Goal: Task Accomplishment & Management: Use online tool/utility

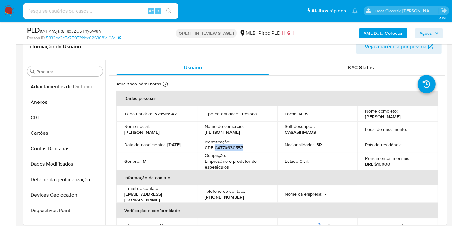
scroll to position [80, 0]
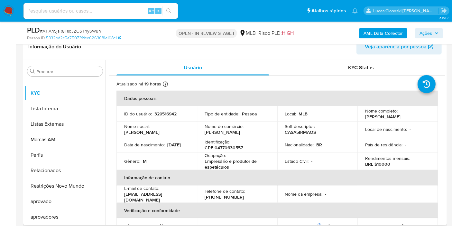
click at [244, 154] on div "Ocupação : Empresário e produtor de espetáculos" at bounding box center [237, 160] width 65 height 17
click at [232, 147] on p "CPF 04770630557" at bounding box center [224, 148] width 38 height 6
copy p "04770630557"
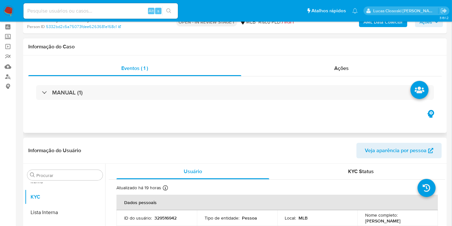
scroll to position [0, 0]
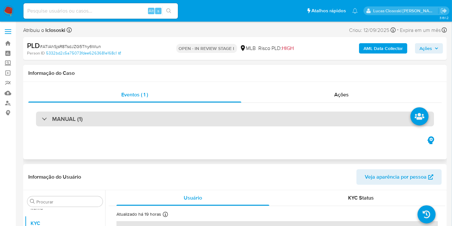
click at [185, 125] on div "MANUAL (1)" at bounding box center [235, 118] width 398 height 15
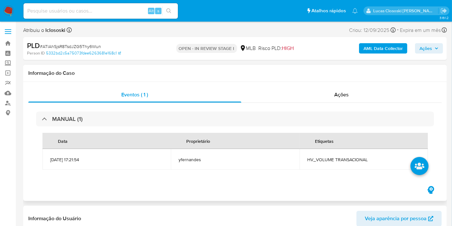
click at [324, 108] on div "MANUAL (1) Data Proprietário Etiquetas 12/09/2025 17:21:54 yfernandes HV_VOLUME…" at bounding box center [235, 144] width 414 height 82
click at [323, 103] on div "MANUAL (1) Data Proprietário Etiquetas 12/09/2025 17:21:54 yfernandes HV_VOLUME…" at bounding box center [235, 144] width 414 height 82
click at [327, 96] on div "Ações" at bounding box center [341, 94] width 201 height 15
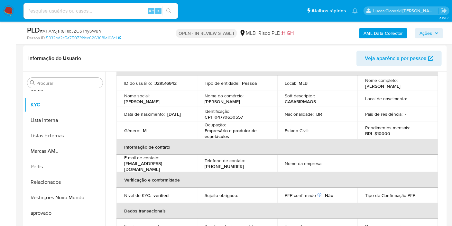
scroll to position [8, 0]
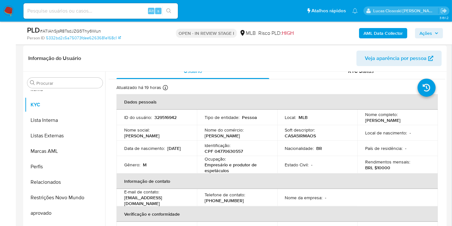
drag, startPoint x: 244, startPoint y: 149, endPoint x: 234, endPoint y: 148, distance: 9.7
click at [243, 149] on div "Identificação : CPF 04770630557" at bounding box center [237, 148] width 65 height 12
click at [232, 148] on p "CPF 04770630557" at bounding box center [224, 151] width 38 height 6
copy p "04770630557"
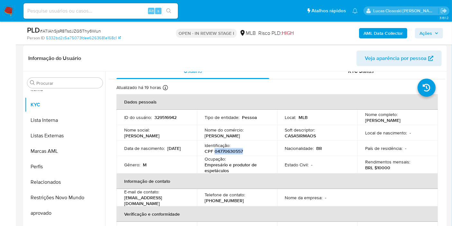
copy p "04770630557"
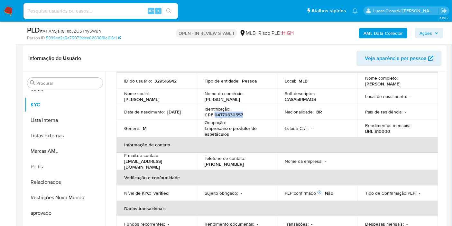
scroll to position [44, 0]
copy p "04770630557"
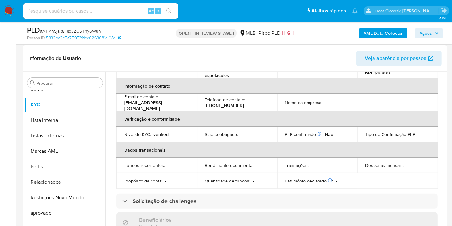
scroll to position [79, 0]
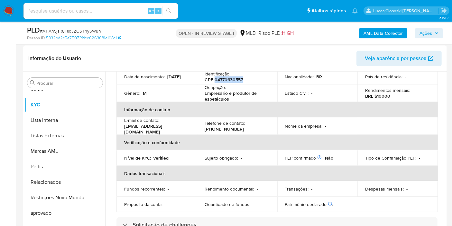
click at [395, 33] on b "AML Data Collector" at bounding box center [383, 33] width 39 height 10
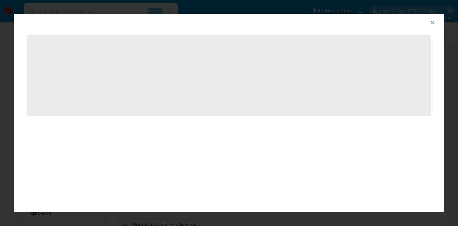
click at [202, 81] on span "‌" at bounding box center [229, 75] width 404 height 80
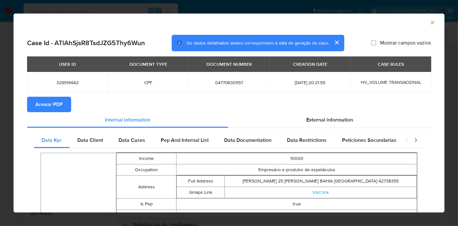
click at [57, 106] on span "Anexar PDF" at bounding box center [48, 104] width 27 height 14
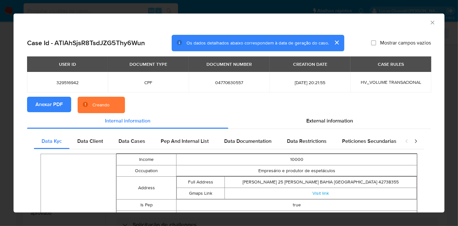
click at [350, 113] on section "Anexar PDF Creando" at bounding box center [229, 105] width 404 height 17
click at [339, 125] on div "External information" at bounding box center [329, 120] width 202 height 15
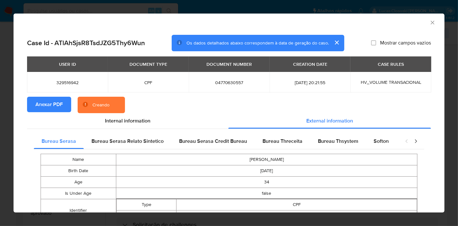
click at [381, 148] on div "Softon" at bounding box center [381, 140] width 31 height 15
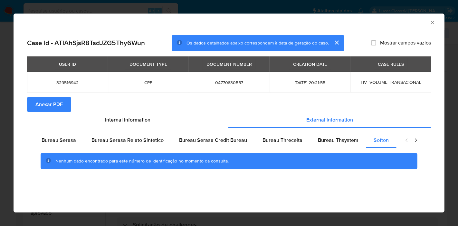
click at [431, 20] on icon "Fechar a janela" at bounding box center [432, 22] width 6 height 6
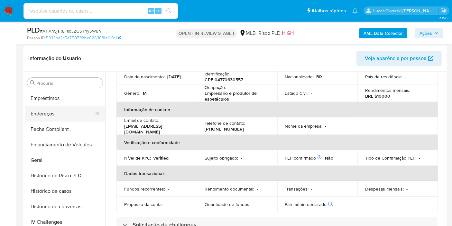
scroll to position [0, 0]
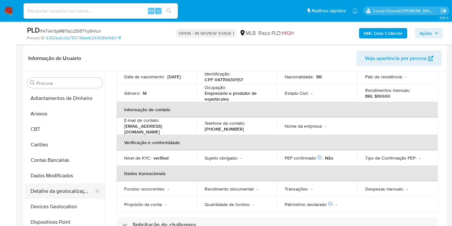
click at [59, 190] on button "Detalhe da geolocalização" at bounding box center [62, 190] width 75 height 15
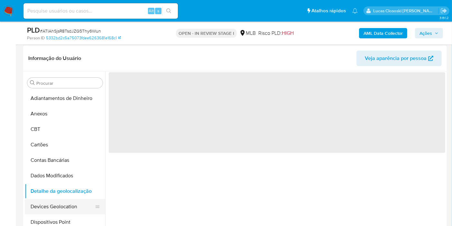
click at [51, 201] on button "Devices Geolocation" at bounding box center [62, 206] width 75 height 15
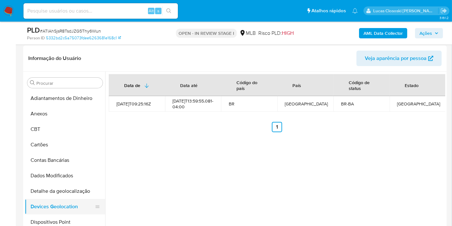
scroll to position [71, 0]
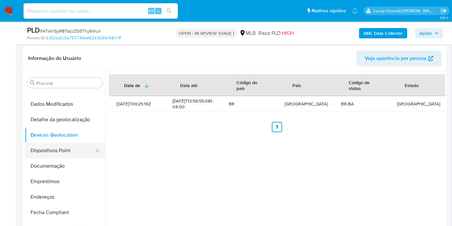
click at [51, 154] on button "Dispositivos Point" at bounding box center [62, 150] width 75 height 15
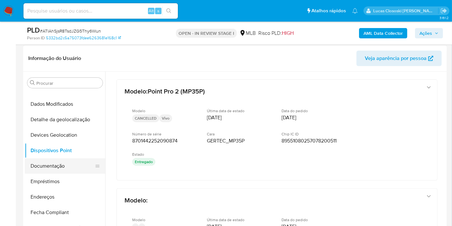
click at [48, 166] on button "Documentação" at bounding box center [62, 165] width 75 height 15
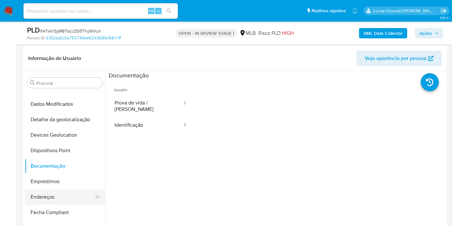
click at [39, 197] on button "Endereços" at bounding box center [62, 196] width 75 height 15
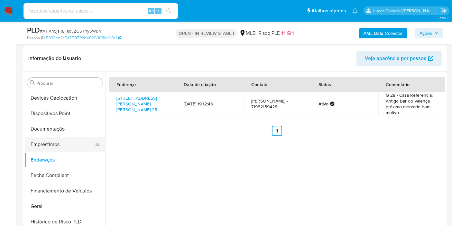
scroll to position [143, 0]
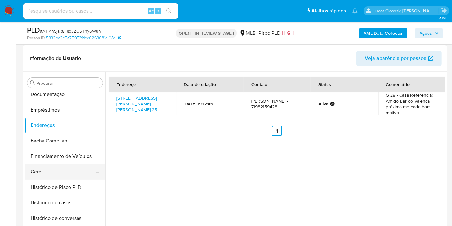
click at [48, 168] on button "Geral" at bounding box center [62, 171] width 75 height 15
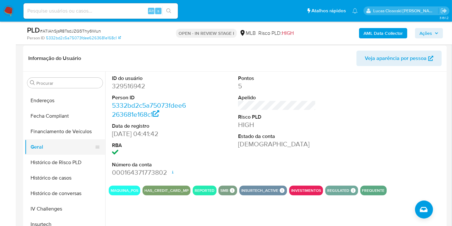
scroll to position [179, 0]
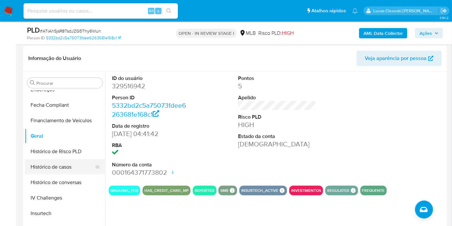
click at [55, 162] on button "Histórico de casos" at bounding box center [62, 166] width 75 height 15
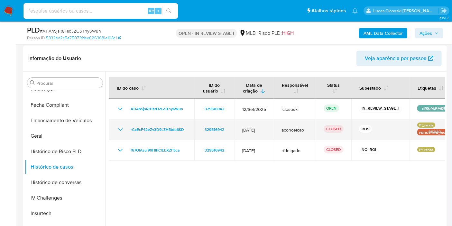
drag, startPoint x: 187, startPoint y: 126, endPoint x: 126, endPoint y: 134, distance: 61.2
click at [126, 134] on td "rGcEcF42eZv3D9LZH5tdq6KD" at bounding box center [152, 129] width 86 height 21
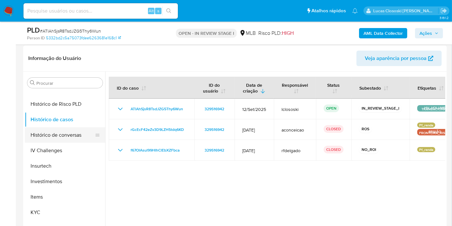
scroll to position [250, 0]
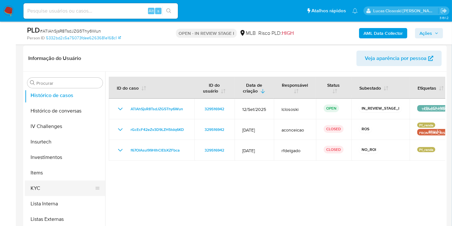
click at [51, 192] on button "KYC" at bounding box center [62, 187] width 75 height 15
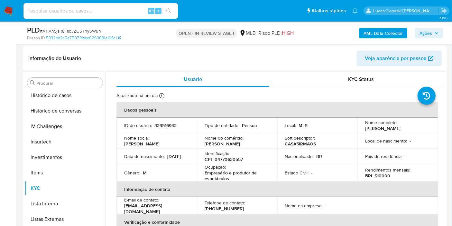
scroll to position [333, 0]
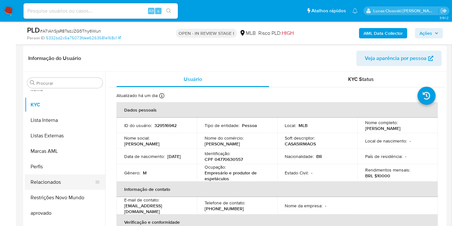
click at [64, 190] on button "Restrições Novo Mundo" at bounding box center [65, 197] width 80 height 15
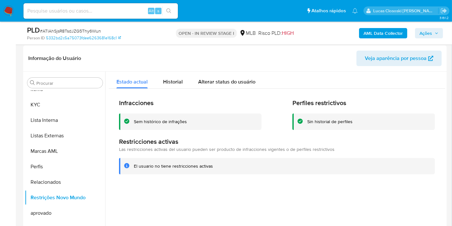
click at [89, 30] on span "# ATlAhSjsR8TsdJZG5Thy6Wun" at bounding box center [70, 31] width 61 height 6
copy span "ATlAhSjsR8TsdJZG5Thy6Wun"
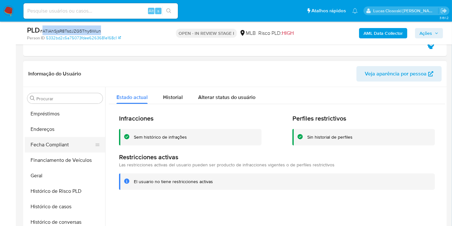
scroll to position [143, 0]
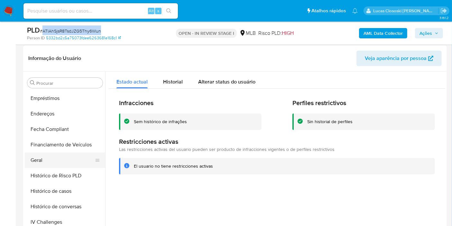
click at [58, 157] on button "Geral" at bounding box center [62, 159] width 75 height 15
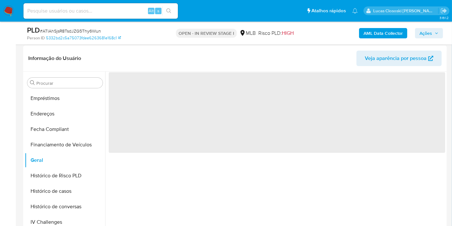
click at [182, 53] on header "Informação do Usuário Veja aparência por pessoa" at bounding box center [235, 58] width 414 height 15
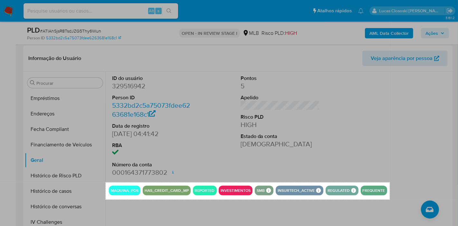
drag, startPoint x: 106, startPoint y: 182, endPoint x: 389, endPoint y: 199, distance: 284.0
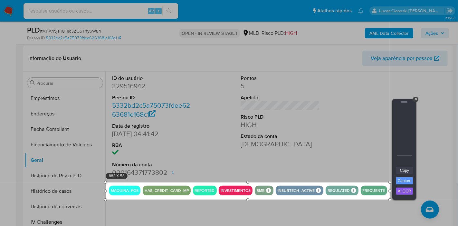
click at [398, 171] on link "Copy" at bounding box center [404, 170] width 17 height 7
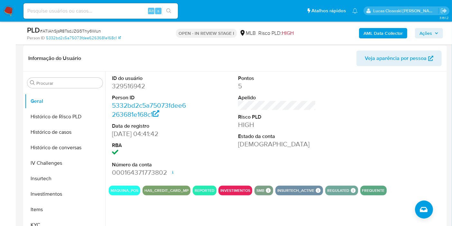
scroll to position [333, 0]
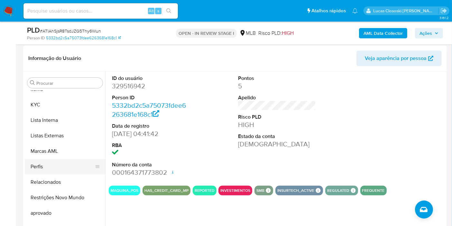
click at [49, 166] on button "Perfis" at bounding box center [62, 166] width 75 height 15
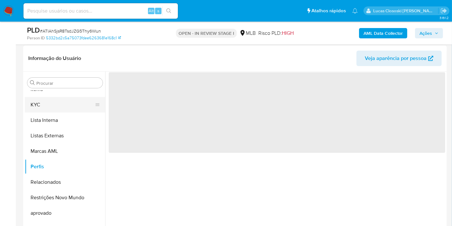
click at [47, 106] on button "KYC" at bounding box center [62, 104] width 75 height 15
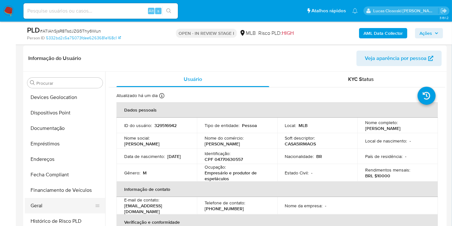
scroll to position [83, 0]
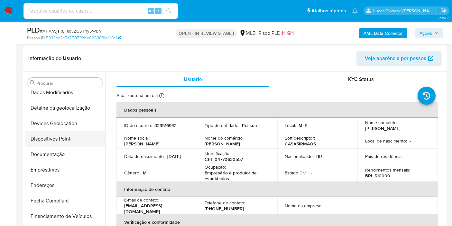
click at [56, 143] on button "Dispositivos Point" at bounding box center [62, 138] width 75 height 15
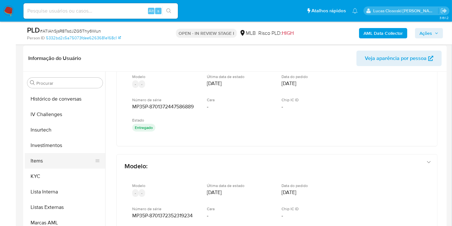
scroll to position [298, 0]
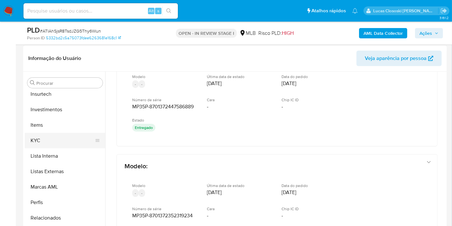
click at [44, 142] on button "KYC" at bounding box center [62, 140] width 75 height 15
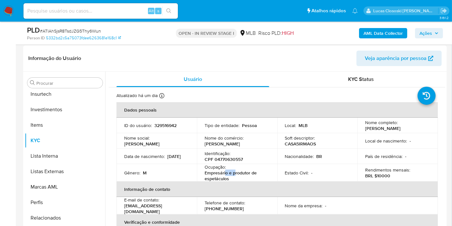
drag, startPoint x: 233, startPoint y: 174, endPoint x: 229, endPoint y: 175, distance: 4.3
click at [224, 175] on p "Empresário e produtor de espetáculos" at bounding box center [236, 176] width 62 height 12
click at [229, 175] on p "Empresário e produtor de espetáculos" at bounding box center [236, 176] width 62 height 12
drag, startPoint x: 232, startPoint y: 177, endPoint x: 206, endPoint y: 174, distance: 26.2
click at [206, 174] on p "Empresário e produtor de espetáculos" at bounding box center [236, 176] width 62 height 12
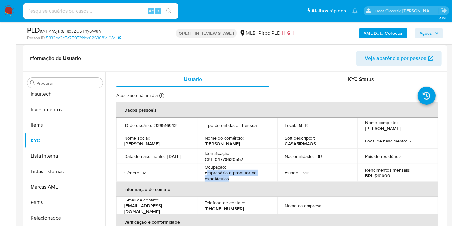
copy p "mpresário e produtor de espetáculos"
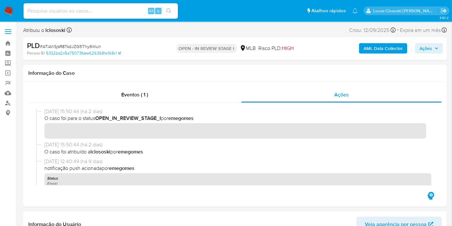
click at [428, 43] on span "Ações" at bounding box center [426, 48] width 13 height 10
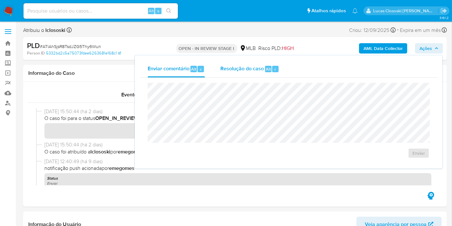
click at [247, 76] on div "Resolução do caso Alt r" at bounding box center [249, 69] width 59 height 17
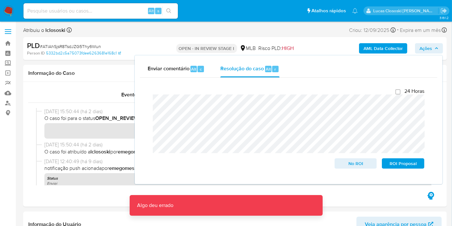
click at [440, 49] on button "Ações" at bounding box center [429, 48] width 28 height 10
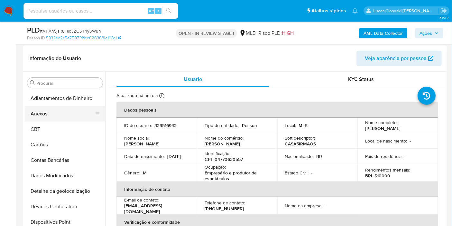
click at [42, 110] on button "Anexos" at bounding box center [62, 113] width 75 height 15
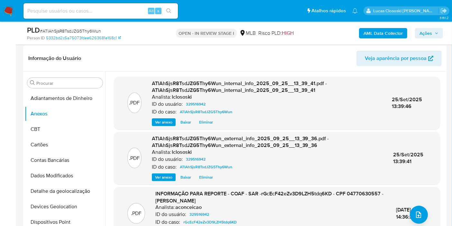
click at [431, 33] on span "Ações" at bounding box center [426, 33] width 13 height 10
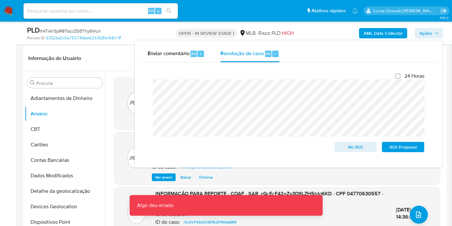
click at [432, 30] on span "Ações" at bounding box center [426, 33] width 13 height 10
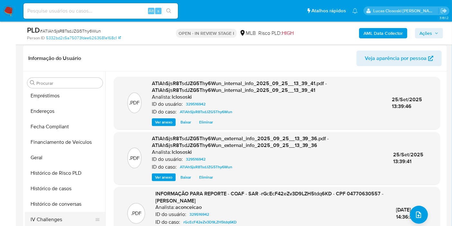
scroll to position [214, 0]
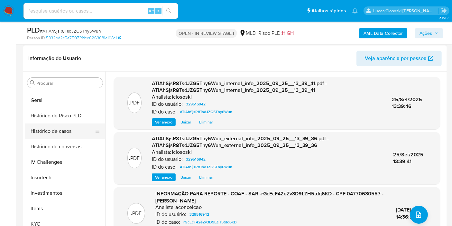
click at [46, 127] on button "Histórico de casos" at bounding box center [62, 130] width 75 height 15
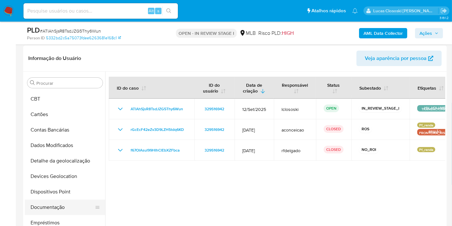
scroll to position [0, 0]
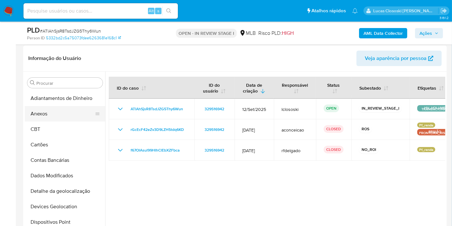
click at [46, 110] on button "Anexos" at bounding box center [62, 113] width 75 height 15
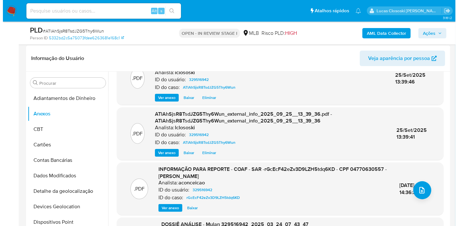
scroll to position [36, 0]
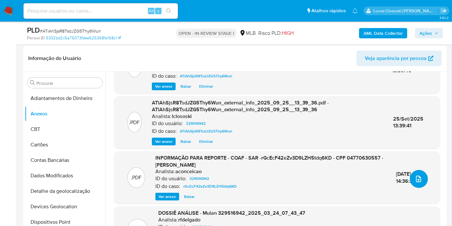
click at [416, 180] on icon "upload-file" at bounding box center [419, 179] width 8 height 8
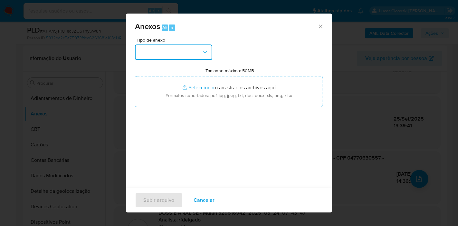
click at [206, 59] on button "button" at bounding box center [173, 51] width 77 height 15
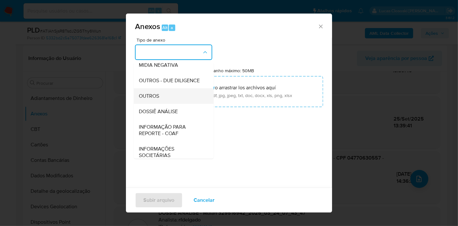
scroll to position [99, 0]
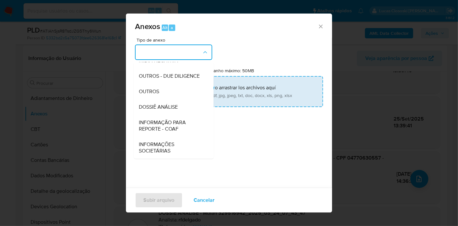
drag, startPoint x: 176, startPoint y: 112, endPoint x: 180, endPoint y: 99, distance: 13.5
click at [176, 110] on div "DOSSIÊ ANÁLISE" at bounding box center [172, 106] width 66 height 15
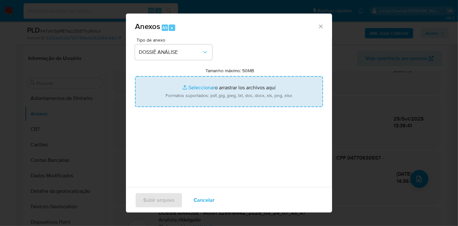
click at [182, 93] on input "Tamanho máximo: 50MB Seleccionar archivos" at bounding box center [229, 91] width 188 height 31
type input "C:\fakepath\2º SAR - XXXX - CPF 04770630557 - ANTONIO SANTOS DE MELO.pdf"
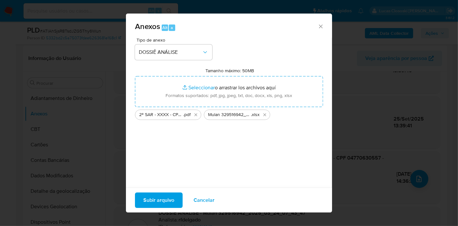
click at [160, 194] on span "Subir arquivo" at bounding box center [158, 200] width 31 height 14
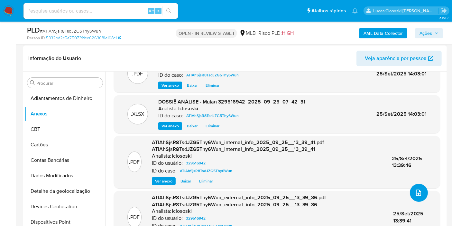
scroll to position [0, 0]
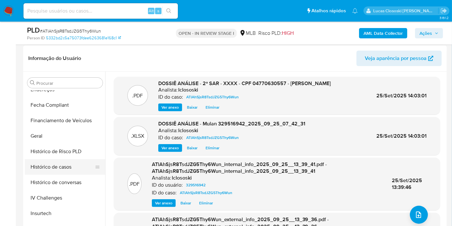
click at [61, 165] on button "Histórico de casos" at bounding box center [62, 166] width 75 height 15
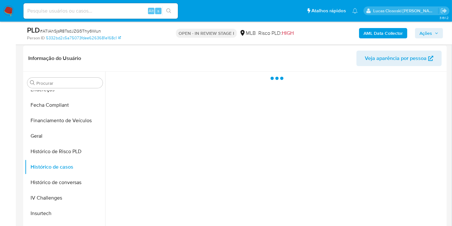
scroll to position [250, 0]
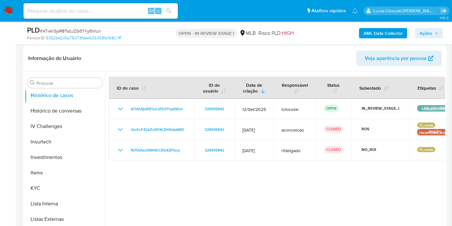
click at [431, 30] on span "Ações" at bounding box center [426, 33] width 13 height 10
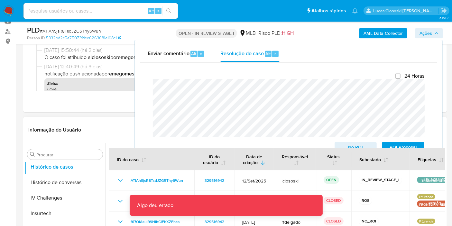
scroll to position [0, 0]
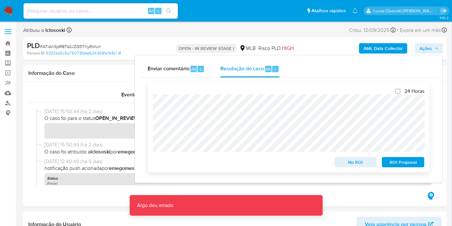
click at [416, 161] on span "ROI Proposal" at bounding box center [403, 161] width 33 height 9
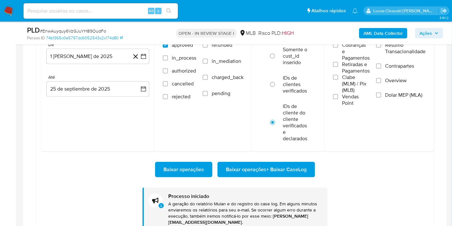
scroll to position [80, 0]
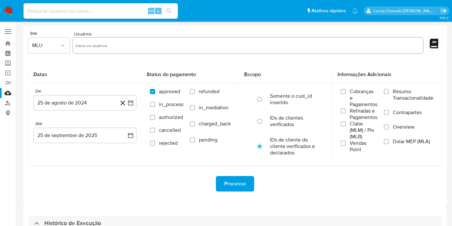
select select "10"
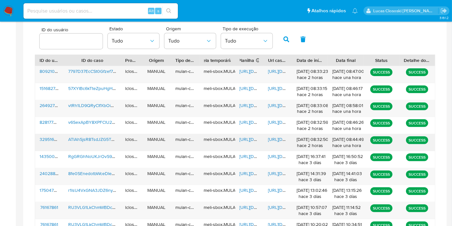
click at [253, 137] on span "https://docs.google.com/spreadsheets/d/1IJESOHK-hkpoC9fhQy4LrXbKp2XwL1cI90mstVX…" at bounding box center [262, 139] width 44 height 6
click at [270, 136] on span "https://docs.google.com/document/d/1MRwNBHjvVpVk9bKeDzYNsgLLe2GWJJLHSZ8ztBtbRtI…" at bounding box center [290, 139] width 44 height 6
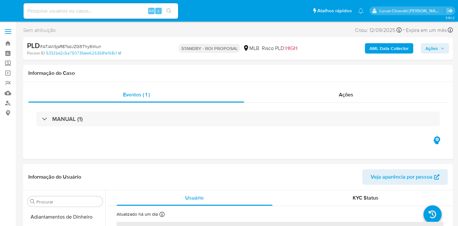
select select "10"
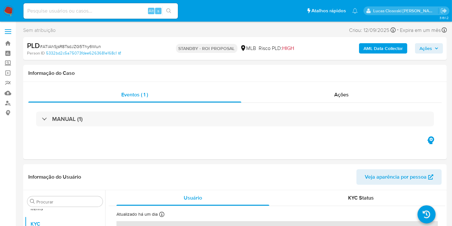
scroll to position [333, 0]
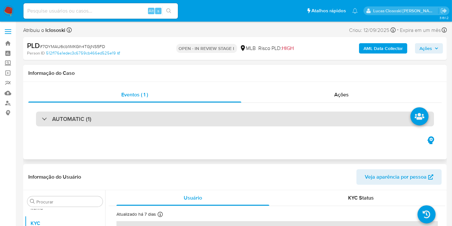
click at [114, 112] on div "AUTOMATIC (1)" at bounding box center [235, 118] width 398 height 15
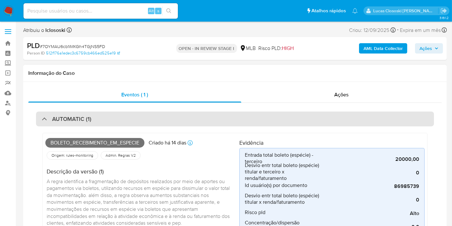
click at [146, 122] on div "AUTOMATIC (1)" at bounding box center [235, 118] width 398 height 15
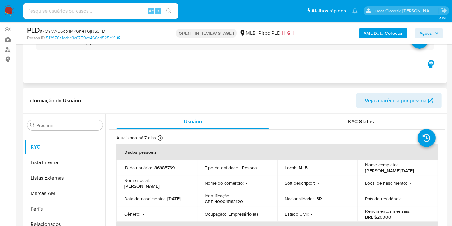
scroll to position [107, 0]
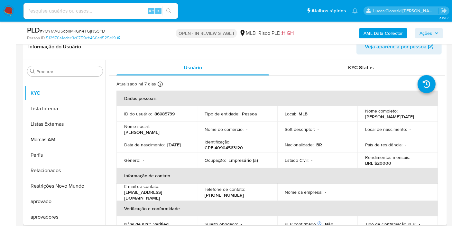
click at [231, 148] on p "CPF 40904563120" at bounding box center [224, 148] width 38 height 6
copy p "40904563120"
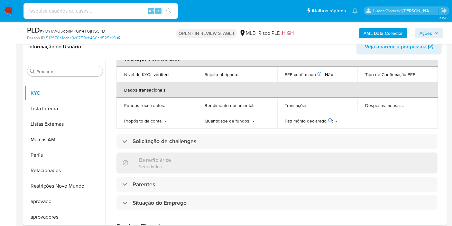
scroll to position [0, 0]
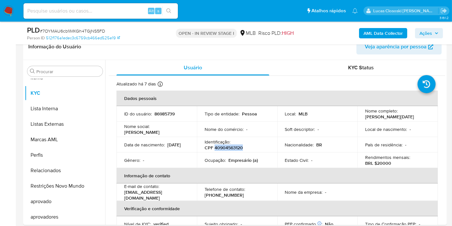
copy p "40904563120"
click at [374, 28] on b "AML Data Collector" at bounding box center [383, 33] width 39 height 10
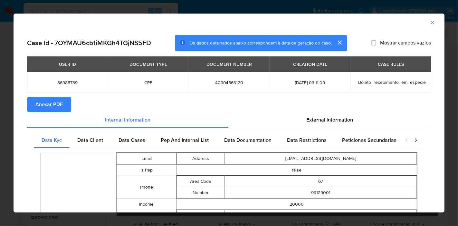
click at [58, 107] on span "Anexar PDF" at bounding box center [48, 104] width 27 height 14
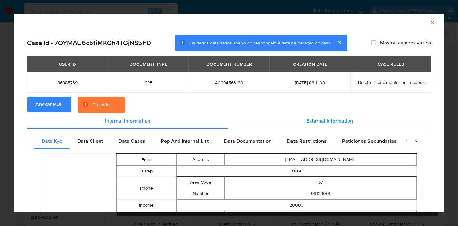
click at [328, 122] on span "External information" at bounding box center [329, 120] width 47 height 7
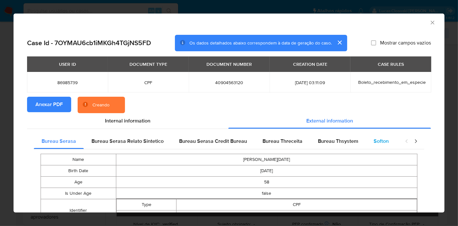
click at [381, 145] on div "Softon" at bounding box center [381, 140] width 31 height 15
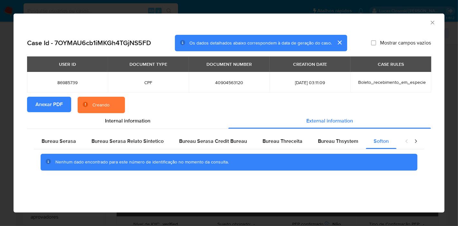
click at [436, 22] on div "AML Data Collector" at bounding box center [229, 22] width 431 height 16
click at [432, 23] on icon "Fechar a janela" at bounding box center [432, 22] width 6 height 6
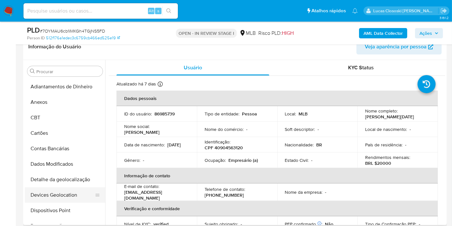
click at [77, 191] on button "Devices Geolocation" at bounding box center [62, 194] width 75 height 15
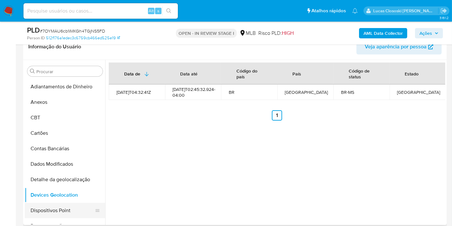
click at [52, 208] on button "Dispositivos Point" at bounding box center [62, 209] width 75 height 15
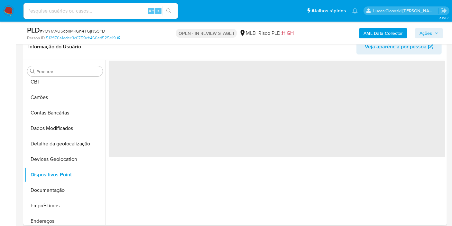
scroll to position [71, 0]
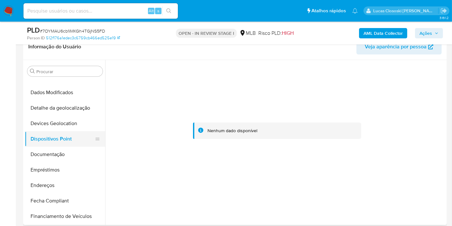
click at [53, 154] on button "Documentação" at bounding box center [65, 153] width 80 height 15
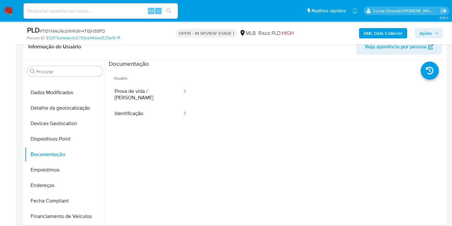
drag, startPoint x: 60, startPoint y: 187, endPoint x: 297, endPoint y: 7, distance: 298.2
click at [59, 186] on button "Endereços" at bounding box center [65, 184] width 80 height 15
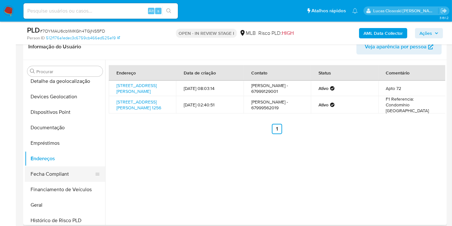
scroll to position [107, 0]
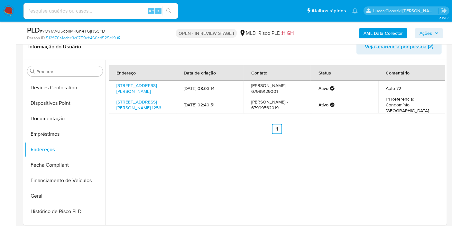
drag, startPoint x: 45, startPoint y: 198, endPoint x: 284, endPoint y: 12, distance: 302.8
click at [47, 195] on button "Geral" at bounding box center [65, 195] width 80 height 15
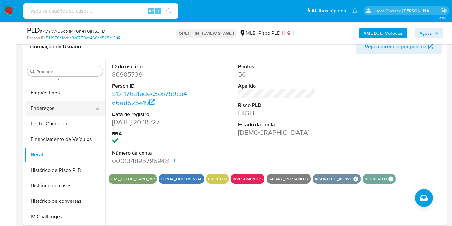
scroll to position [179, 0]
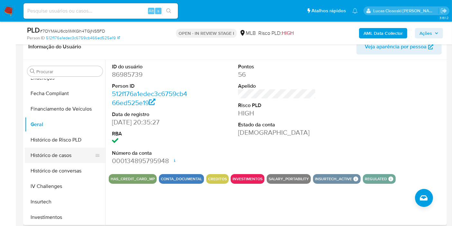
click at [60, 156] on button "Histórico de casos" at bounding box center [62, 154] width 75 height 15
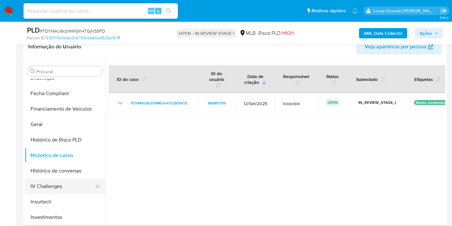
scroll to position [286, 0]
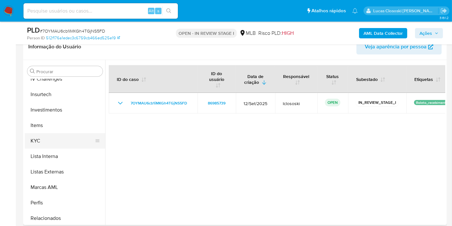
click at [37, 146] on button "KYC" at bounding box center [62, 140] width 75 height 15
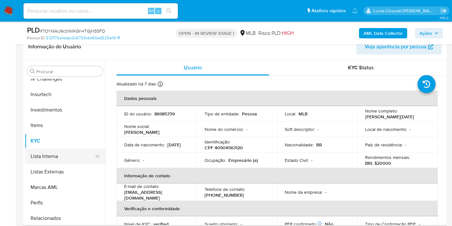
scroll to position [322, 0]
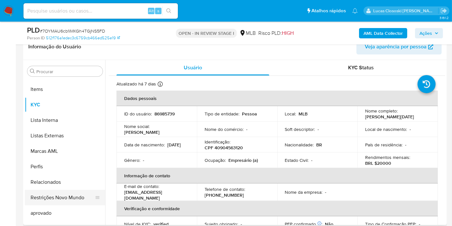
click at [59, 195] on button "Restrições Novo Mundo" at bounding box center [62, 197] width 75 height 15
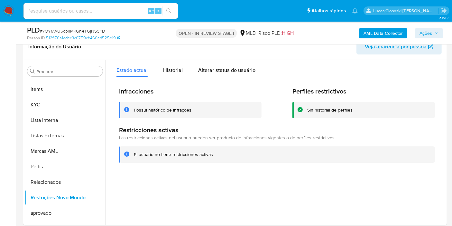
click at [79, 31] on span "# 7OYMAU6cb1iMKGh4TGjNS5FD" at bounding box center [72, 31] width 65 height 6
copy span "7OYMAU6cb1iMKGh4TGjNS5FD"
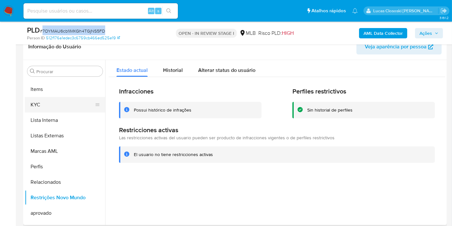
click at [39, 105] on button "KYC" at bounding box center [62, 104] width 75 height 15
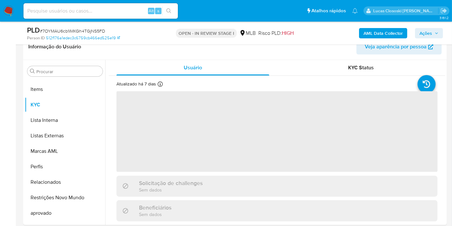
click at [169, 42] on div "PLD # 7OYMAU6cb1iMKGh4TGjNS5FD Person ID 512f176a1edec3c6759cb466ed525e19 OPEN …" at bounding box center [235, 33] width 424 height 23
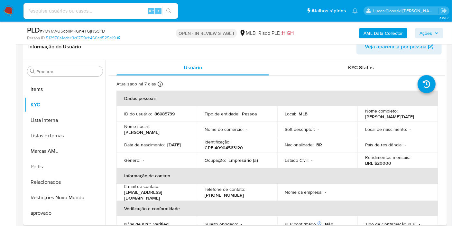
click at [160, 112] on p "86985739" at bounding box center [164, 114] width 20 height 6
copy p "86985739"
click at [64, 123] on button "Lista Interna" at bounding box center [62, 119] width 75 height 15
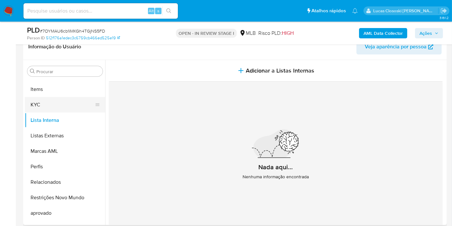
click at [37, 100] on button "KYC" at bounding box center [62, 104] width 75 height 15
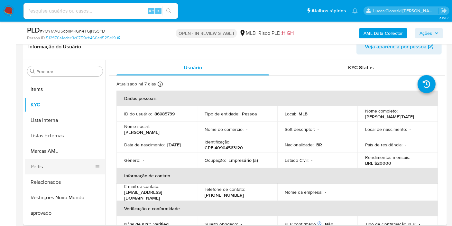
scroll to position [214, 0]
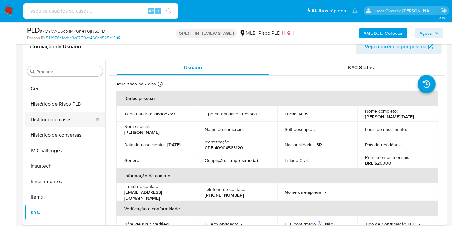
click at [50, 120] on button "Histórico de casos" at bounding box center [62, 119] width 75 height 15
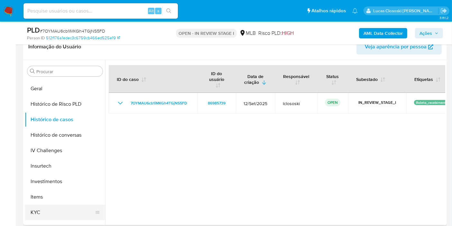
click at [46, 216] on button "KYC" at bounding box center [62, 211] width 75 height 15
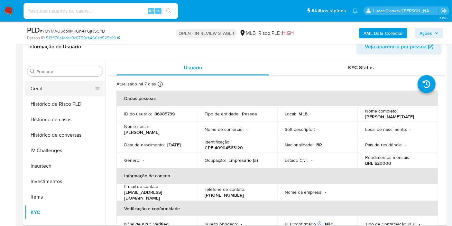
click at [50, 86] on button "Geral" at bounding box center [62, 88] width 75 height 15
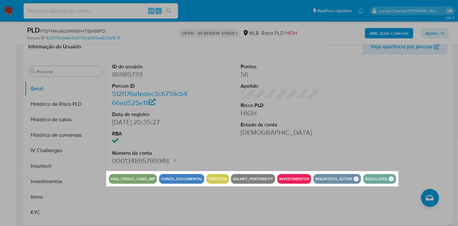
drag, startPoint x: 106, startPoint y: 171, endPoint x: 398, endPoint y: 186, distance: 292.3
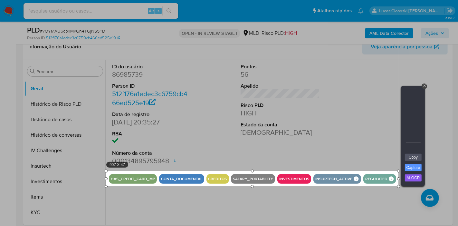
click at [412, 152] on div at bounding box center [412, 122] width 19 height 62
click at [412, 154] on div "+ Copy Capture AI OCR + Transform Images to Editable Text in Seconds! Instantly…" at bounding box center [413, 136] width 24 height 100
click at [412, 154] on link "Copy" at bounding box center [413, 157] width 17 height 7
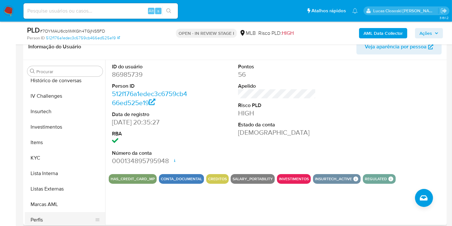
scroll to position [333, 0]
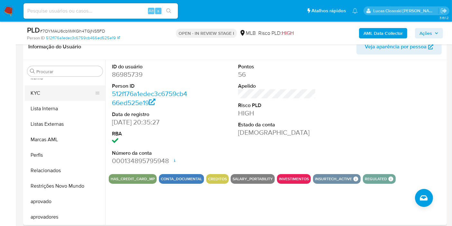
click at [51, 90] on button "KYC" at bounding box center [62, 92] width 75 height 15
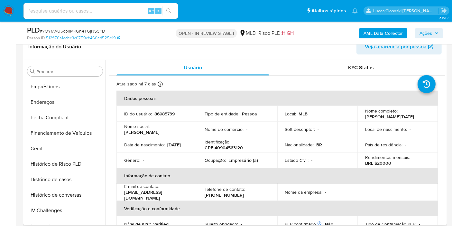
scroll to position [47, 0]
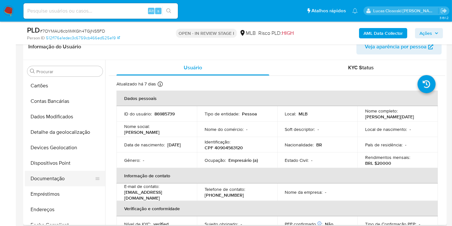
click at [61, 182] on button "Documentação" at bounding box center [62, 178] width 75 height 15
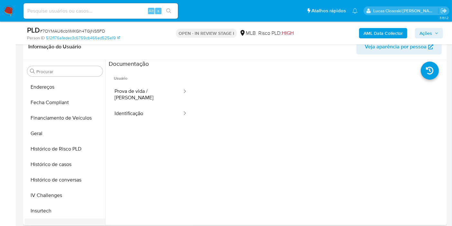
scroll to position [226, 0]
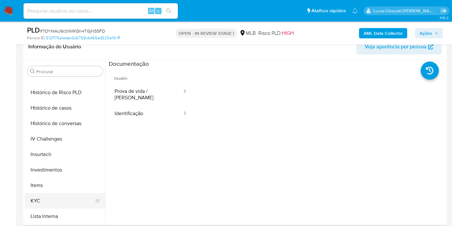
click at [58, 196] on button "KYC" at bounding box center [62, 200] width 75 height 15
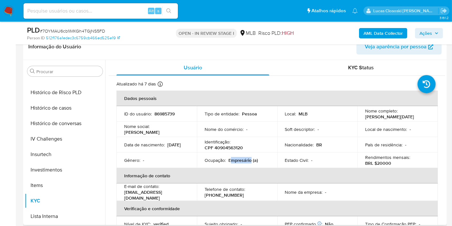
drag, startPoint x: 249, startPoint y: 160, endPoint x: 230, endPoint y: 161, distance: 19.4
click at [230, 161] on p "Empresário (a)" at bounding box center [244, 160] width 30 height 6
copy p "mpresário"
drag, startPoint x: 440, startPoint y: 33, endPoint x: 420, endPoint y: 37, distance: 20.6
click at [440, 33] on button "Ações" at bounding box center [429, 33] width 28 height 10
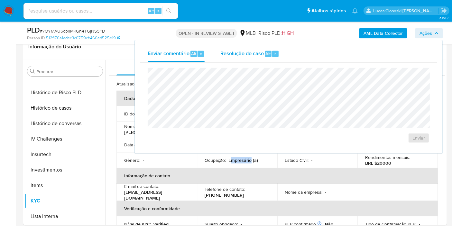
click at [234, 60] on div "Resolução do caso Alt r" at bounding box center [249, 53] width 59 height 17
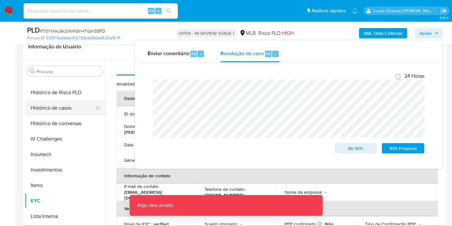
click at [62, 113] on button "Histórico de casos" at bounding box center [62, 107] width 75 height 15
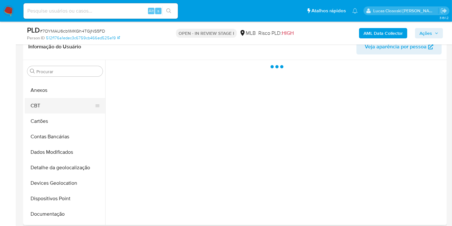
scroll to position [0, 0]
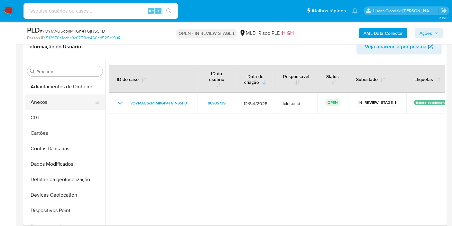
click at [61, 105] on button "Anexos" at bounding box center [62, 101] width 75 height 15
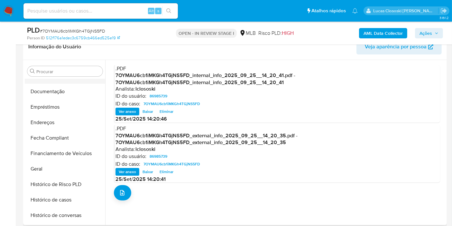
scroll to position [179, 0]
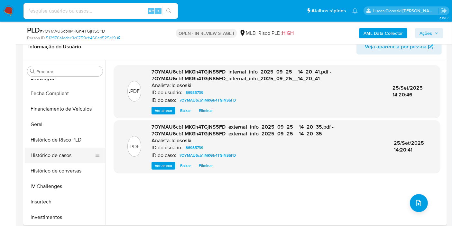
click at [64, 158] on button "Histórico de casos" at bounding box center [62, 154] width 75 height 15
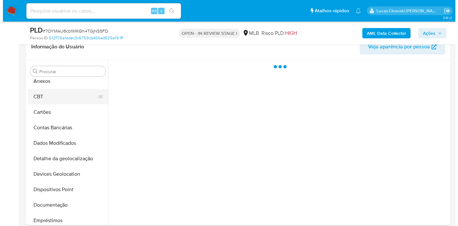
scroll to position [0, 0]
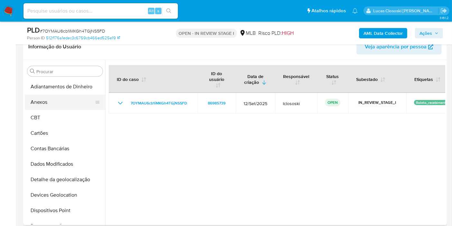
click at [56, 99] on button "Anexos" at bounding box center [62, 101] width 75 height 15
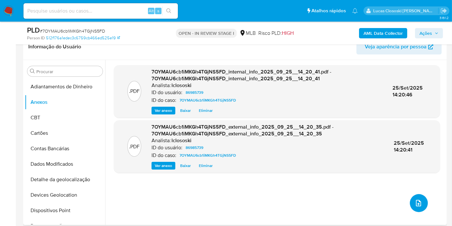
click at [415, 206] on span "upload-file" at bounding box center [418, 203] width 7 height 8
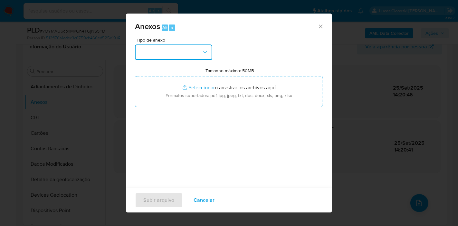
click at [180, 48] on button "button" at bounding box center [173, 51] width 77 height 15
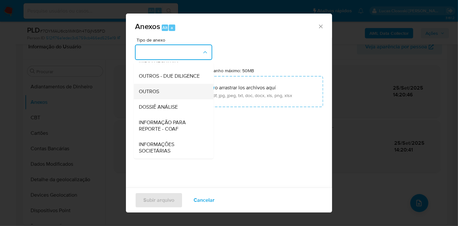
scroll to position [99, 0]
click at [167, 113] on div "DOSSIÊ ANÁLISE" at bounding box center [172, 106] width 66 height 15
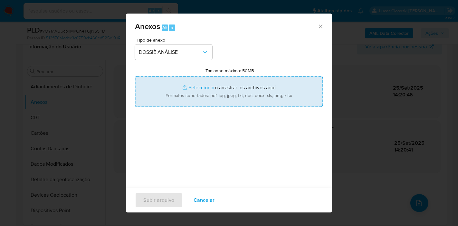
click at [170, 98] on input "Tamanho máximo: 50MB Seleccionar archivos" at bounding box center [229, 91] width 188 height 31
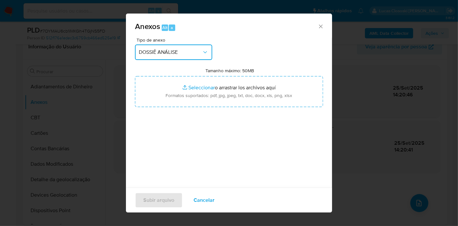
click at [204, 52] on icon "button" at bounding box center [205, 52] width 4 height 2
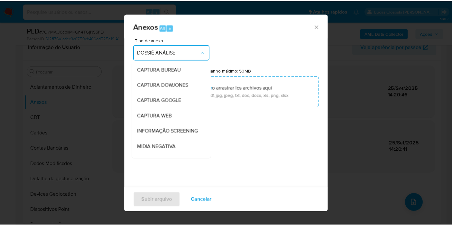
scroll to position [96, 0]
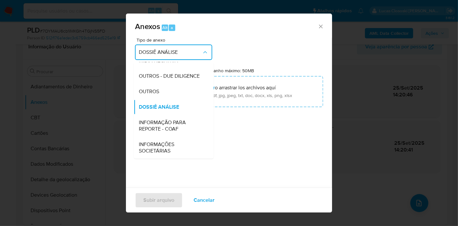
click at [216, 43] on div "Tipo de anexo DOSSIÊ ANÁLISE CAPTURA BUREAU CAPTURA DOWJONES CAPTURA GOOGLE CAP…" at bounding box center [229, 114] width 188 height 152
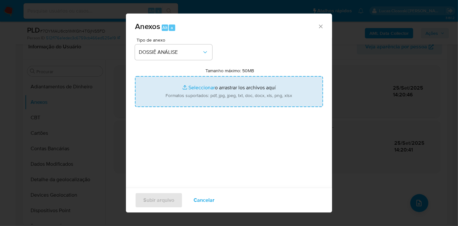
click at [187, 83] on input "Tamanho máximo: 50MB Seleccionar archivos" at bounding box center [229, 91] width 188 height 31
type input "C:\fakepath\Mulan 86985739_2025_09_25_10_59_56.xlsx"
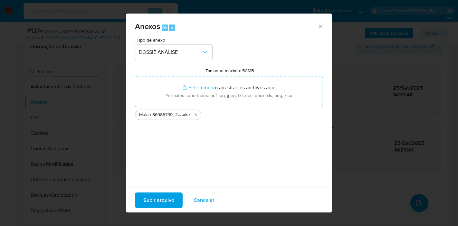
click at [170, 197] on span "Subir arquivo" at bounding box center [158, 200] width 31 height 14
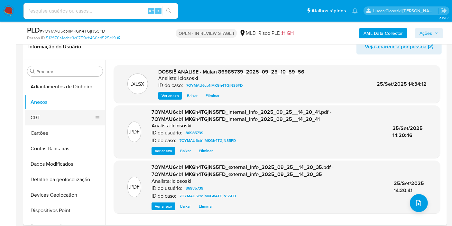
drag, startPoint x: 47, startPoint y: 125, endPoint x: 46, endPoint y: 118, distance: 6.8
click at [47, 125] on button "Cartões" at bounding box center [65, 132] width 80 height 15
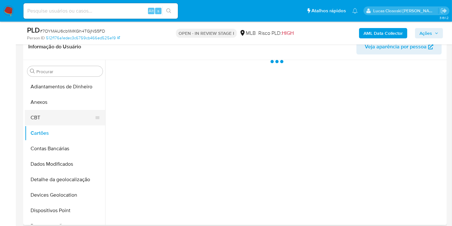
click at [45, 114] on button "CBT" at bounding box center [62, 117] width 75 height 15
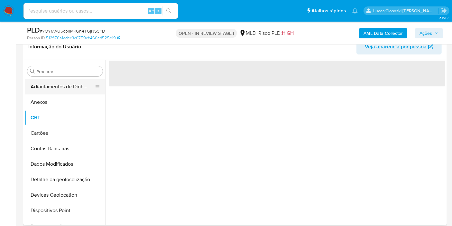
click at [38, 92] on button "Adiantamentos de Dinheiro" at bounding box center [62, 86] width 75 height 15
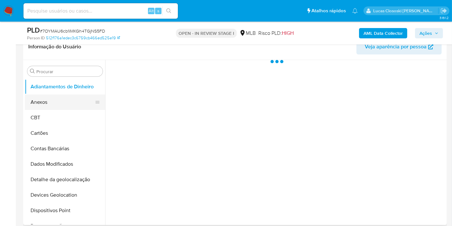
click at [40, 99] on button "Anexos" at bounding box center [62, 101] width 75 height 15
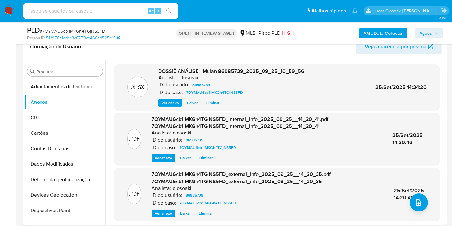
scroll to position [0, 0]
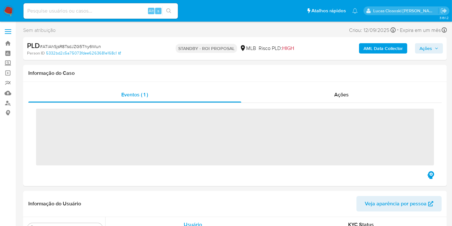
scroll to position [333, 0]
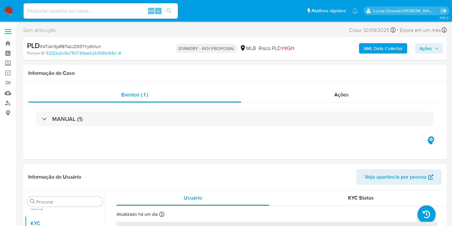
select select "10"
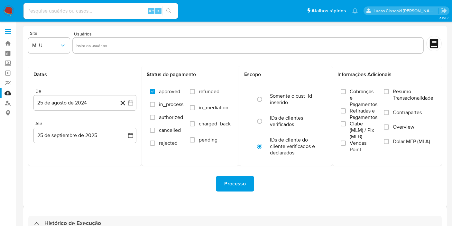
select select "10"
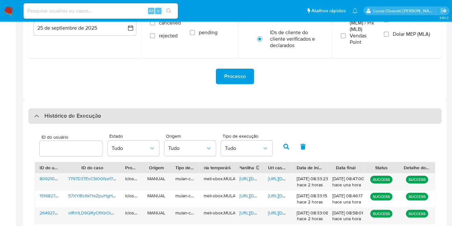
click at [116, 116] on div "Histórico de Execução" at bounding box center [235, 115] width 414 height 15
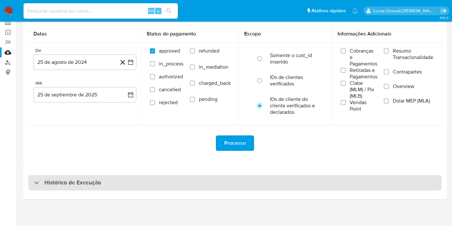
click at [114, 180] on div "Histórico de Execução" at bounding box center [235, 182] width 414 height 15
select select "10"
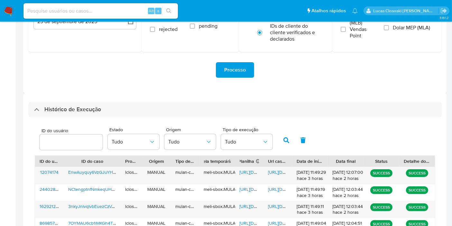
scroll to position [185, 0]
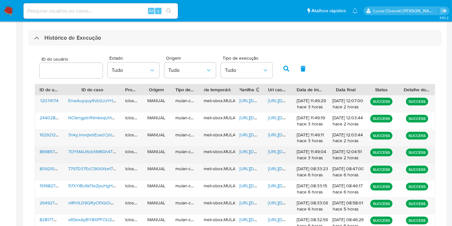
click at [247, 154] on span "[URL][DOMAIN_NAME]" at bounding box center [262, 151] width 44 height 6
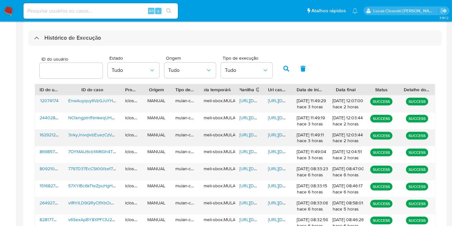
click at [285, 145] on div "[URL][DOMAIN_NAME]" at bounding box center [278, 137] width 29 height 17
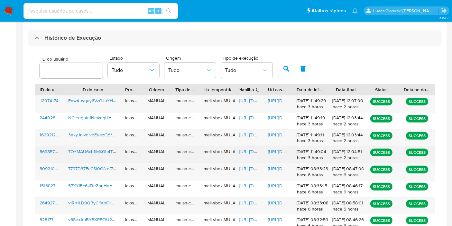
click at [285, 149] on span "[URL][DOMAIN_NAME]" at bounding box center [290, 151] width 44 height 6
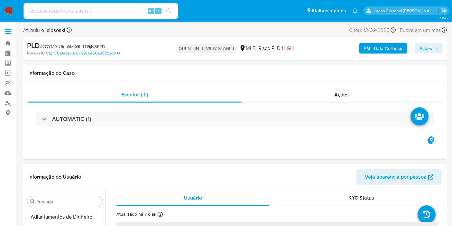
select select "10"
click at [425, 49] on span "Ações" at bounding box center [426, 48] width 13 height 10
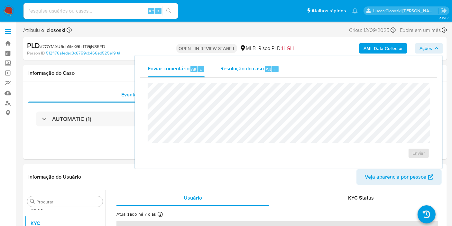
click at [261, 73] on div "Resolução do caso Alt r" at bounding box center [249, 69] width 59 height 17
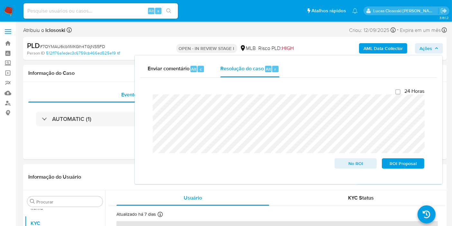
click at [434, 53] on span "Ações" at bounding box center [429, 48] width 19 height 9
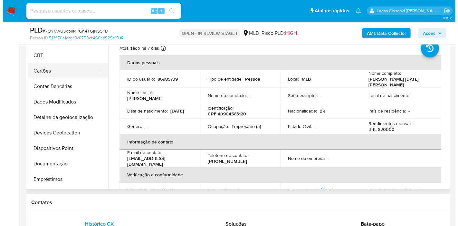
scroll to position [0, 0]
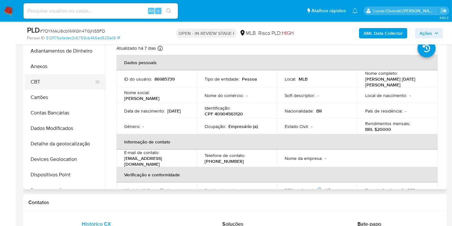
click at [36, 76] on button "CBT" at bounding box center [62, 81] width 75 height 15
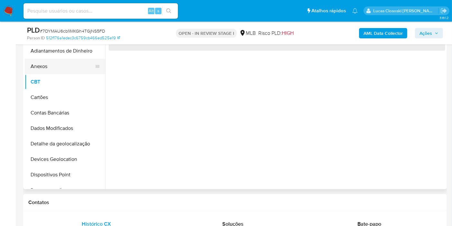
click at [36, 69] on button "Anexos" at bounding box center [62, 66] width 75 height 15
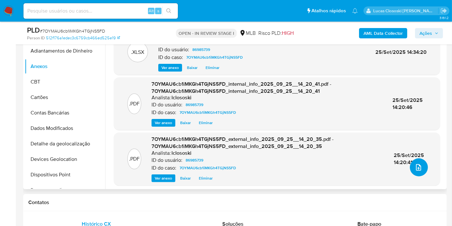
click at [422, 165] on button "upload-file" at bounding box center [419, 167] width 18 height 18
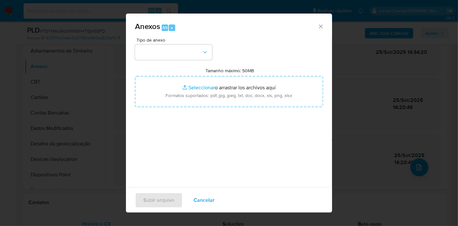
click at [164, 61] on div "Tipo de anexo Tamanho máximo: 50MB Seleccionar archivos Seleccionar o arrastrar…" at bounding box center [229, 114] width 188 height 152
click at [165, 55] on button "button" at bounding box center [173, 51] width 77 height 15
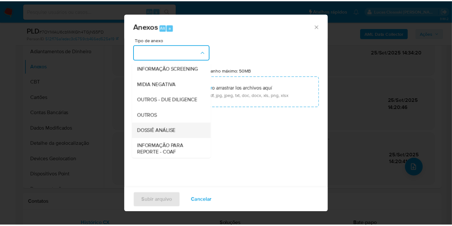
scroll to position [71, 0]
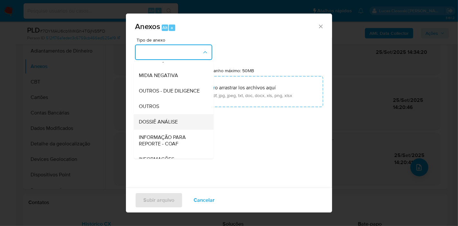
click at [175, 125] on span "DOSSIÊ ANÁLISE" at bounding box center [158, 121] width 39 height 6
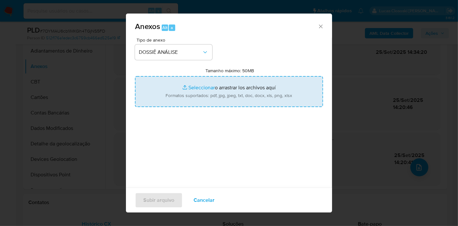
click at [191, 96] on input "Tamanho máximo: 50MB Seleccionar archivos" at bounding box center [229, 91] width 188 height 31
type input "C:\fakepath\SAR - XXXX - CPF 40904563120 - VERA LUCIA PINTO DE ARRUDA.pdf"
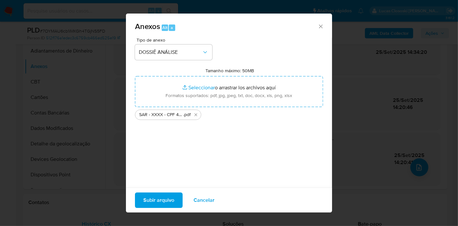
click at [170, 203] on span "Subir arquivo" at bounding box center [158, 200] width 31 height 14
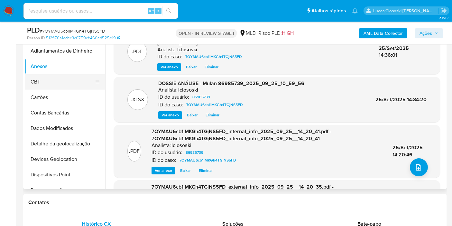
click at [38, 84] on button "CBT" at bounding box center [62, 81] width 75 height 15
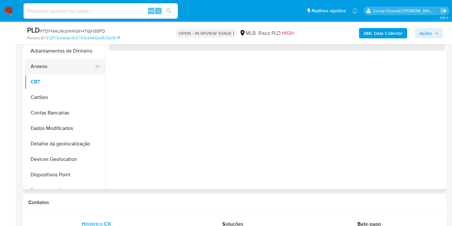
click at [39, 67] on button "Anexos" at bounding box center [62, 66] width 75 height 15
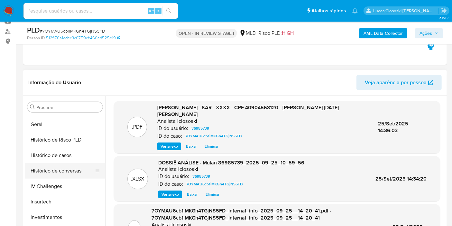
scroll to position [250, 0]
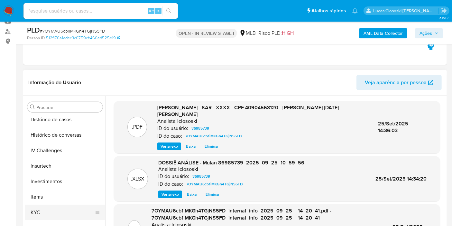
click at [67, 211] on button "KYC" at bounding box center [62, 211] width 75 height 15
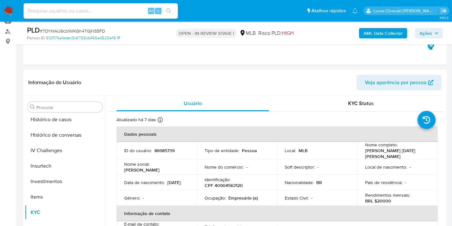
click at [430, 33] on span "Ações" at bounding box center [426, 33] width 13 height 10
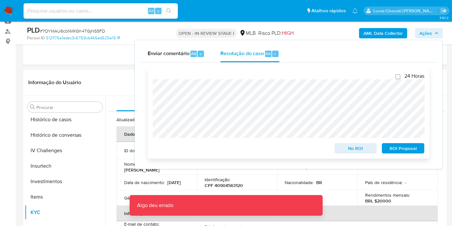
click at [413, 152] on span "ROI Proposal" at bounding box center [403, 148] width 33 height 9
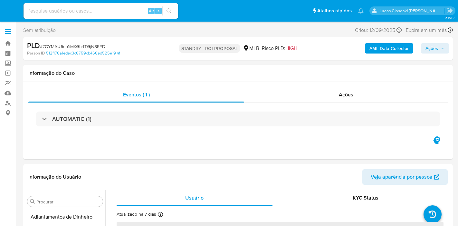
select select "10"
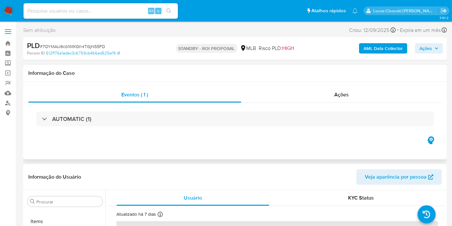
scroll to position [333, 0]
drag, startPoint x: 76, startPoint y: 49, endPoint x: 76, endPoint y: 44, distance: 4.5
click at [76, 49] on span "# 7OYMAU6cb1iMKGh4TGjNS5FD" at bounding box center [72, 46] width 65 height 6
click at [76, 44] on span "# 7OYMAU6cb1iMKGh4TGjNS5FD" at bounding box center [72, 46] width 65 height 6
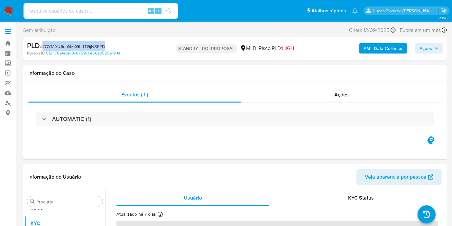
copy span "7OYMAU6cb1iMKGh4TGjNS5FD"
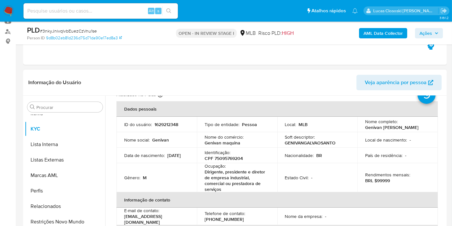
scroll to position [36, 0]
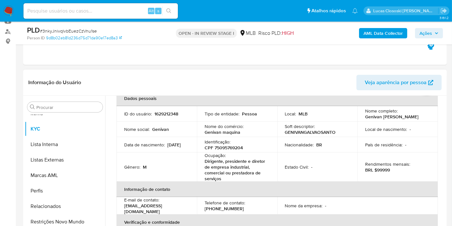
click at [223, 145] on p "CPF 75095769204" at bounding box center [224, 148] width 38 height 6
copy p "75095769204"
drag, startPoint x: 417, startPoint y: 156, endPoint x: 323, endPoint y: 146, distance: 94.2
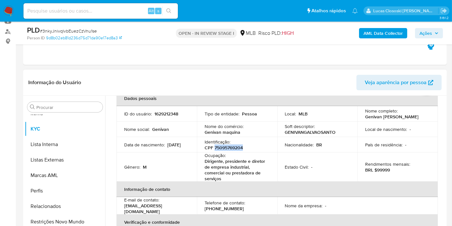
click at [417, 156] on td "Rendimentos mensais : BRL $99999" at bounding box center [398, 166] width 80 height 29
click at [237, 145] on p "CPF 75095769204" at bounding box center [224, 148] width 38 height 6
copy p "75095769204"
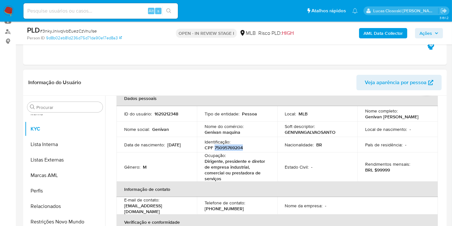
click at [230, 145] on p "CPF 75095769204" at bounding box center [224, 148] width 38 height 6
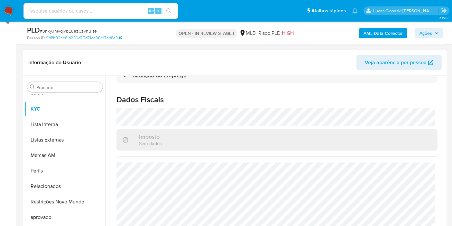
scroll to position [107, 0]
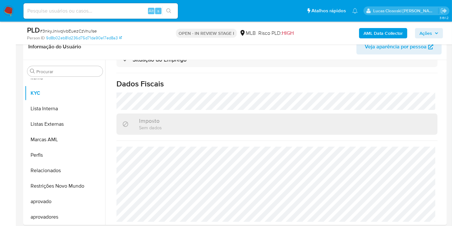
click at [371, 33] on b "AML Data Collector" at bounding box center [383, 33] width 39 height 10
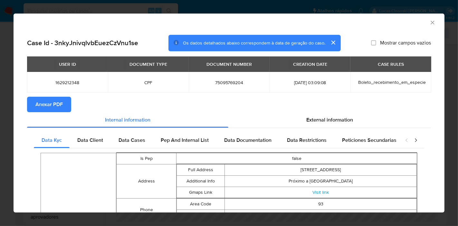
click at [60, 102] on span "Anexar PDF" at bounding box center [48, 104] width 27 height 14
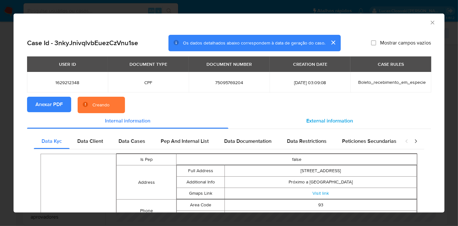
click at [300, 117] on div "External information" at bounding box center [329, 120] width 202 height 15
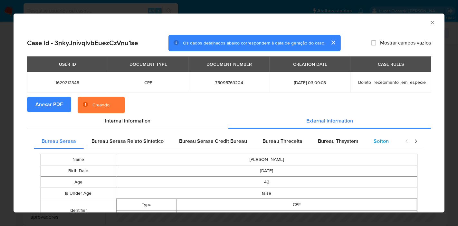
click at [384, 144] on span "Softon" at bounding box center [380, 140] width 15 height 7
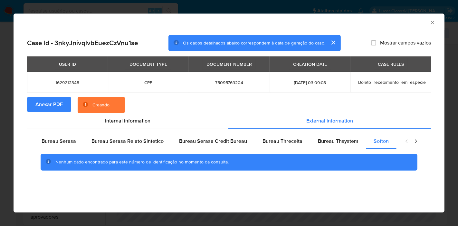
click at [433, 23] on icon "Fechar a janela" at bounding box center [432, 22] width 6 height 6
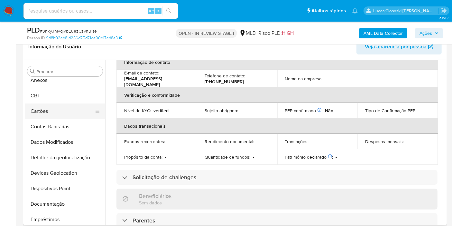
scroll to position [0, 0]
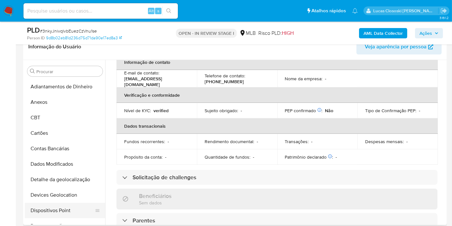
click at [72, 209] on button "Dispositivos Point" at bounding box center [62, 209] width 75 height 15
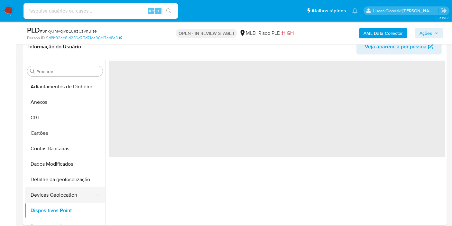
click at [72, 201] on button "Devices Geolocation" at bounding box center [62, 194] width 75 height 15
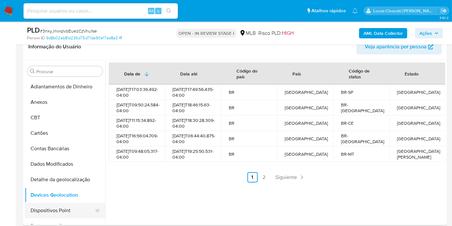
click at [46, 204] on button "Dispositivos Point" at bounding box center [62, 209] width 75 height 15
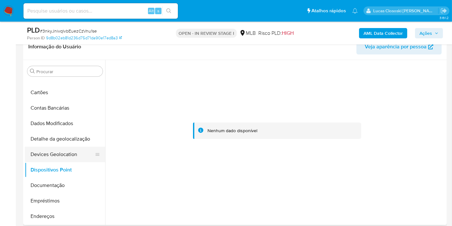
scroll to position [71, 0]
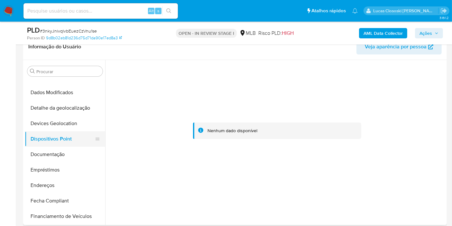
drag, startPoint x: 55, startPoint y: 153, endPoint x: 75, endPoint y: 131, distance: 30.1
click at [55, 153] on button "Documentação" at bounding box center [65, 153] width 80 height 15
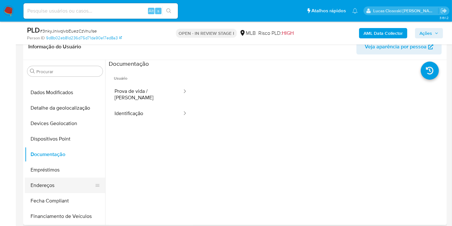
click at [66, 180] on button "Endereços" at bounding box center [62, 184] width 75 height 15
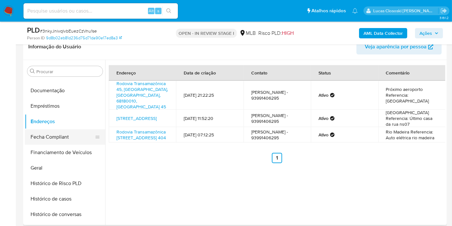
scroll to position [179, 0]
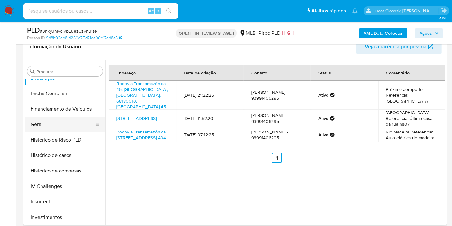
click at [56, 124] on button "Geral" at bounding box center [62, 124] width 75 height 15
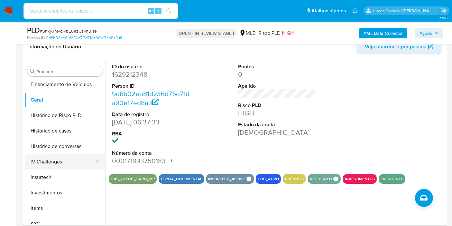
scroll to position [214, 0]
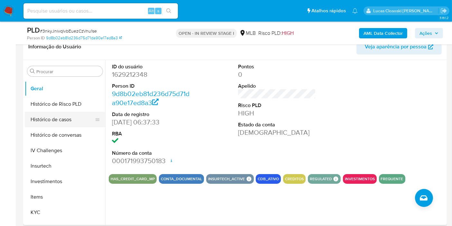
click at [55, 113] on button "Histórico de casos" at bounding box center [62, 119] width 75 height 15
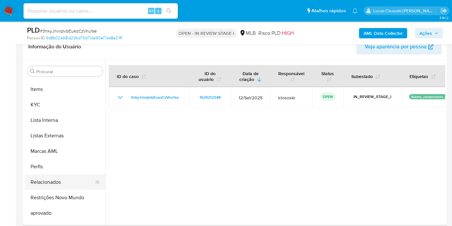
scroll to position [333, 0]
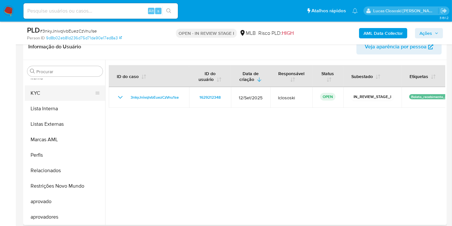
click at [53, 95] on button "KYC" at bounding box center [62, 92] width 75 height 15
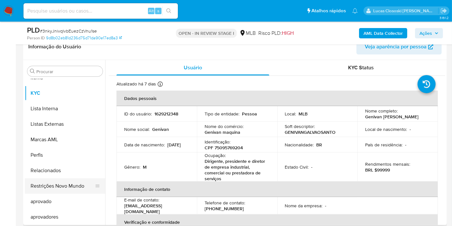
click at [69, 188] on button "Restrições Novo Mundo" at bounding box center [62, 185] width 75 height 15
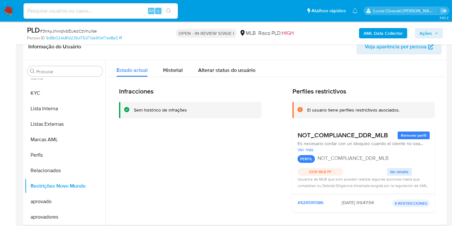
click at [84, 29] on span "# 3nkyJnivqlvbEuezCzVnu1se" at bounding box center [68, 31] width 57 height 6
click at [46, 98] on button "KYC" at bounding box center [62, 92] width 75 height 15
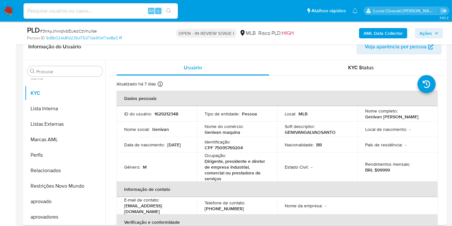
click at [161, 109] on td "ID do usuário : 1629212348" at bounding box center [157, 113] width 80 height 15
click at [162, 111] on p "1629212348" at bounding box center [166, 114] width 24 height 6
click at [162, 116] on p "1629212348" at bounding box center [166, 114] width 24 height 6
click at [83, 32] on span "# 3nkyJnivqlvbEuezCzVnu1se" at bounding box center [68, 31] width 57 height 6
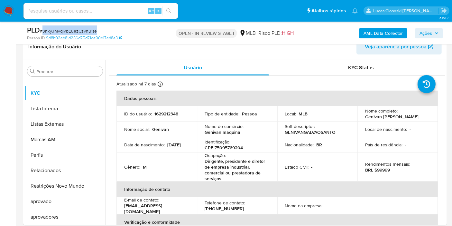
click at [83, 32] on span "# 3nkyJnivqlvbEuezCzVnu1se" at bounding box center [68, 31] width 57 height 6
copy span "3nkyJnivqlvbEuezCzVnu1se"
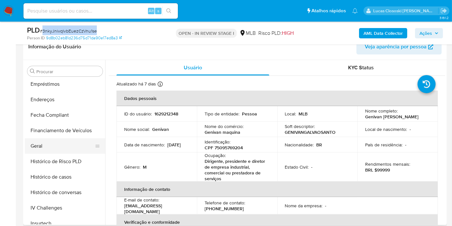
scroll to position [154, 0]
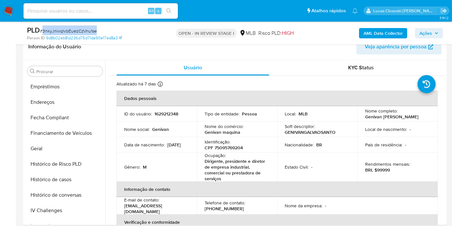
drag, startPoint x: 46, startPoint y: 148, endPoint x: 267, endPoint y: 6, distance: 262.6
click at [46, 147] on button "Geral" at bounding box center [65, 148] width 80 height 15
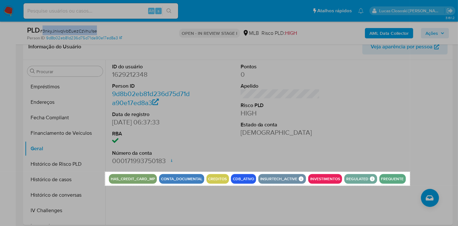
drag, startPoint x: 105, startPoint y: 171, endPoint x: 410, endPoint y: 185, distance: 305.1
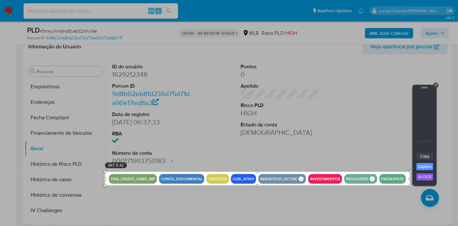
click at [420, 155] on link "Copy" at bounding box center [424, 156] width 17 height 7
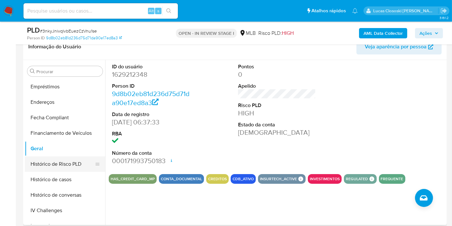
scroll to position [262, 0]
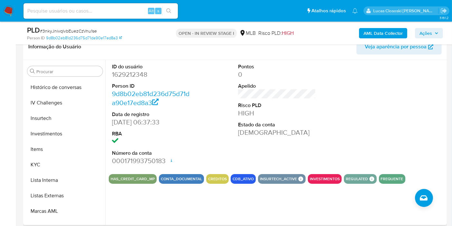
drag, startPoint x: 55, startPoint y: 164, endPoint x: 103, endPoint y: 113, distance: 70.6
click at [55, 164] on button "KYC" at bounding box center [65, 164] width 80 height 15
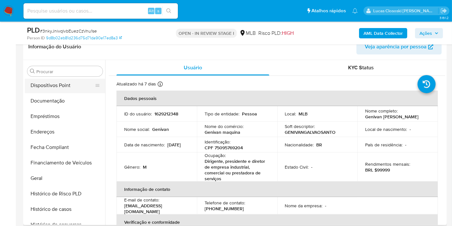
scroll to position [83, 0]
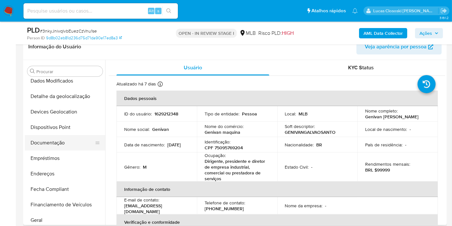
click at [60, 145] on button "Documentação" at bounding box center [62, 142] width 75 height 15
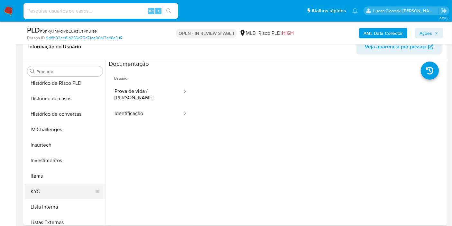
scroll to position [262, 0]
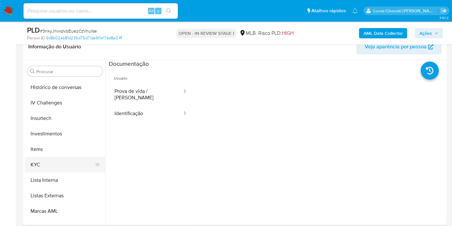
click at [45, 163] on button "KYC" at bounding box center [62, 164] width 75 height 15
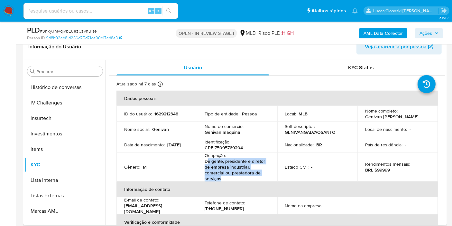
drag, startPoint x: 224, startPoint y: 177, endPoint x: 207, endPoint y: 162, distance: 23.0
click at [207, 162] on p "Dirigente, presidente e diretor de empresa industrial, comercial ou prestadora …" at bounding box center [236, 169] width 62 height 23
copy p "irigente, presidente e diretor de empresa industrial, comercial ou prestadora d…"
click at [434, 33] on span "Ações" at bounding box center [429, 33] width 19 height 9
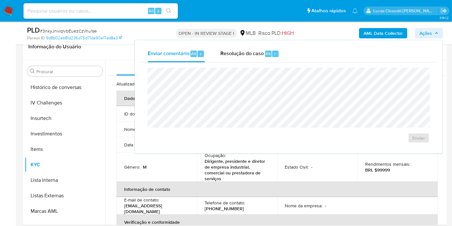
click at [289, 59] on div "Enviar comentário Alt c Resolução do caso Alt r" at bounding box center [288, 53] width 297 height 17
click at [267, 56] on span "Alt" at bounding box center [268, 54] width 5 height 6
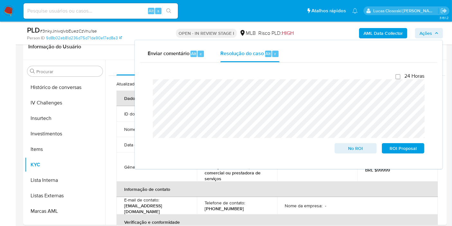
click at [425, 33] on span "Ações" at bounding box center [426, 33] width 13 height 10
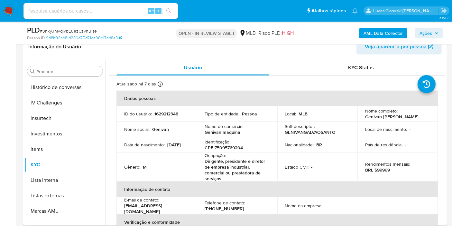
scroll to position [119, 0]
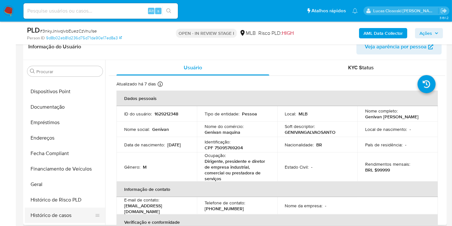
click at [62, 216] on button "Histórico de casos" at bounding box center [62, 214] width 75 height 15
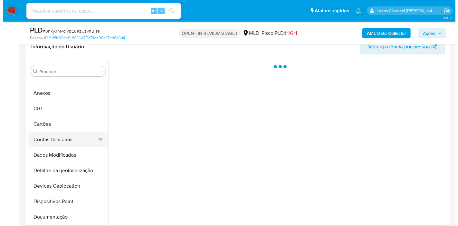
scroll to position [0, 0]
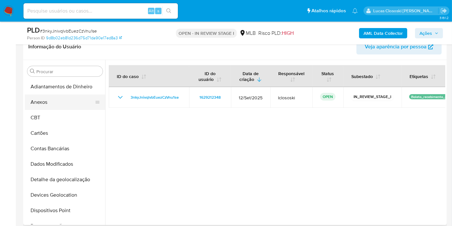
click at [50, 103] on button "Anexos" at bounding box center [62, 101] width 75 height 15
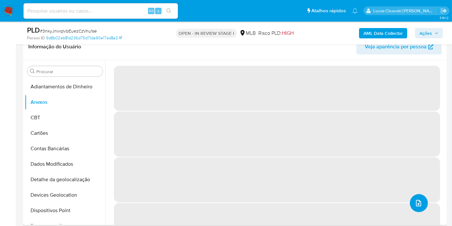
click at [416, 201] on icon "upload-file" at bounding box center [419, 203] width 8 height 8
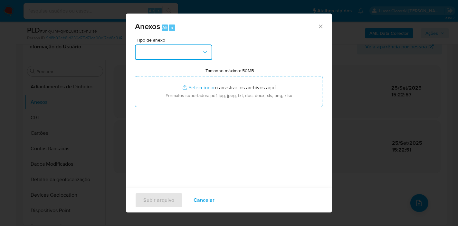
click at [182, 56] on button "button" at bounding box center [173, 51] width 77 height 15
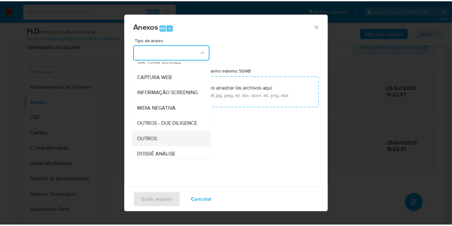
scroll to position [71, 0]
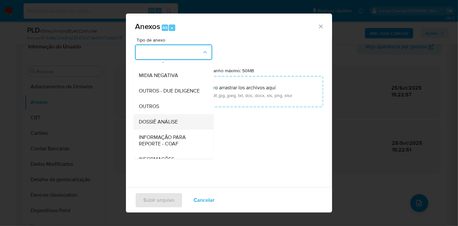
click at [153, 129] on div "DOSSIÊ ANÁLISE" at bounding box center [172, 121] width 66 height 15
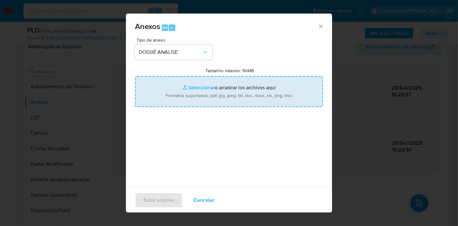
click at [185, 96] on input "Tamanho máximo: 50MB Seleccionar archivos" at bounding box center [229, 91] width 188 height 31
type input "C:\fakepath\Mulan 1629212348_2025_09_25_10_59_47.xlsx"
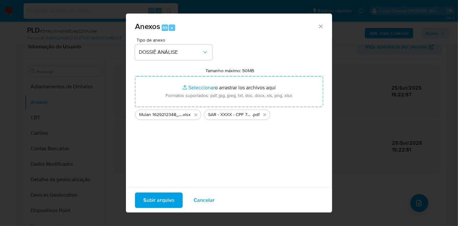
click at [171, 203] on span "Subir arquivo" at bounding box center [158, 200] width 31 height 14
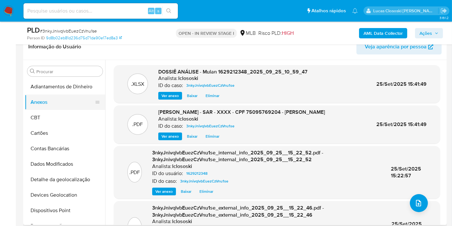
drag, startPoint x: 49, startPoint y: 115, endPoint x: 49, endPoint y: 108, distance: 7.1
click at [49, 114] on button "CBT" at bounding box center [65, 117] width 80 height 15
click at [49, 107] on button "Anexos" at bounding box center [62, 101] width 75 height 15
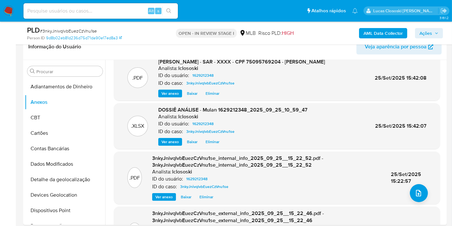
scroll to position [0, 0]
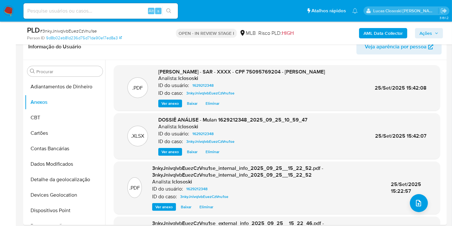
click at [432, 29] on span "Ações" at bounding box center [426, 33] width 13 height 10
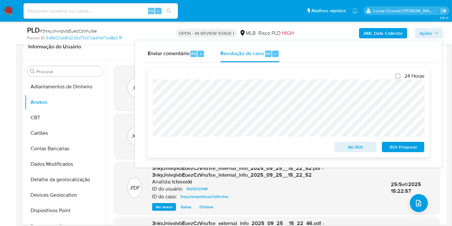
click at [403, 145] on span "ROI Proposal" at bounding box center [403, 146] width 33 height 9
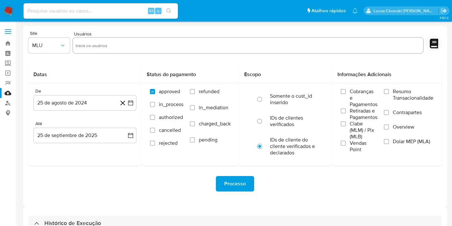
select select "10"
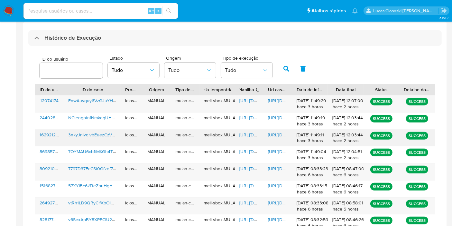
click at [257, 137] on div "[URL][DOMAIN_NAME]" at bounding box center [249, 137] width 29 height 17
click at [255, 133] on span "[URL][DOMAIN_NAME]" at bounding box center [262, 134] width 44 height 6
click at [283, 133] on span "[URL][DOMAIN_NAME]" at bounding box center [290, 134] width 44 height 6
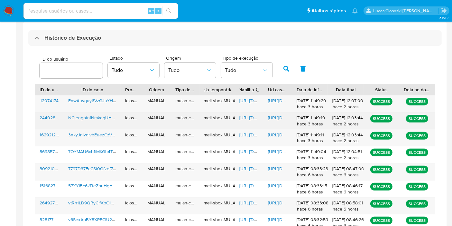
click at [252, 116] on span "[URL][DOMAIN_NAME]" at bounding box center [262, 117] width 44 height 6
click at [280, 117] on span "[URL][DOMAIN_NAME]" at bounding box center [290, 117] width 44 height 6
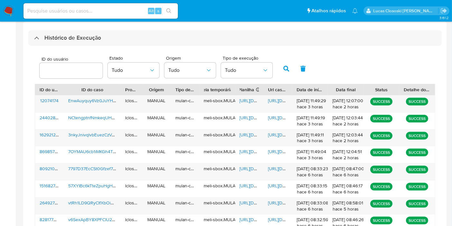
click at [96, 18] on div "Alt s" at bounding box center [100, 10] width 154 height 15
click at [96, 13] on input at bounding box center [100, 11] width 154 height 8
paste input "O1RvCYZLUkjEvBZzTYJuHW8Q"
type input "O1RvCYZLUkjEvBZzTYJuHW8Q"
click at [159, 10] on div "s" at bounding box center [158, 11] width 6 height 6
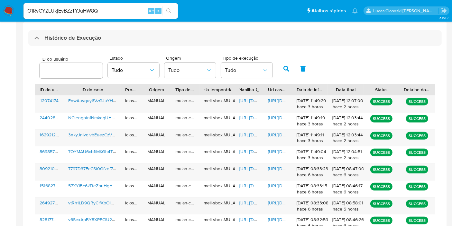
click at [168, 10] on icon "search-icon" at bounding box center [168, 10] width 5 height 5
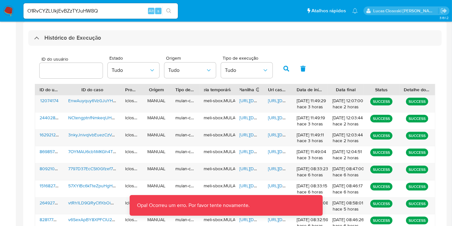
click at [166, 5] on div "O1RvCYZLUkjEvBZzTYJuHW8Q Alt s" at bounding box center [100, 10] width 154 height 15
click at [110, 10] on input "O1RvCYZLUkjEvBZzTYJuHW8Q" at bounding box center [100, 11] width 154 height 8
click at [164, 9] on button "search-icon" at bounding box center [168, 10] width 13 height 9
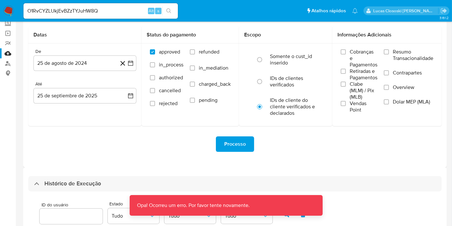
scroll to position [6, 0]
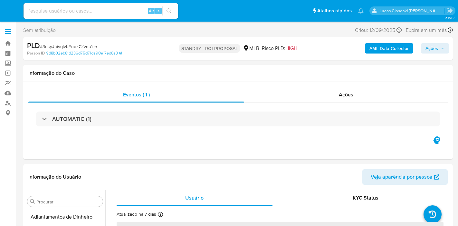
select select "10"
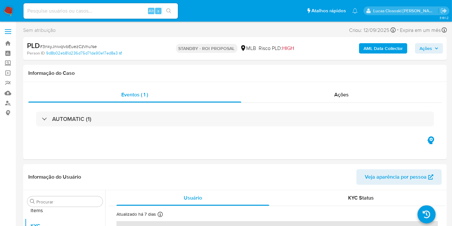
scroll to position [333, 0]
drag, startPoint x: 0, startPoint y: 0, endPoint x: 73, endPoint y: 47, distance: 87.0
click at [73, 47] on span "# 3nkyJnivqlvbEuezCzVnu1se" at bounding box center [68, 46] width 57 height 6
copy span "3nkyJnivqlvbEuezCzVnu1se"
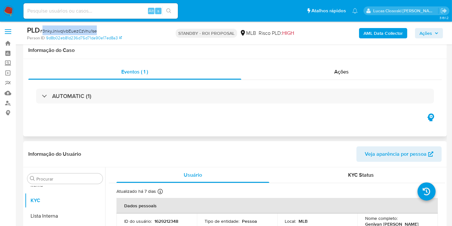
scroll to position [107, 0]
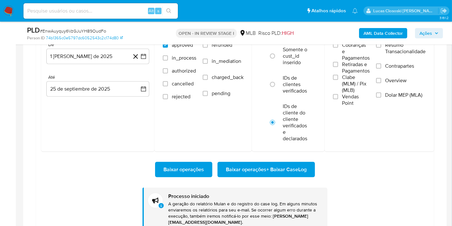
scroll to position [80, 0]
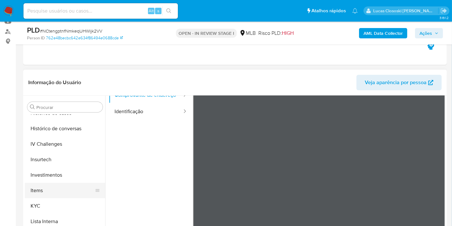
scroll to position [298, 0]
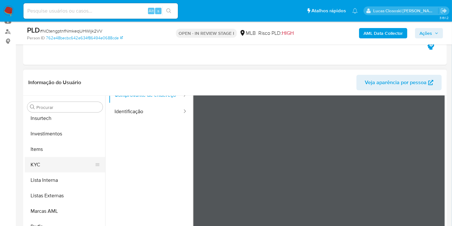
click at [36, 166] on button "KYC" at bounding box center [62, 164] width 75 height 15
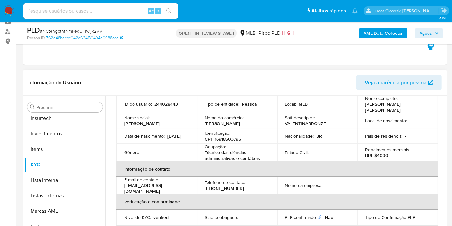
scroll to position [0, 0]
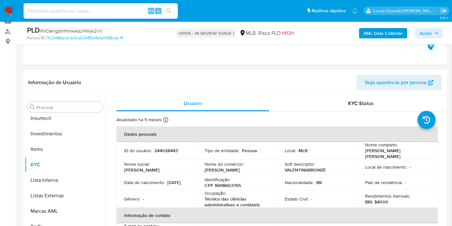
click at [231, 187] on p "CPF 16918603795" at bounding box center [223, 185] width 36 height 6
copy p "16918603795"
click at [396, 34] on b "AML Data Collector" at bounding box center [383, 33] width 39 height 10
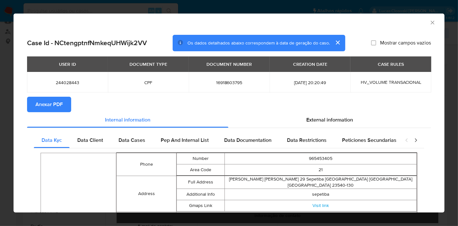
click at [56, 104] on span "Anexar PDF" at bounding box center [48, 104] width 27 height 14
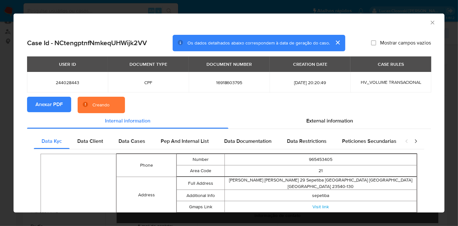
click at [341, 123] on span "External information" at bounding box center [329, 120] width 47 height 7
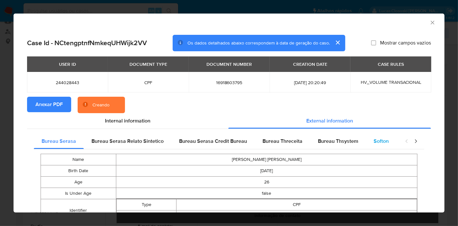
click at [382, 145] on div "Softon" at bounding box center [381, 140] width 31 height 15
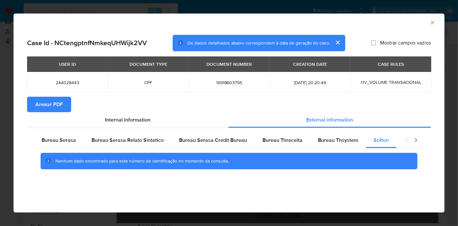
click at [429, 25] on icon "Fechar a janela" at bounding box center [432, 22] width 6 height 6
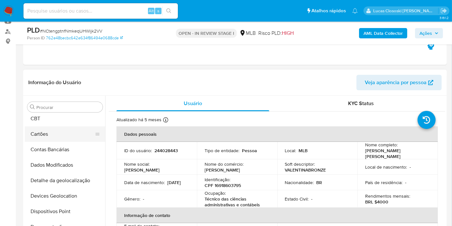
scroll to position [12, 0]
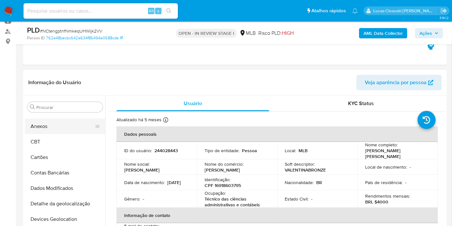
click at [56, 127] on button "Anexos" at bounding box center [62, 125] width 75 height 15
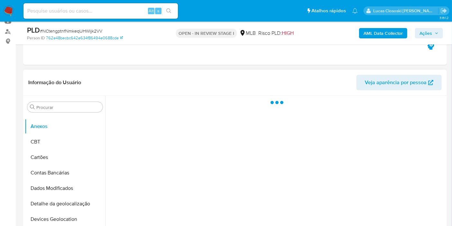
scroll to position [107, 0]
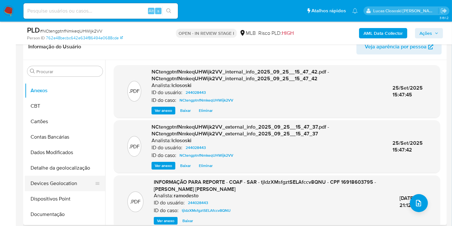
click at [68, 176] on button "Devices Geolocation" at bounding box center [62, 182] width 75 height 15
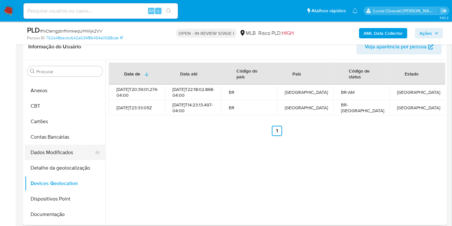
click at [63, 194] on button "Dispositivos Point" at bounding box center [65, 198] width 80 height 15
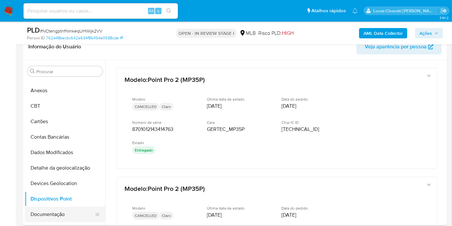
click at [65, 209] on button "Documentação" at bounding box center [62, 213] width 75 height 15
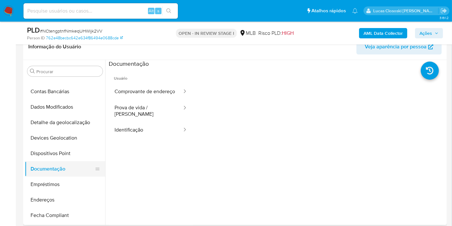
scroll to position [83, 0]
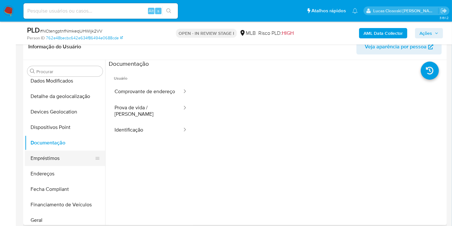
drag, startPoint x: 59, startPoint y: 171, endPoint x: 66, endPoint y: 157, distance: 15.4
click at [59, 171] on button "Endereços" at bounding box center [65, 173] width 80 height 15
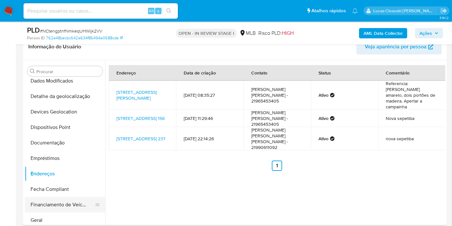
click at [47, 210] on button "Financiamento de Veículos" at bounding box center [62, 204] width 75 height 15
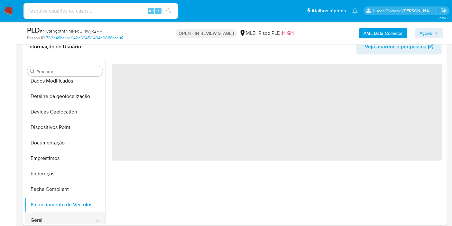
click at [47, 215] on button "Geral" at bounding box center [62, 219] width 75 height 15
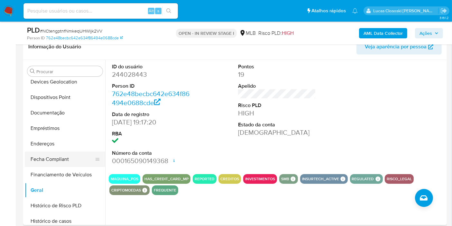
scroll to position [154, 0]
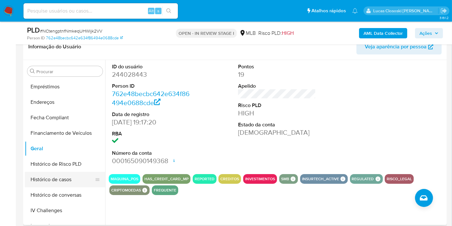
click at [52, 179] on button "Histórico de casos" at bounding box center [62, 179] width 75 height 15
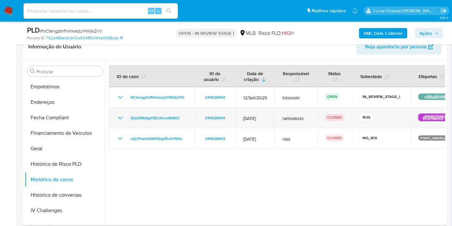
drag, startPoint x: 187, startPoint y: 118, endPoint x: 124, endPoint y: 118, distance: 63.1
click at [124, 118] on td "tjldzXMsfgztSELAfccv8QNU" at bounding box center [152, 117] width 86 height 21
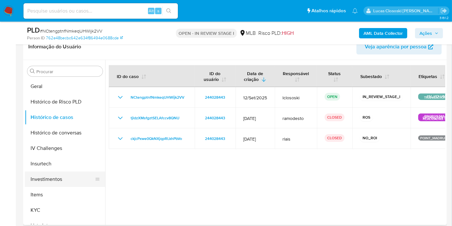
scroll to position [226, 0]
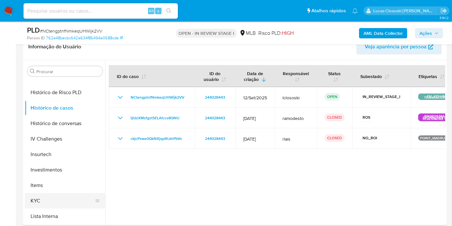
click at [45, 195] on button "KYC" at bounding box center [62, 200] width 75 height 15
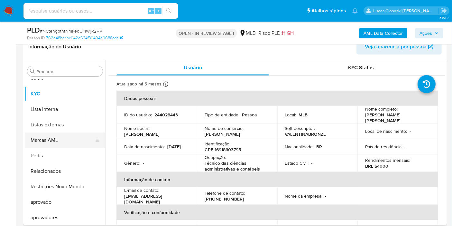
scroll to position [333, 0]
click at [67, 185] on button "Restrições Novo Mundo" at bounding box center [62, 185] width 75 height 15
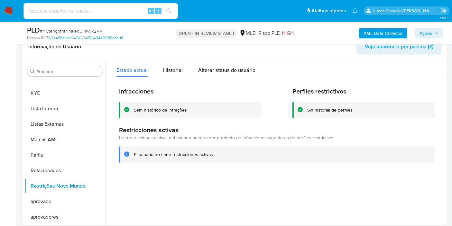
click at [84, 28] on span "# NCtengptnfNmkeqUHWijk2VV" at bounding box center [71, 31] width 62 height 6
copy span "NCtengptnfNmkeqUHWijk2VV"
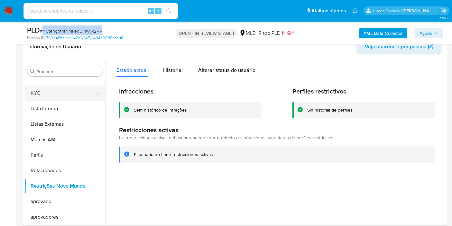
click at [50, 97] on button "KYC" at bounding box center [62, 92] width 75 height 15
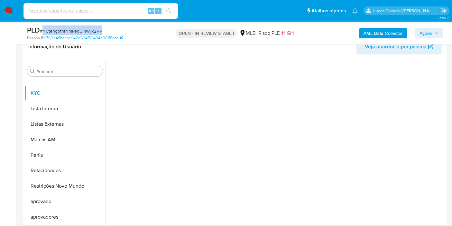
click at [153, 34] on div "PLD # NCtengptnfNmkeqUHWijk2VV" at bounding box center [95, 30] width 136 height 10
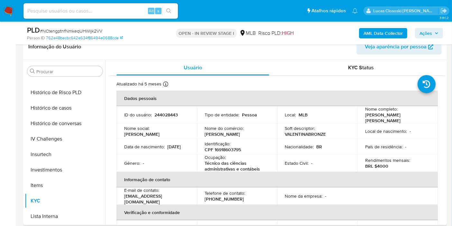
scroll to position [119, 0]
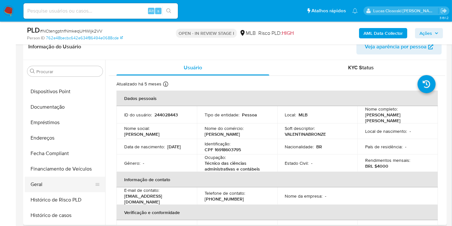
click at [47, 183] on button "Geral" at bounding box center [62, 183] width 75 height 15
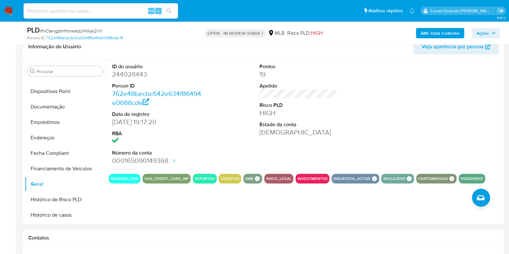
scroll to position [110, 0]
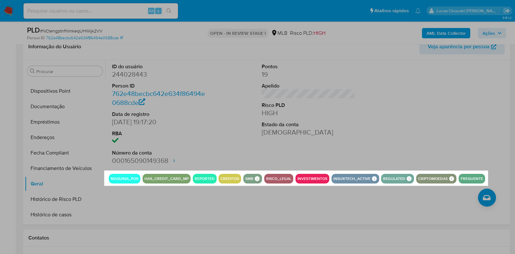
drag, startPoint x: 104, startPoint y: 171, endPoint x: 488, endPoint y: 186, distance: 383.9
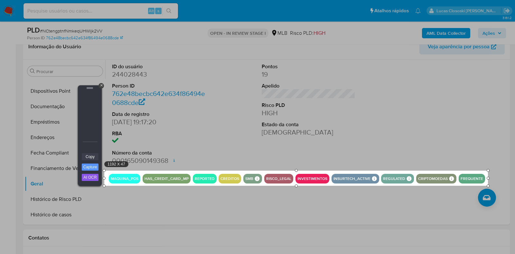
click at [97, 155] on link "Copy" at bounding box center [90, 156] width 17 height 7
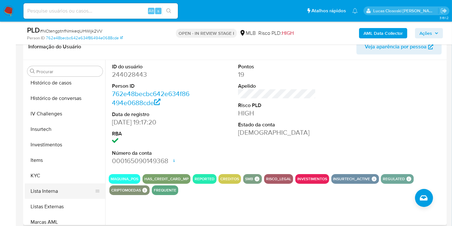
scroll to position [262, 0]
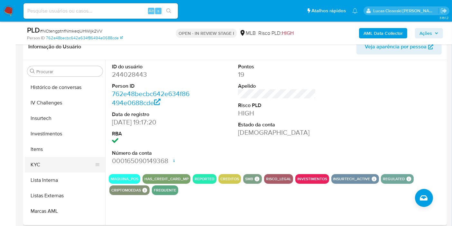
click at [46, 168] on button "KYC" at bounding box center [62, 164] width 75 height 15
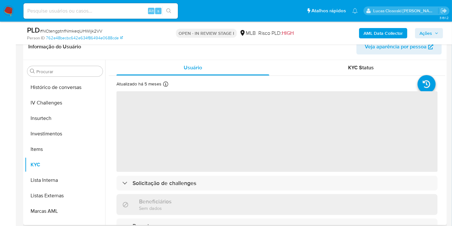
scroll to position [36, 0]
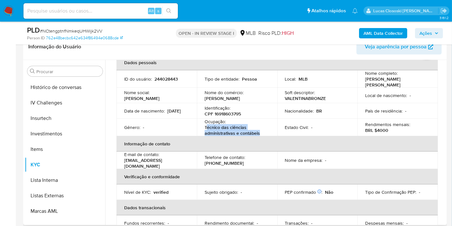
drag, startPoint x: 264, startPoint y: 135, endPoint x: 207, endPoint y: 128, distance: 57.7
click at [207, 128] on p "Técnico das ciências administrativas e contábeis" at bounding box center [236, 130] width 62 height 12
copy p "écnico das ciências administrativas e contábeis"
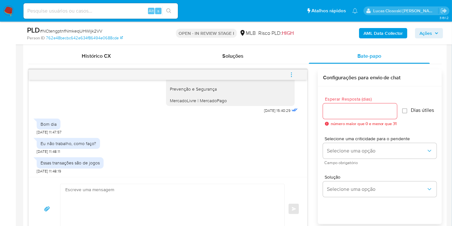
scroll to position [322, 0]
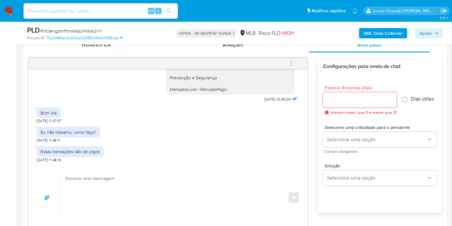
click at [420, 32] on span "Ações" at bounding box center [426, 33] width 13 height 10
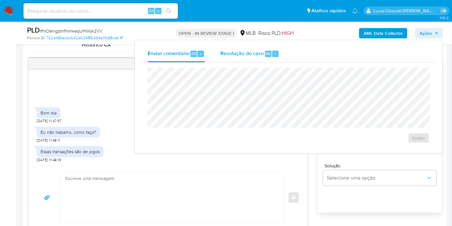
drag, startPoint x: 267, startPoint y: 58, endPoint x: 264, endPoint y: 61, distance: 4.8
click at [267, 58] on div "Resolução do caso Alt r" at bounding box center [249, 53] width 59 height 17
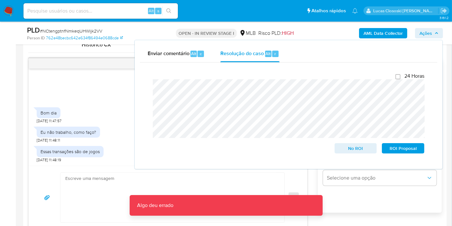
click at [433, 36] on span "Ações" at bounding box center [429, 33] width 19 height 9
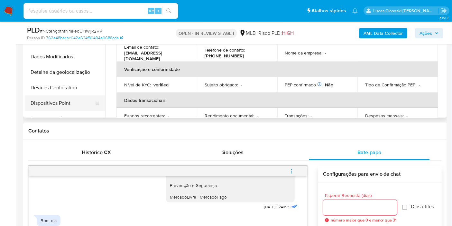
scroll to position [71, 0]
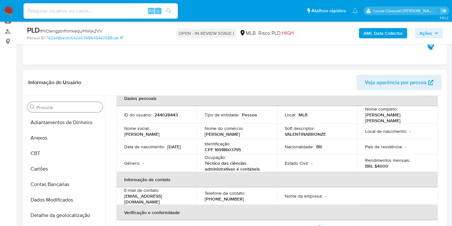
drag, startPoint x: 51, startPoint y: 138, endPoint x: 53, endPoint y: 103, distance: 35.5
click at [51, 138] on button "Anexos" at bounding box center [65, 137] width 80 height 15
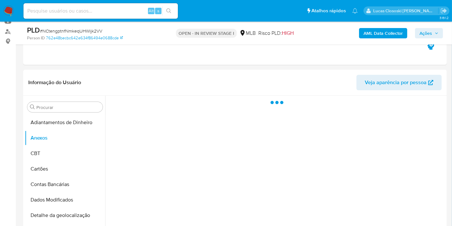
scroll to position [0, 0]
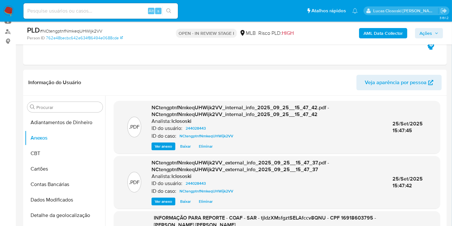
click at [429, 34] on span "Ações" at bounding box center [426, 33] width 13 height 10
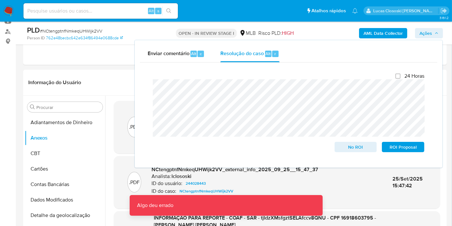
click at [436, 31] on icon "button" at bounding box center [437, 33] width 4 height 4
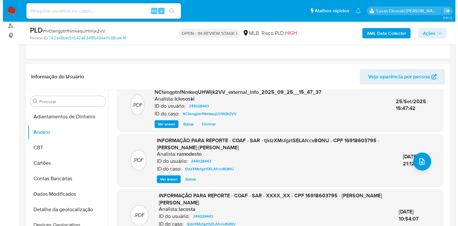
scroll to position [179, 0]
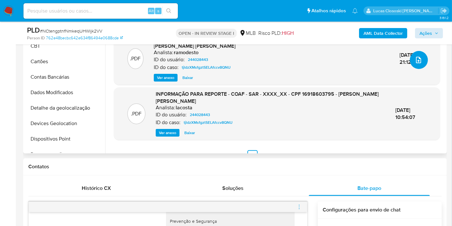
click at [410, 58] on button "upload-file" at bounding box center [419, 60] width 18 height 18
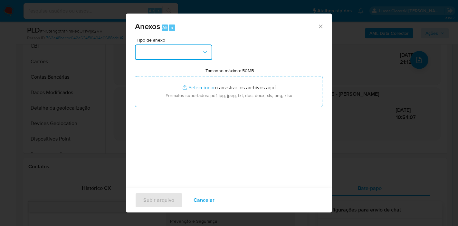
click at [192, 54] on button "button" at bounding box center [173, 51] width 77 height 15
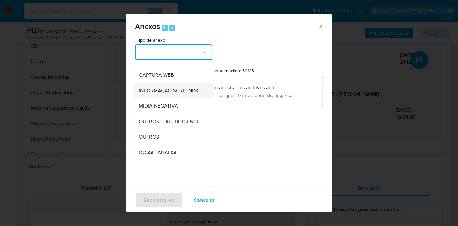
scroll to position [71, 0]
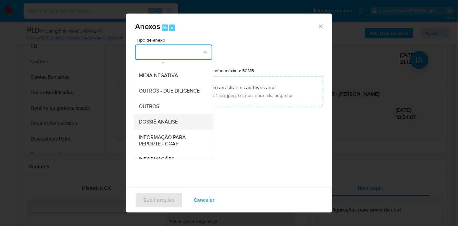
click at [169, 128] on div "DOSSIÊ ANÁLISE" at bounding box center [172, 121] width 66 height 15
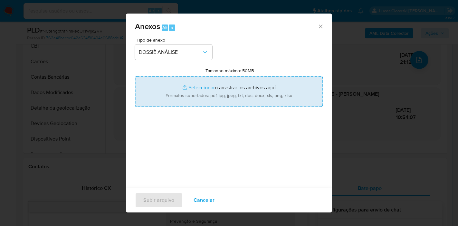
click at [195, 90] on input "Tamanho máximo: 50MB Seleccionar archivos" at bounding box center [229, 91] width 188 height 31
type input "C:\fakepath\2º SAR - XXXX - CPF 16918603795 - SHIRLEY CRISTINA DE ABREU DALMAS.…"
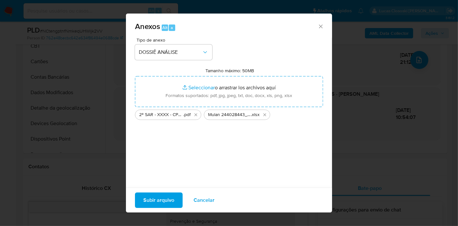
click at [172, 199] on span "Subir arquivo" at bounding box center [158, 200] width 31 height 14
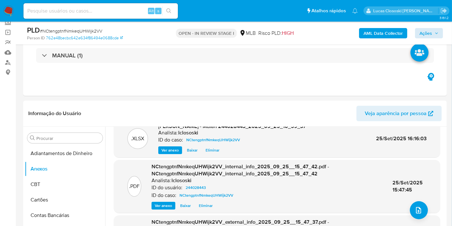
scroll to position [36, 0]
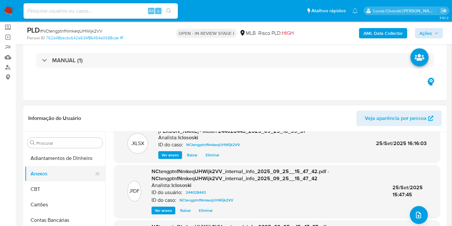
drag, startPoint x: 42, startPoint y: 186, endPoint x: 41, endPoint y: 175, distance: 11.0
click at [42, 186] on button "CBT" at bounding box center [65, 188] width 80 height 15
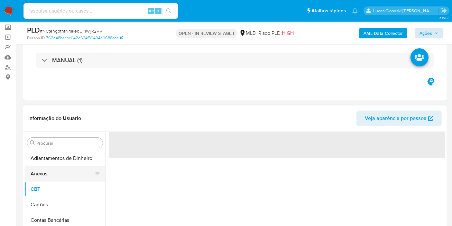
scroll to position [0, 0]
click at [41, 175] on button "Anexos" at bounding box center [62, 173] width 75 height 15
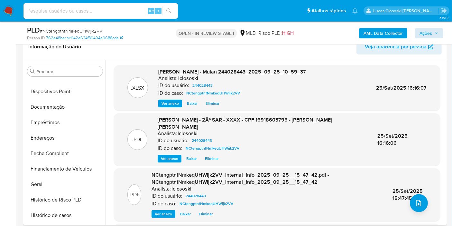
scroll to position [118, 0]
click at [49, 179] on button "Geral" at bounding box center [62, 184] width 75 height 15
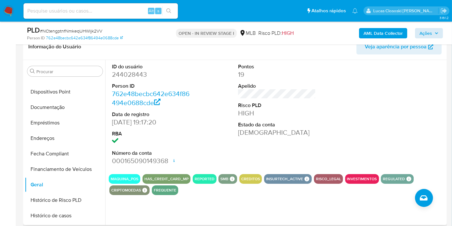
scroll to position [11, 0]
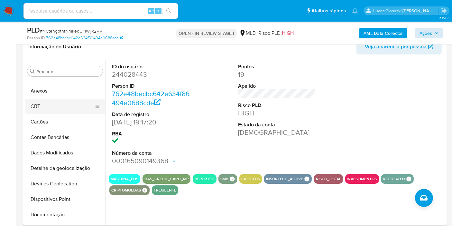
click at [32, 100] on button "CBT" at bounding box center [62, 105] width 75 height 15
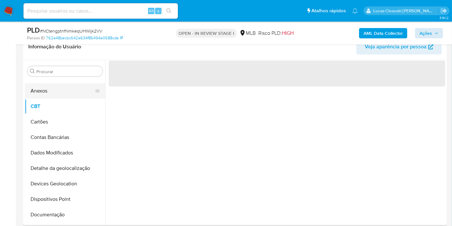
click at [33, 93] on button "Anexos" at bounding box center [62, 90] width 75 height 15
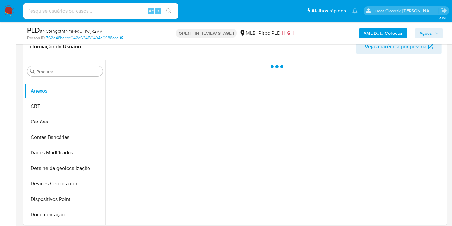
click at [423, 29] on span "Ações" at bounding box center [426, 33] width 13 height 10
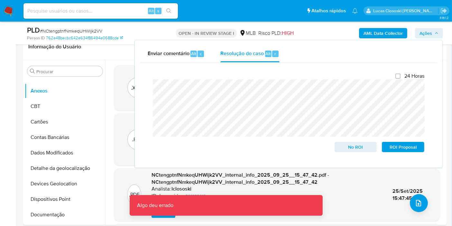
click at [433, 33] on span "Ações" at bounding box center [429, 33] width 19 height 9
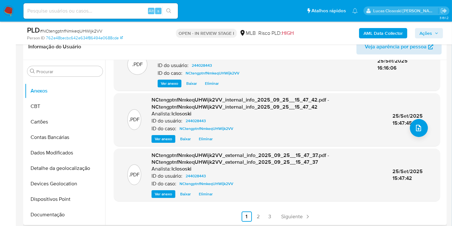
scroll to position [0, 0]
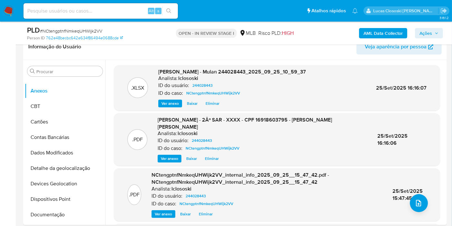
click at [427, 33] on span "Ações" at bounding box center [426, 33] width 13 height 10
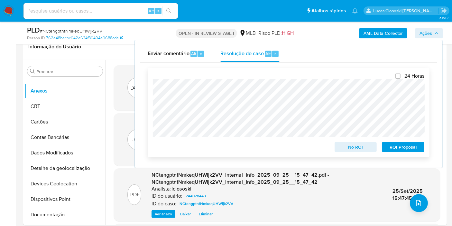
click at [405, 144] on span "ROI Proposal" at bounding box center [403, 146] width 33 height 9
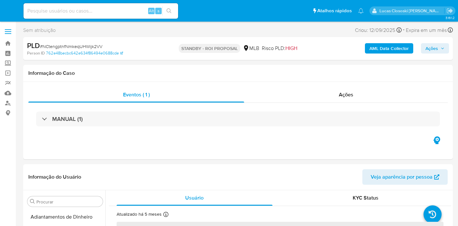
select select "10"
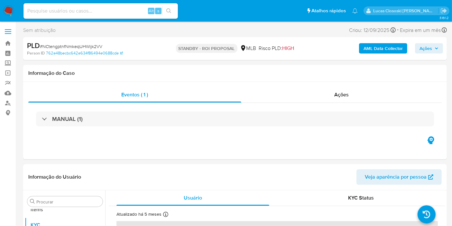
scroll to position [333, 0]
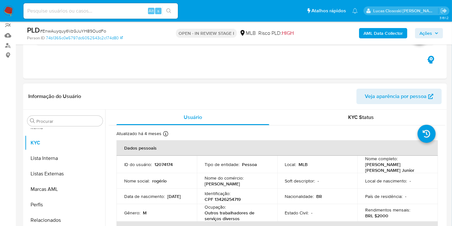
scroll to position [107, 0]
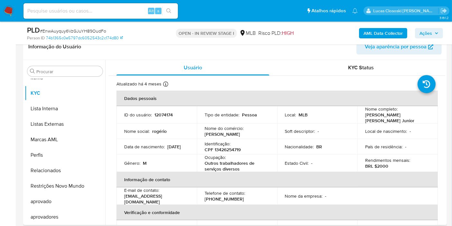
click at [232, 146] on p "CPF 13426254719" at bounding box center [223, 149] width 36 height 6
copy p "13426254719"
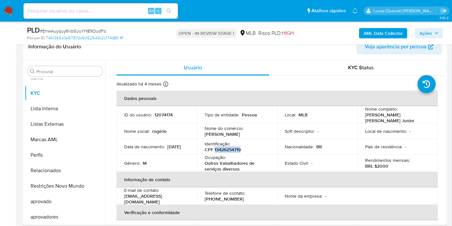
copy p "13426254719"
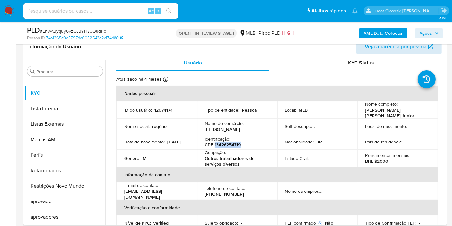
scroll to position [0, 0]
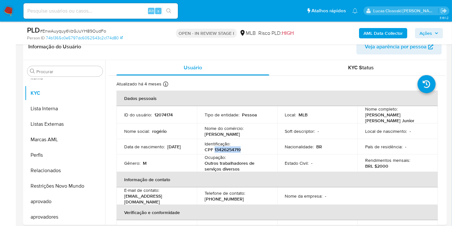
click at [390, 38] on b "AML Data Collector" at bounding box center [383, 33] width 39 height 10
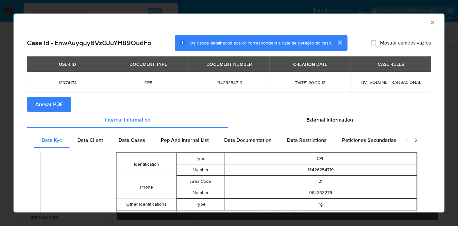
click at [60, 107] on span "Anexar PDF" at bounding box center [48, 104] width 27 height 14
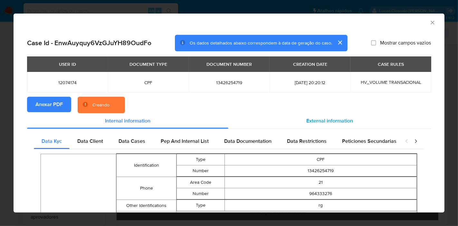
click at [340, 116] on div "External information" at bounding box center [329, 120] width 202 height 15
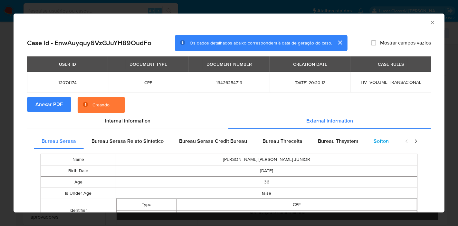
click at [385, 143] on div "Softon" at bounding box center [381, 140] width 31 height 15
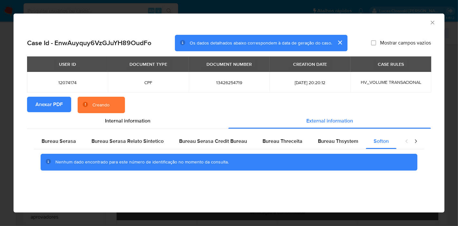
click at [434, 23] on icon "Fechar a janela" at bounding box center [432, 22] width 6 height 6
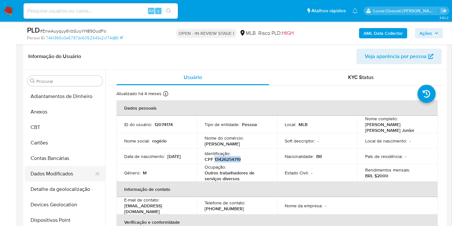
scroll to position [143, 0]
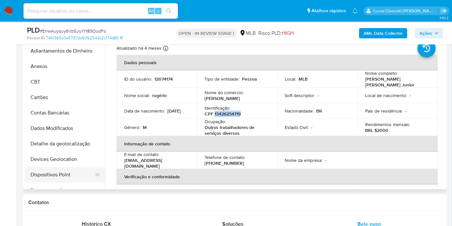
click at [64, 167] on button "Dispositivos Point" at bounding box center [62, 174] width 75 height 15
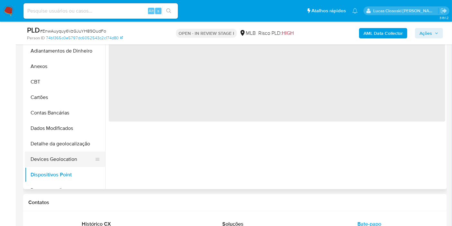
click at [69, 154] on button "Devices Geolocation" at bounding box center [62, 158] width 75 height 15
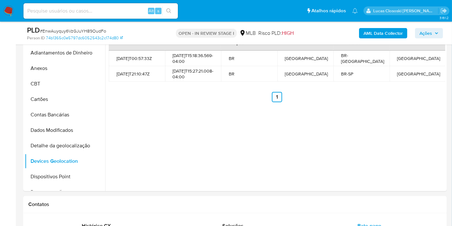
scroll to position [133, 0]
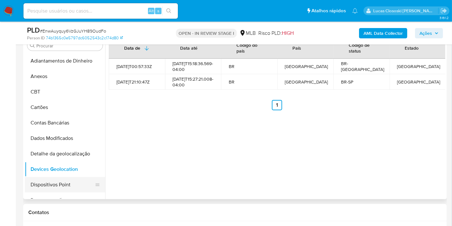
click at [51, 180] on button "Dispositivos Point" at bounding box center [62, 184] width 75 height 15
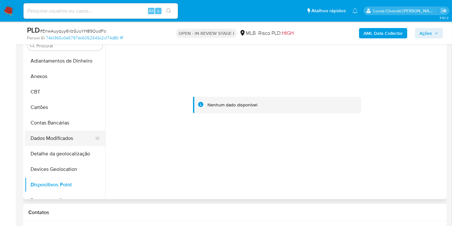
scroll to position [71, 0]
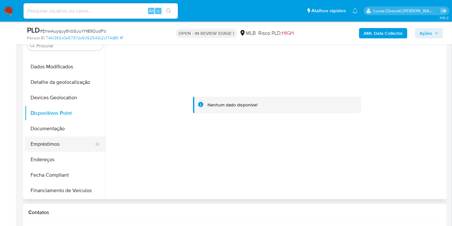
click at [62, 143] on button "Empréstimos" at bounding box center [62, 143] width 75 height 15
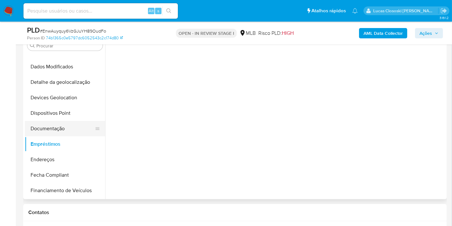
click at [60, 125] on button "Documentação" at bounding box center [62, 128] width 75 height 15
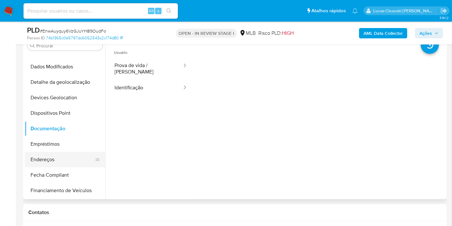
click at [57, 156] on button "Endereços" at bounding box center [62, 159] width 75 height 15
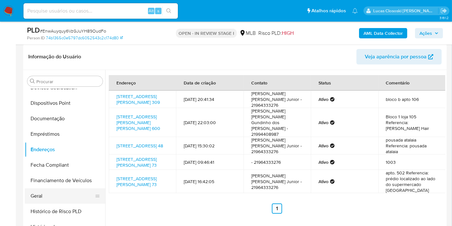
scroll to position [143, 0]
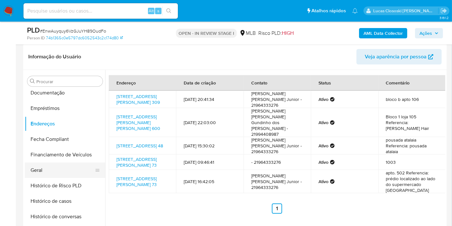
click at [71, 164] on button "Geral" at bounding box center [62, 169] width 75 height 15
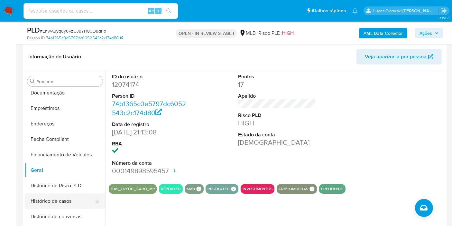
click at [75, 194] on button "Histórico de casos" at bounding box center [62, 200] width 75 height 15
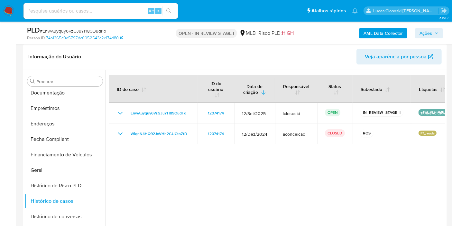
click at [169, 187] on div at bounding box center [275, 152] width 340 height 165
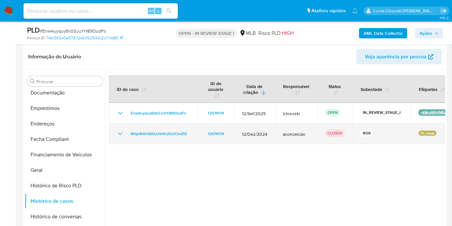
drag, startPoint x: 193, startPoint y: 138, endPoint x: 126, endPoint y: 137, distance: 67.6
click at [126, 137] on td "WiqnN4HQ92JxVHh2GUCtoZfD" at bounding box center [153, 133] width 89 height 21
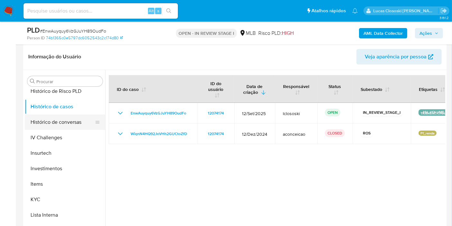
scroll to position [250, 0]
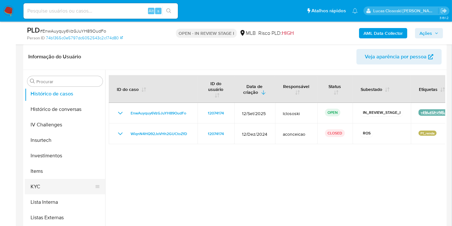
click at [53, 181] on button "KYC" at bounding box center [62, 186] width 75 height 15
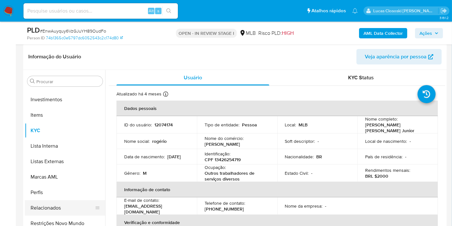
scroll to position [333, 0]
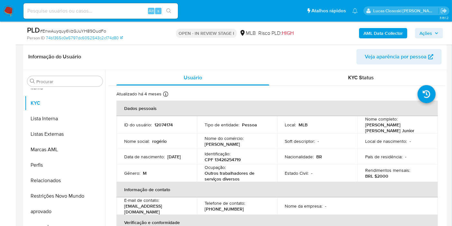
drag, startPoint x: 65, startPoint y: 200, endPoint x: 108, endPoint y: 111, distance: 98.7
click at [65, 199] on button "Restrições Novo Mundo" at bounding box center [65, 195] width 80 height 15
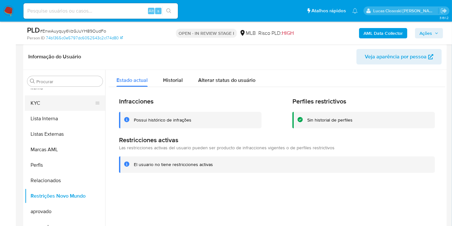
click at [37, 107] on button "KYC" at bounding box center [62, 102] width 75 height 15
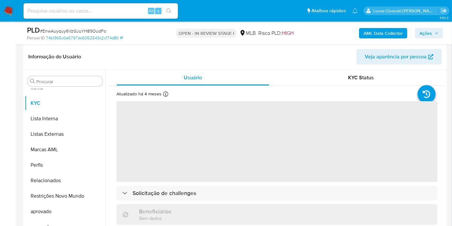
click at [93, 33] on span "# EnwAuyquy6VzGJuYH89OudFo" at bounding box center [73, 31] width 66 height 6
copy span "EnwAuyquy6VzGJuYH89OudFo"
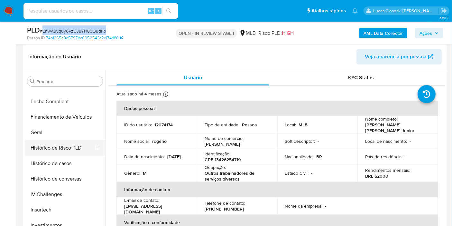
scroll to position [154, 0]
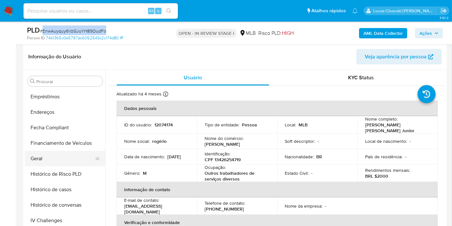
click at [43, 154] on button "Geral" at bounding box center [62, 158] width 75 height 15
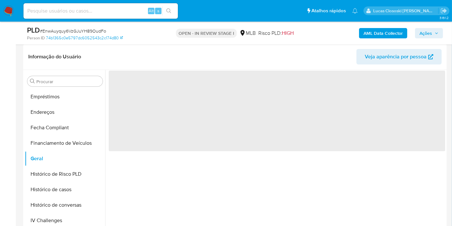
click at [136, 42] on div "PLD # EnwAuyquy6VzGJuYH89OudFo Person ID 74b1365c0e5797dc6052543c2c174d80 OPEN …" at bounding box center [235, 33] width 424 height 23
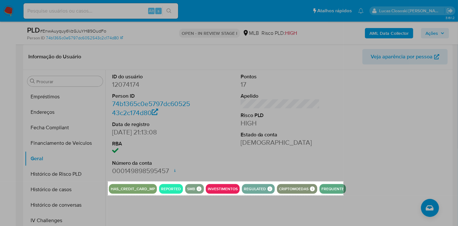
drag, startPoint x: 108, startPoint y: 182, endPoint x: 343, endPoint y: 195, distance: 235.6
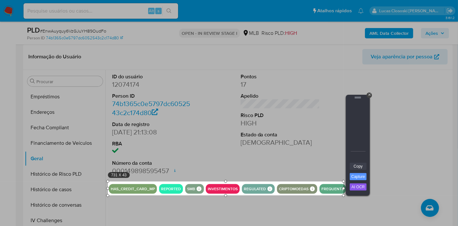
click at [355, 163] on link "Copy" at bounding box center [358, 166] width 17 height 7
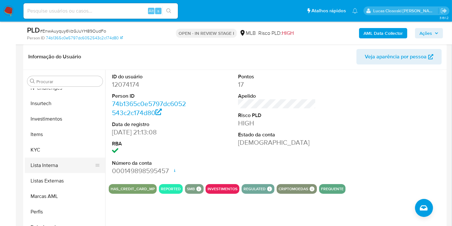
scroll to position [298, 0]
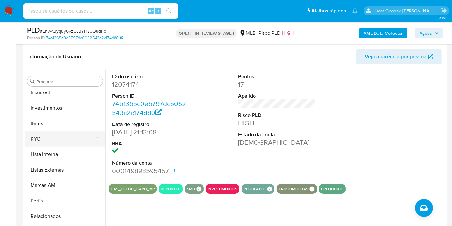
click at [46, 138] on button "KYC" at bounding box center [62, 138] width 75 height 15
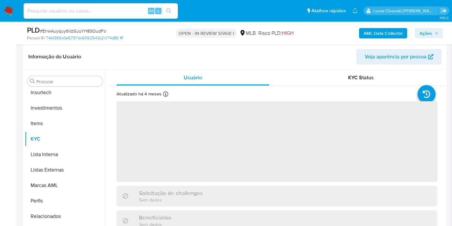
click at [198, 52] on header "Informação do Usuário Veja aparência por pessoa" at bounding box center [235, 56] width 414 height 15
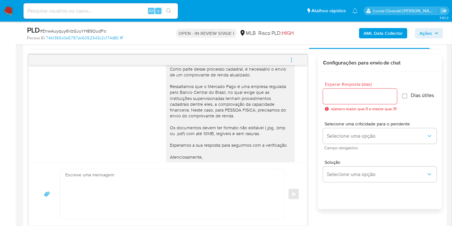
scroll to position [312, 0]
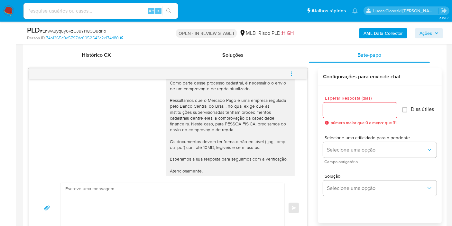
click at [425, 29] on span "Ações" at bounding box center [426, 33] width 13 height 10
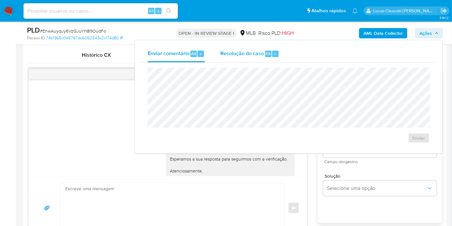
click at [263, 48] on div "Resolução do caso Alt r" at bounding box center [249, 53] width 59 height 17
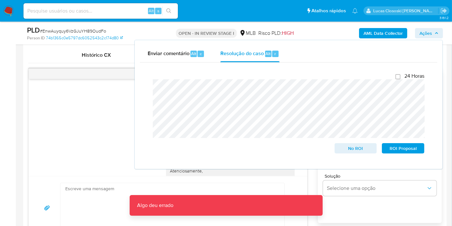
click at [435, 33] on icon "button" at bounding box center [437, 33] width 4 height 4
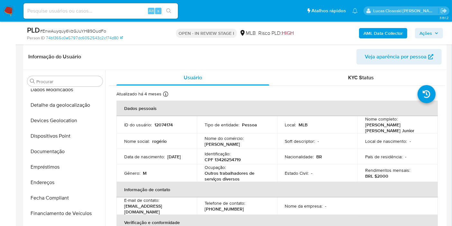
scroll to position [12, 0]
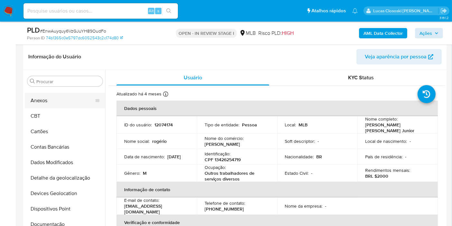
click at [38, 104] on button "Anexos" at bounding box center [62, 100] width 75 height 15
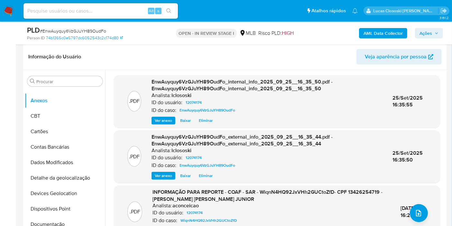
click at [430, 38] on span "Ações" at bounding box center [426, 33] width 13 height 10
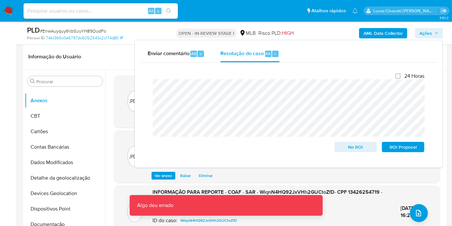
click at [438, 33] on icon "button" at bounding box center [437, 33] width 4 height 4
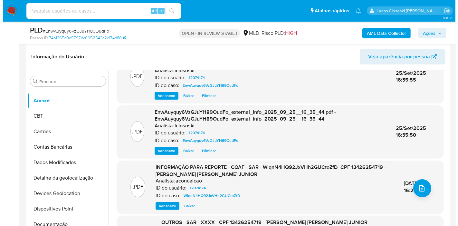
scroll to position [36, 0]
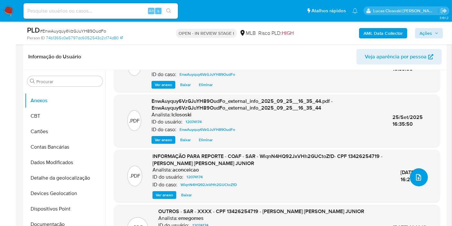
click at [415, 177] on icon "upload-file" at bounding box center [419, 177] width 8 height 8
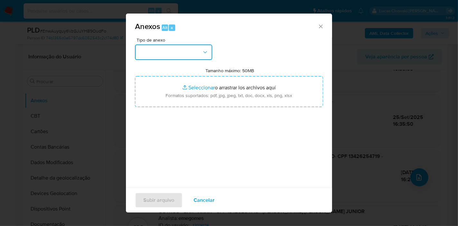
click at [175, 52] on button "button" at bounding box center [173, 51] width 77 height 15
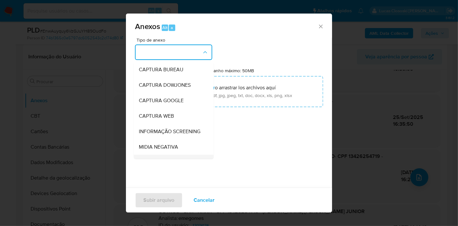
scroll to position [99, 0]
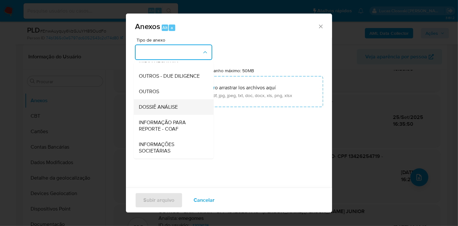
click at [168, 108] on span "DOSSIÊ ANÁLISE" at bounding box center [158, 107] width 39 height 6
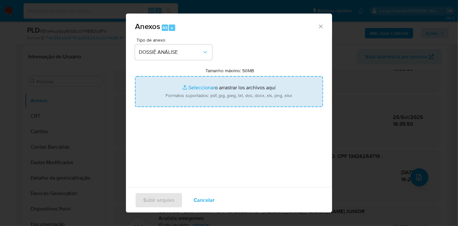
click at [172, 99] on input "Tamanho máximo: 50MB Seleccionar archivos" at bounding box center [229, 91] width 188 height 31
type input "C:\fakepath\2º SAR - XXXX - CPF 13426254719 - ROGERIO FERNANDO RODRIGUES JUNIOR…"
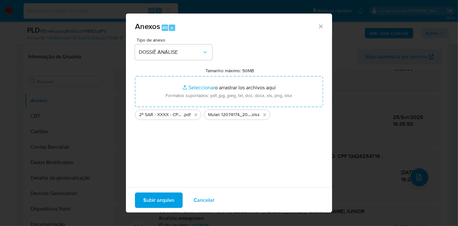
click at [155, 193] on span "Subir arquivo" at bounding box center [158, 200] width 31 height 14
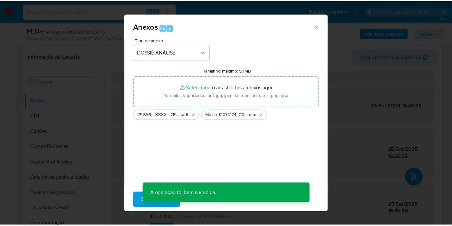
scroll to position [60, 0]
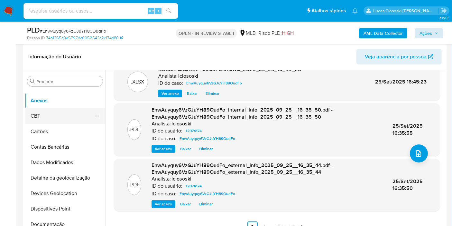
click at [40, 119] on button "CBT" at bounding box center [62, 115] width 75 height 15
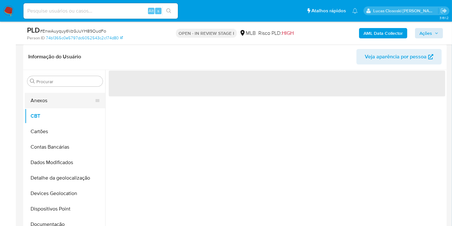
click at [45, 107] on button "Anexos" at bounding box center [62, 100] width 75 height 15
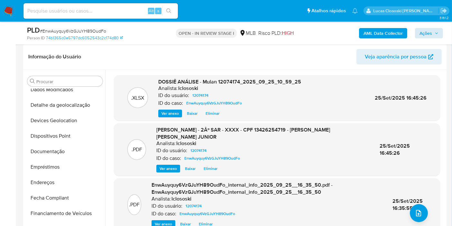
scroll to position [154, 0]
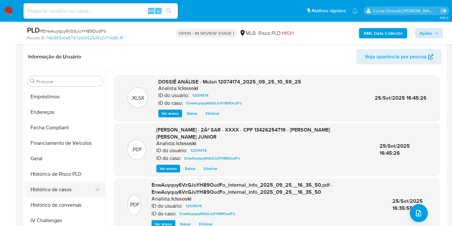
click at [59, 186] on button "Histórico de casos" at bounding box center [62, 189] width 75 height 15
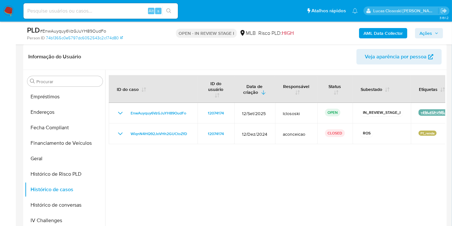
click at [428, 32] on span "Ações" at bounding box center [426, 33] width 13 height 10
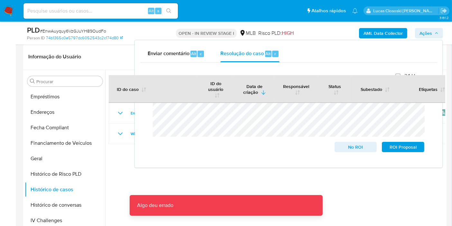
click at [345, 65] on div "Fechamento do caso 24 Horas No ROI ROI Proposal Algo deu errado Algo deu errado" at bounding box center [288, 112] width 297 height 100
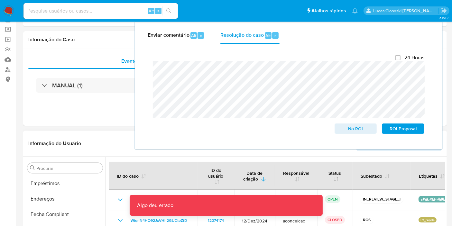
scroll to position [0, 0]
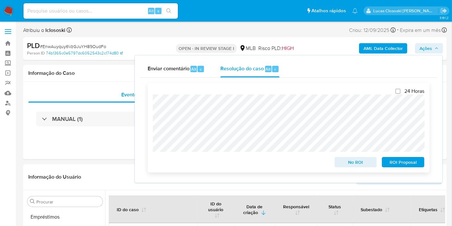
click at [415, 165] on span "ROI Proposal" at bounding box center [403, 161] width 33 height 9
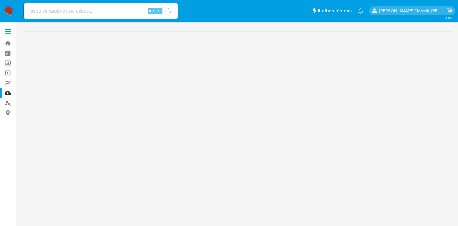
click at [59, 5] on div "Alt s" at bounding box center [100, 10] width 154 height 15
click at [54, 11] on input at bounding box center [100, 11] width 154 height 8
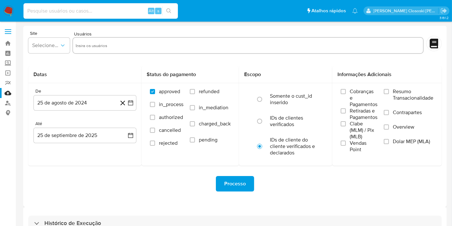
paste input "O1RvCYZLUkjEvBZzTYJuHW8Q"
type input "O1RvCYZLUkjEvBZzTYJuHW8Q"
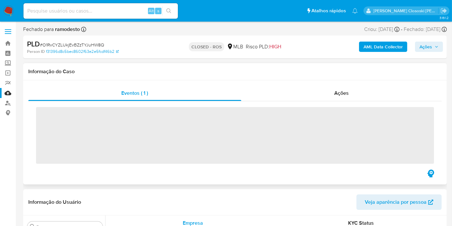
scroll to position [107, 0]
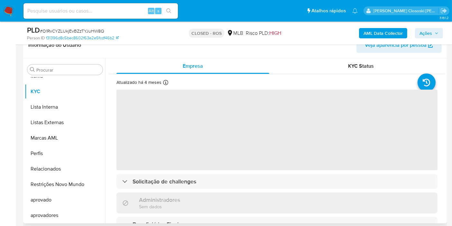
select select "10"
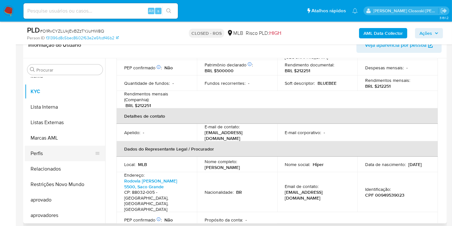
scroll to position [143, 0]
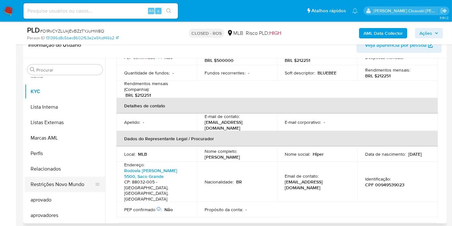
click at [79, 185] on button "Restrições Novo Mundo" at bounding box center [62, 183] width 75 height 15
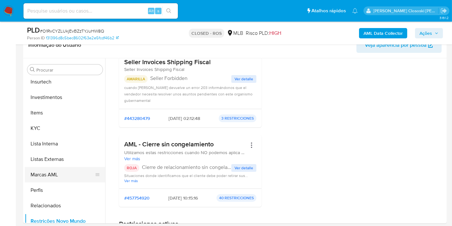
scroll to position [262, 0]
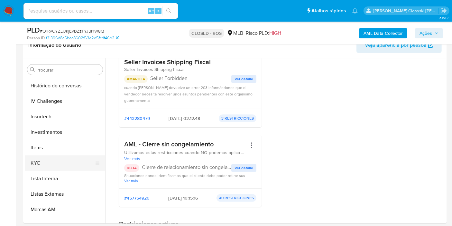
click at [56, 166] on button "KYC" at bounding box center [62, 162] width 75 height 15
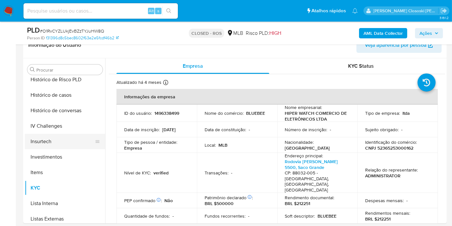
scroll to position [226, 0]
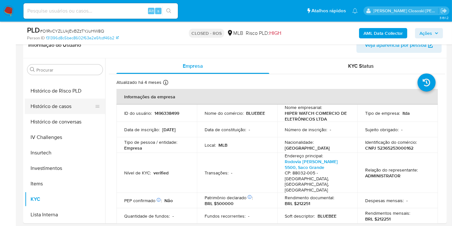
click at [54, 108] on button "Histórico de casos" at bounding box center [62, 105] width 75 height 15
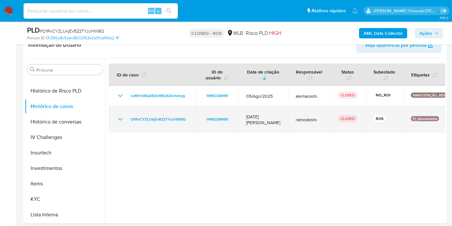
click at [117, 119] on icon "Mostrar/Ocultar" at bounding box center [121, 119] width 8 height 8
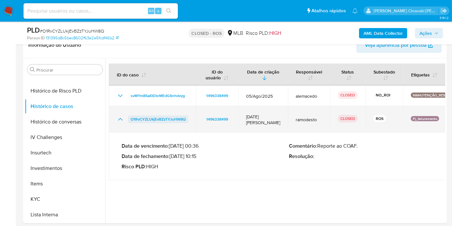
click at [147, 117] on span "O1RvCYZLUkjEvBZzTYJuHW8Q" at bounding box center [158, 119] width 55 height 8
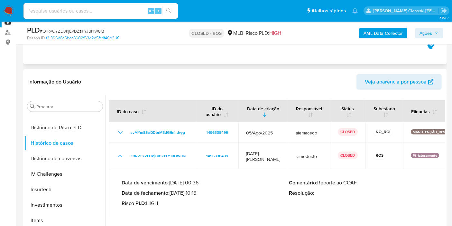
scroll to position [36, 0]
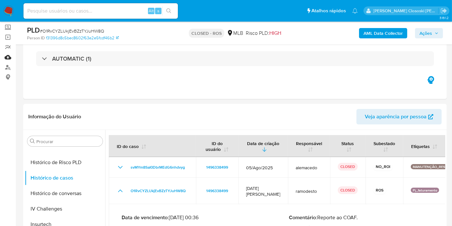
click at [10, 57] on link "Mulan" at bounding box center [38, 57] width 77 height 10
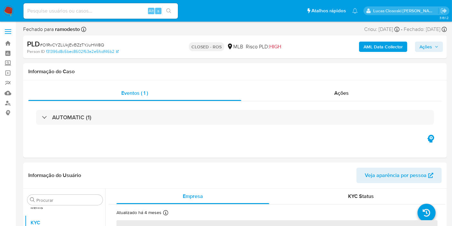
scroll to position [333, 0]
click at [294, 81] on div "Eventos ( 1 ) Ações AUTOMATIC (1)" at bounding box center [235, 118] width 424 height 77
click at [318, 89] on div "Ações" at bounding box center [341, 92] width 201 height 15
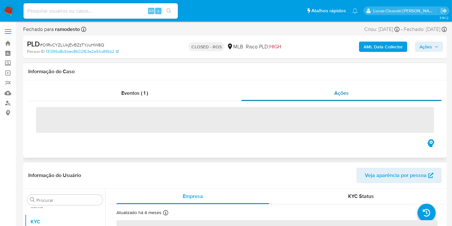
select select "10"
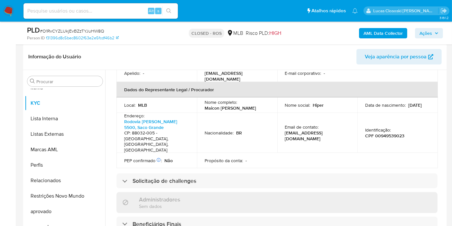
scroll to position [152, 0]
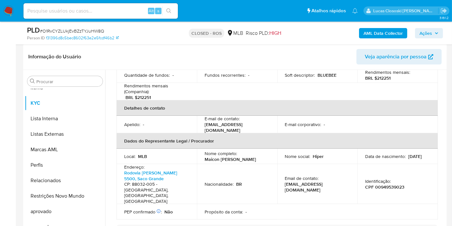
click at [388, 184] on p "CPF 00949539023" at bounding box center [384, 187] width 39 height 6
copy p "00949539023"
click at [97, 11] on input at bounding box center [100, 11] width 154 height 8
paste input "00949539023"
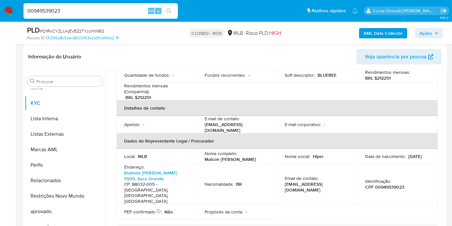
type input "00949539023"
click at [172, 10] on button "search-icon" at bounding box center [168, 10] width 13 height 9
click at [376, 184] on p "CPF 00949539023" at bounding box center [384, 187] width 39 height 6
copy p "00949539023"
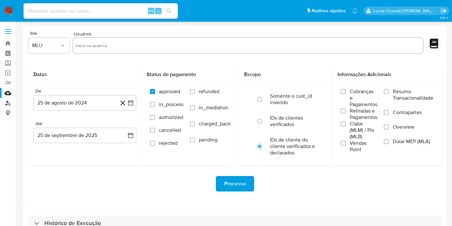
click at [12, 101] on link "Localizador de pessoas" at bounding box center [38, 103] width 77 height 10
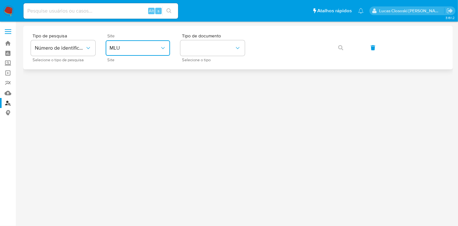
click at [123, 47] on span "MLU" at bounding box center [134, 48] width 50 height 6
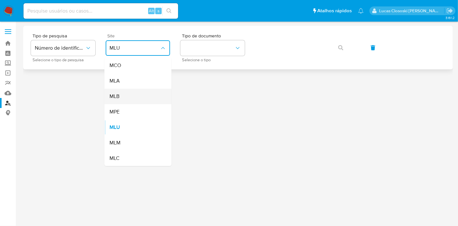
click at [127, 90] on div "MLB" at bounding box center [135, 96] width 53 height 15
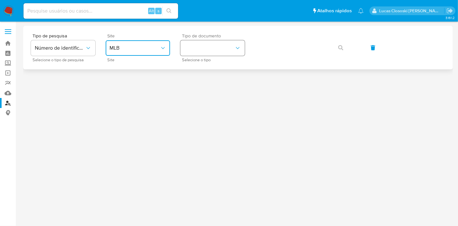
click at [212, 54] on button "identificationType" at bounding box center [212, 47] width 64 height 15
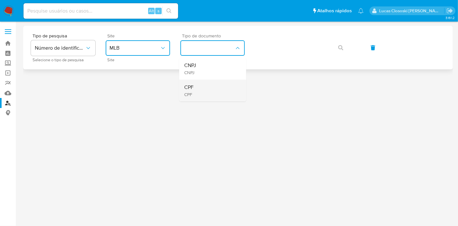
click at [209, 86] on div "CPF CPF" at bounding box center [210, 90] width 53 height 22
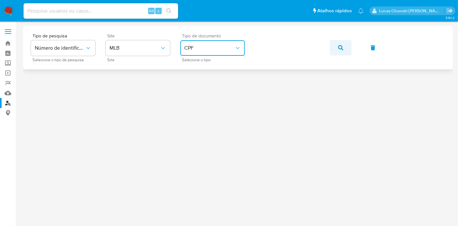
click at [338, 47] on icon "button" at bounding box center [340, 47] width 5 height 5
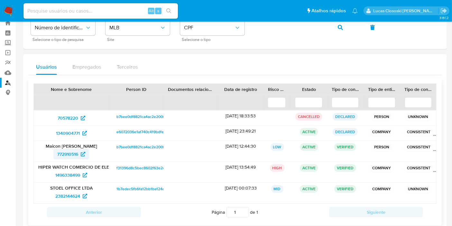
scroll to position [56, 0]
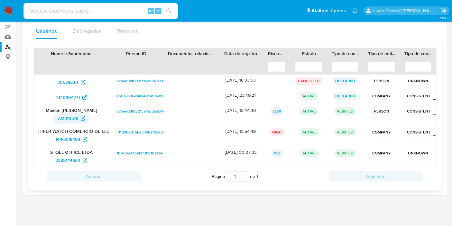
click at [66, 118] on span "772910516" at bounding box center [67, 118] width 21 height 10
drag, startPoint x: 7, startPoint y: 40, endPoint x: 16, endPoint y: 30, distance: 13.2
click at [7, 40] on link "Mulan" at bounding box center [38, 37] width 77 height 10
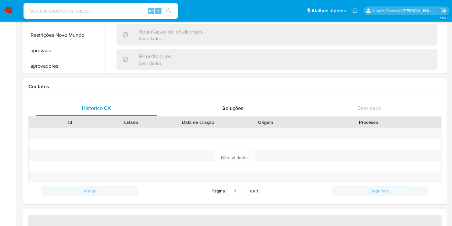
scroll to position [333, 0]
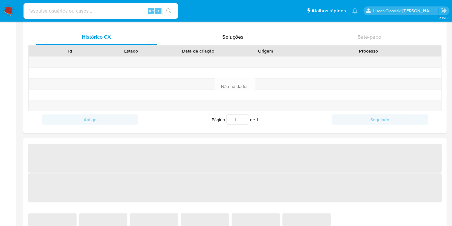
select select "10"
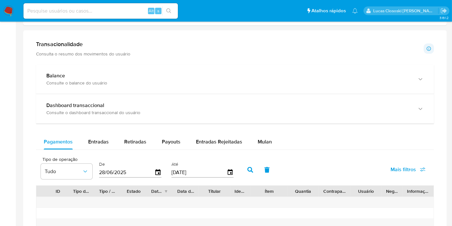
scroll to position [393, 0]
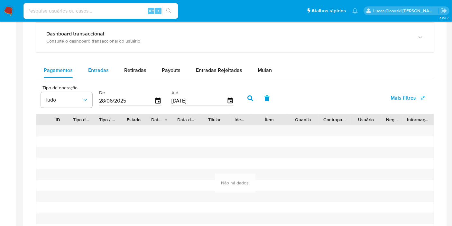
click at [108, 63] on button "Entradas" at bounding box center [98, 69] width 36 height 15
select select "10"
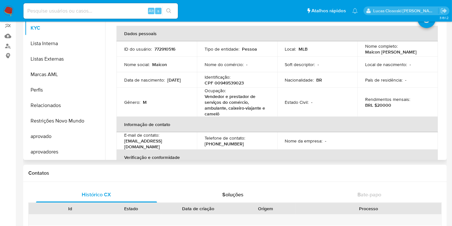
scroll to position [36, 0]
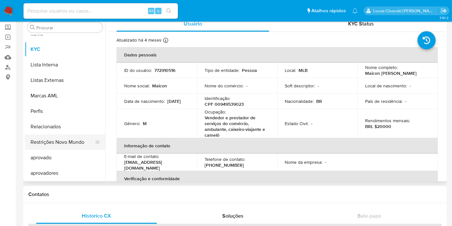
click at [58, 145] on button "Restrições Novo Mundo" at bounding box center [62, 141] width 75 height 15
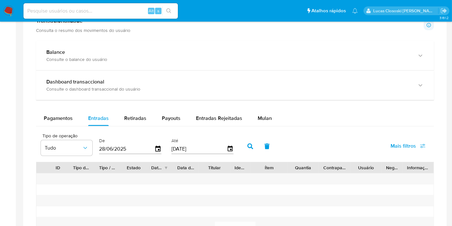
scroll to position [374, 0]
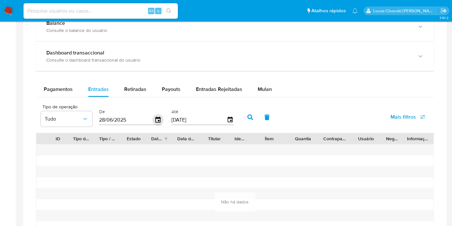
click at [157, 117] on icon "button" at bounding box center [157, 120] width 5 height 6
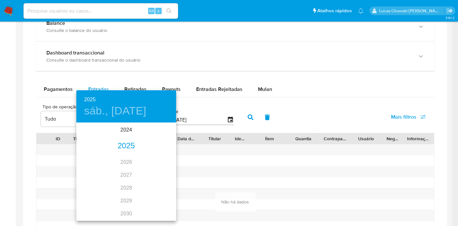
click at [119, 146] on div "2025" at bounding box center [126, 145] width 100 height 13
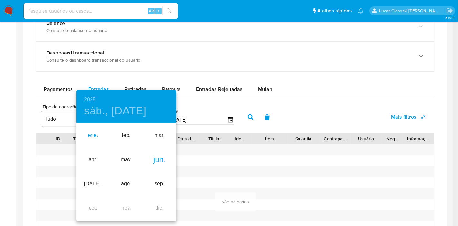
click at [94, 137] on div "ene." at bounding box center [92, 135] width 33 height 24
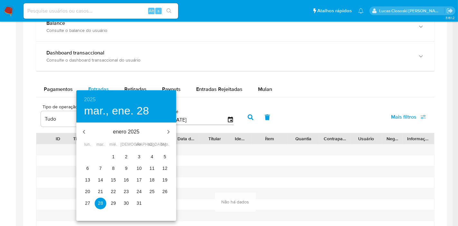
click at [117, 158] on span "1" at bounding box center [113, 156] width 12 height 6
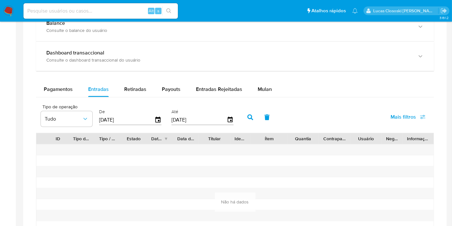
click at [242, 118] on button "button" at bounding box center [250, 116] width 17 height 15
click at [160, 120] on icon "button" at bounding box center [158, 119] width 11 height 11
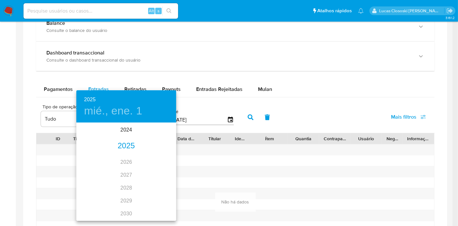
click at [129, 144] on div "2025" at bounding box center [126, 145] width 100 height 13
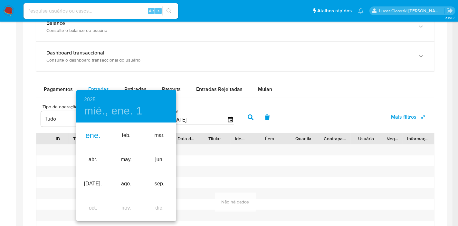
click at [91, 101] on h6 "2025" at bounding box center [90, 99] width 12 height 9
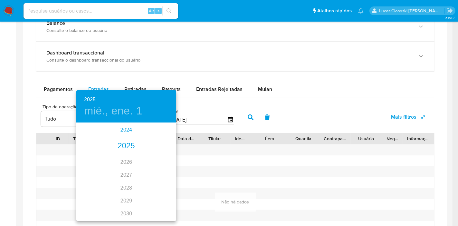
click at [127, 133] on div "2024" at bounding box center [126, 129] width 100 height 13
click at [158, 184] on div "sep." at bounding box center [159, 184] width 33 height 24
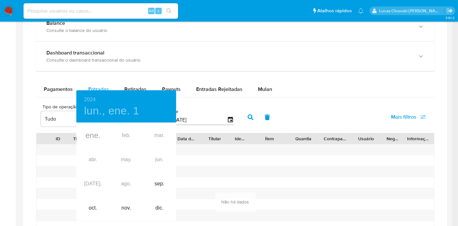
type input "[DATE]"
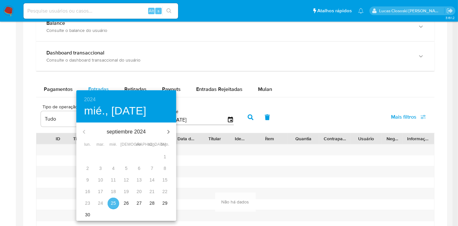
click at [118, 202] on span "25" at bounding box center [113, 203] width 12 height 6
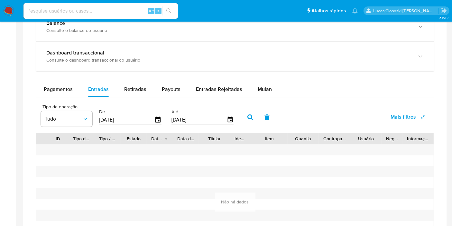
click at [247, 114] on icon "button" at bounding box center [250, 117] width 6 height 6
click at [153, 117] on icon "button" at bounding box center [158, 119] width 11 height 11
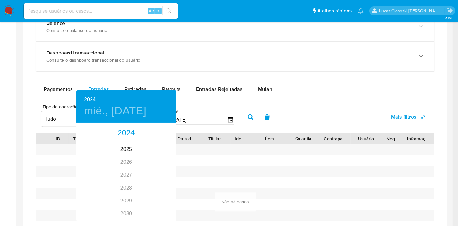
click at [264, 84] on div at bounding box center [229, 113] width 458 height 226
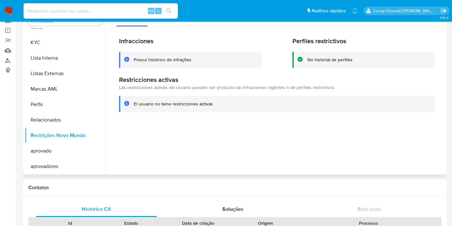
scroll to position [0, 0]
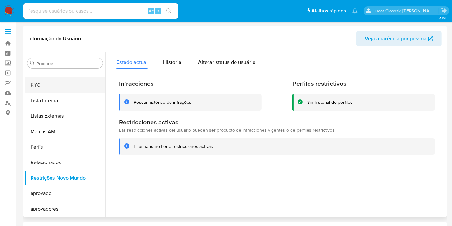
click at [52, 77] on button "KYC" at bounding box center [62, 84] width 75 height 15
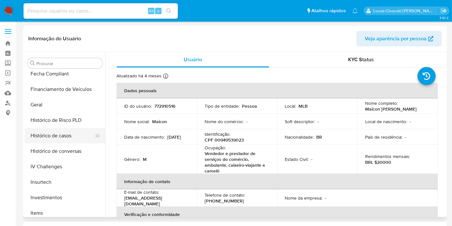
scroll to position [119, 0]
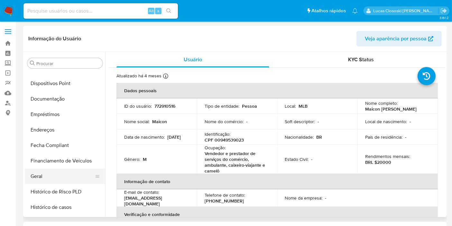
click at [44, 177] on button "Geral" at bounding box center [62, 175] width 75 height 15
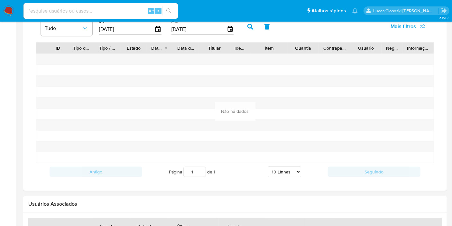
scroll to position [393, 0]
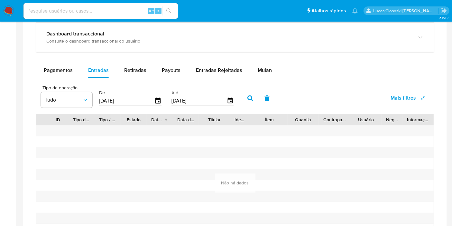
click at [151, 97] on input "[DATE]" at bounding box center [126, 101] width 55 height 10
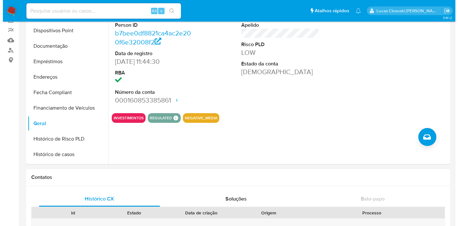
scroll to position [0, 0]
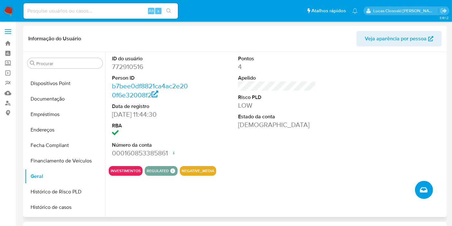
click at [424, 181] on button "Criar caso manual" at bounding box center [424, 190] width 18 height 18
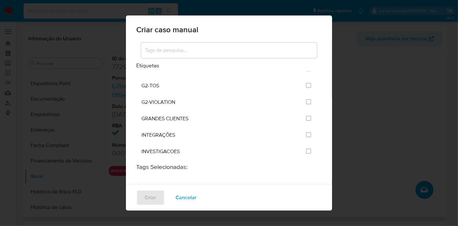
scroll to position [465, 0]
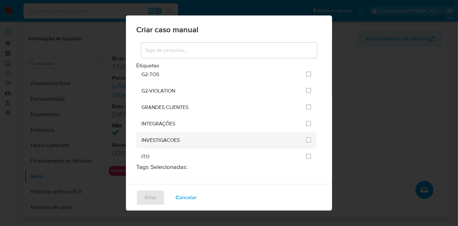
click at [299, 135] on li "INVESTIGACOES" at bounding box center [226, 140] width 180 height 16
click at [309, 132] on li "INVESTIGACOES" at bounding box center [226, 140] width 180 height 16
click at [306, 133] on li "INVESTIGACOES" at bounding box center [226, 140] width 180 height 16
click at [306, 137] on input "2067" at bounding box center [308, 139] width 5 height 5
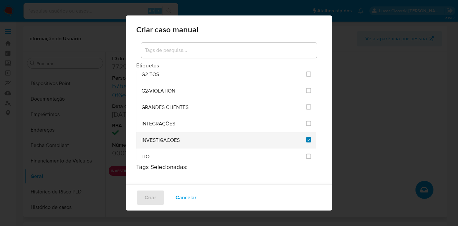
checkbox input "true"
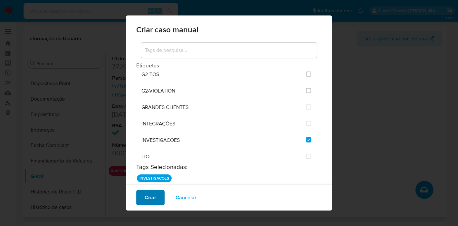
click at [161, 194] on button "Criar" at bounding box center [150, 197] width 28 height 15
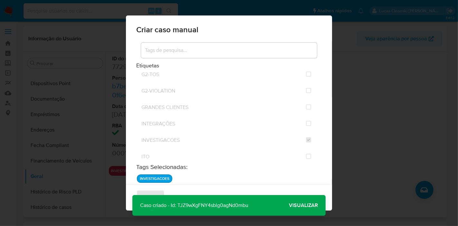
click at [293, 205] on span "Visualizar" at bounding box center [303, 205] width 29 height 0
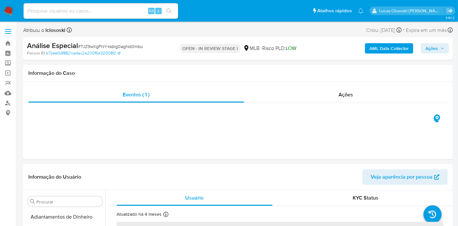
select select "10"
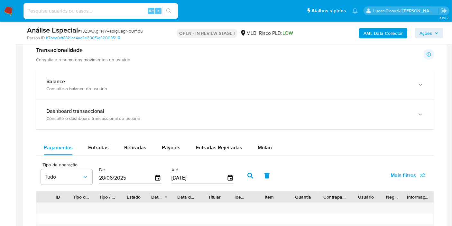
scroll to position [500, 0]
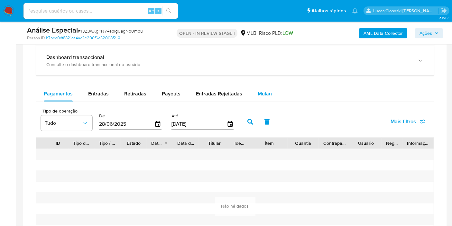
click at [266, 92] on span "Mulan" at bounding box center [265, 93] width 14 height 7
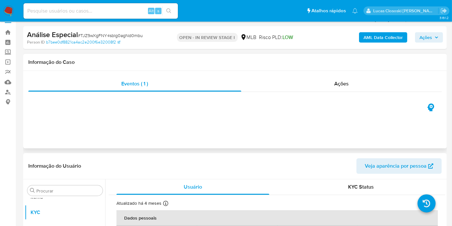
scroll to position [0, 0]
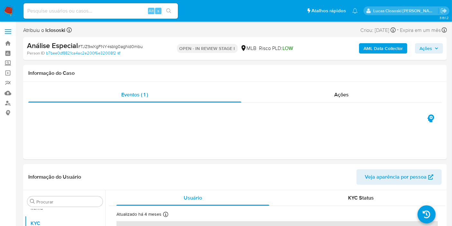
click at [369, 53] on b "AML Data Collector" at bounding box center [383, 48] width 39 height 10
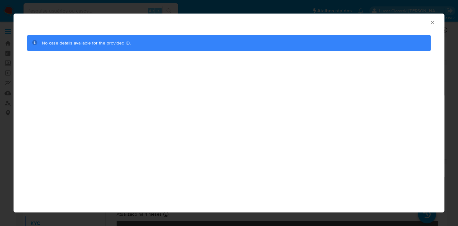
click at [435, 25] on icon "Fechar a janela" at bounding box center [432, 22] width 6 height 6
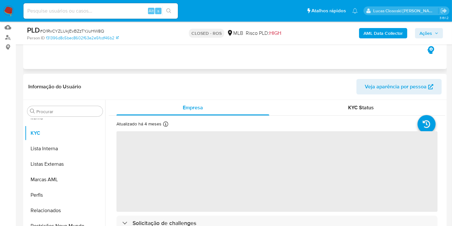
scroll to position [107, 0]
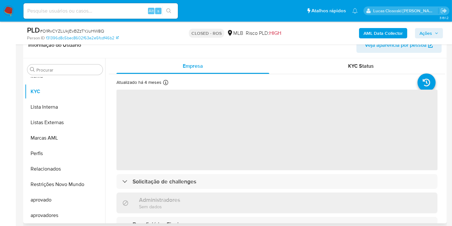
select select "10"
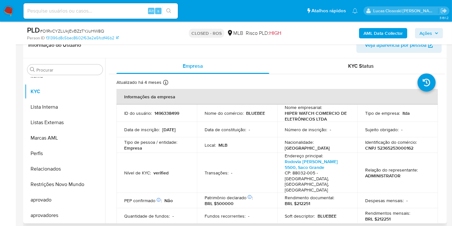
click at [386, 146] on p "CNPJ 52365253000162" at bounding box center [389, 148] width 48 height 6
copy p "52365253000162"
drag, startPoint x: 332, startPoint y: 115, endPoint x: 317, endPoint y: 115, distance: 14.5
click at [317, 115] on p "HIPER WATCH COMERCIO DE ELETRÔNICOS LTDA" at bounding box center [316, 116] width 62 height 12
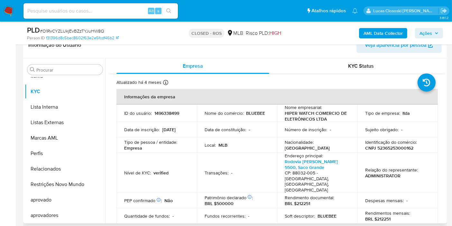
click at [331, 117] on p "HIPER WATCH COMERCIO DE ELETRÔNICOS LTDA" at bounding box center [316, 116] width 62 height 12
drag, startPoint x: 327, startPoint y: 117, endPoint x: 283, endPoint y: 115, distance: 44.5
click at [283, 115] on td "Nome empresarial : HIPER WATCH COMERCIO DE ELETRÔNICOS LTDA" at bounding box center [317, 112] width 80 height 17
copy p "HIPER WATCH COMERCIO DE ELETRÔNICOS LTDA"
click at [381, 148] on p "CNPJ 52365253000162" at bounding box center [389, 148] width 48 height 6
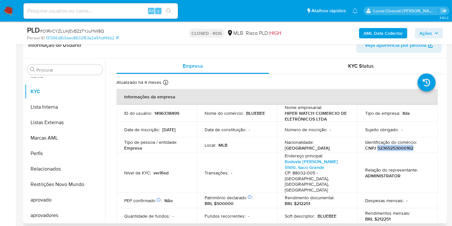
click at [381, 148] on p "CNPJ 52365253000162" at bounding box center [389, 148] width 48 height 6
copy p "52365253000162"
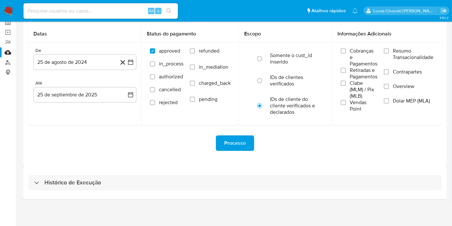
click at [117, 178] on div "Histórico de Execução" at bounding box center [235, 182] width 414 height 15
select select "10"
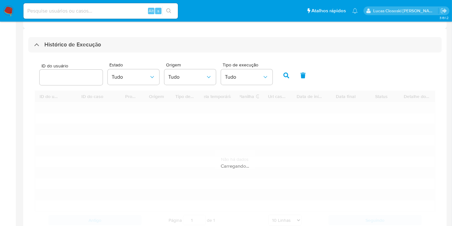
scroll to position [222, 0]
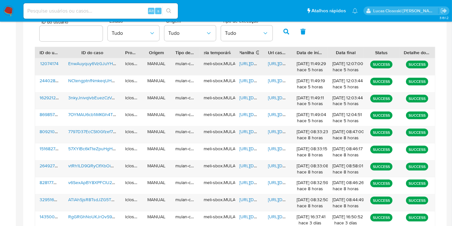
click at [244, 62] on span "https://docs.google.com/spreadsheets/d/1g5I5RhXF2mZ0nLec0pCktQkcDgCXX7dF-b9GlWF…" at bounding box center [262, 63] width 44 height 6
click at [275, 62] on span "https://docs.google.com/document/d/1HghoNOhL-IYiLLG8FeMM__g_4x0BXZ8Mn3IOTsep5WA…" at bounding box center [290, 63] width 44 height 6
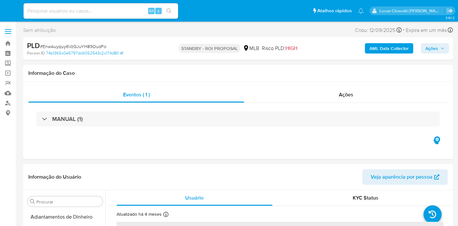
select select "10"
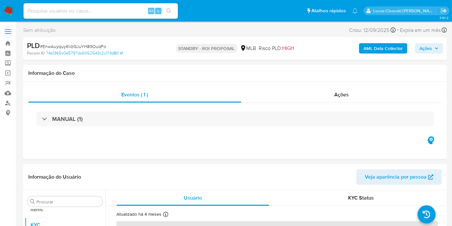
scroll to position [333, 0]
select select "10"
click at [364, 45] on b "AML Data Collector" at bounding box center [383, 48] width 39 height 10
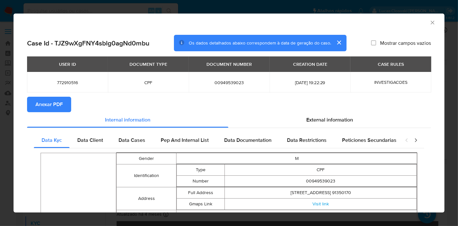
click at [422, 23] on div "AML Data Collector" at bounding box center [223, 21] width 411 height 7
click at [429, 21] on icon "Fechar a janela" at bounding box center [432, 22] width 6 height 6
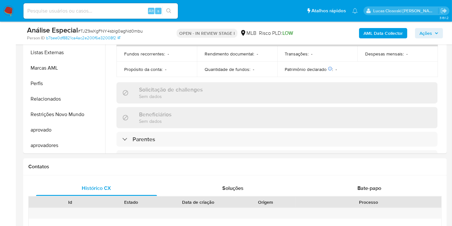
scroll to position [286, 0]
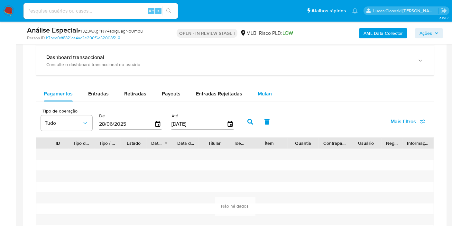
click at [266, 90] on span "Mulan" at bounding box center [265, 93] width 14 height 7
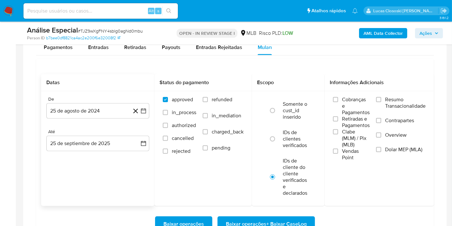
scroll to position [572, 0]
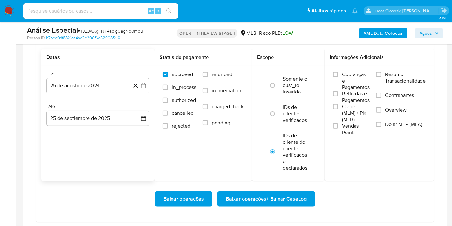
click at [138, 83] on icon at bounding box center [136, 86] width 8 height 8
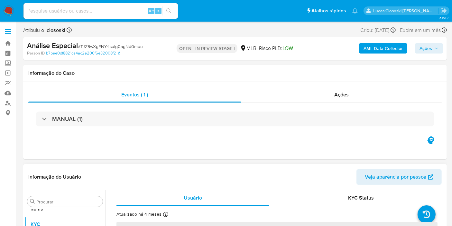
scroll to position [333, 0]
select select "10"
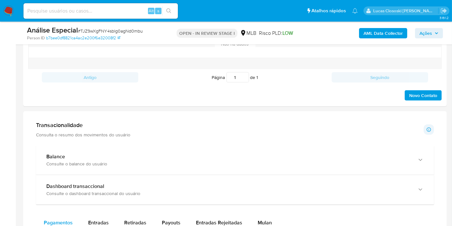
scroll to position [429, 0]
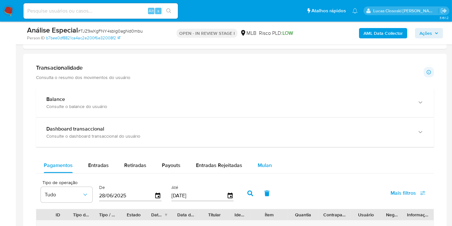
click at [258, 159] on div "Mulan" at bounding box center [265, 164] width 14 height 15
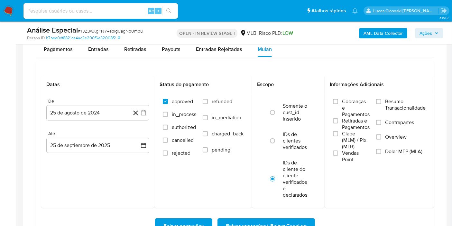
scroll to position [500, 0]
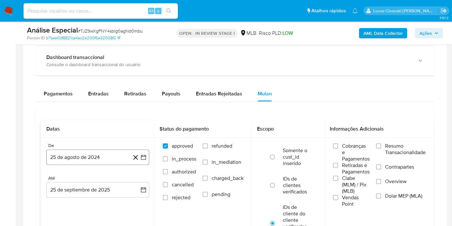
click at [148, 158] on button "25 de agosto de 2024" at bounding box center [97, 156] width 103 height 15
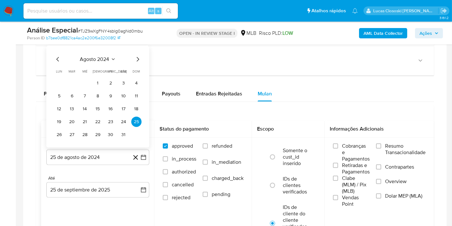
click at [96, 58] on span "agosto 2024" at bounding box center [94, 59] width 29 height 6
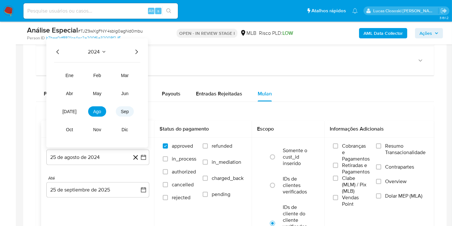
click at [123, 109] on span "sep" at bounding box center [125, 111] width 8 height 5
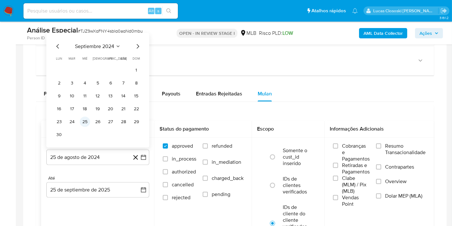
click at [82, 123] on button "25" at bounding box center [85, 122] width 10 height 10
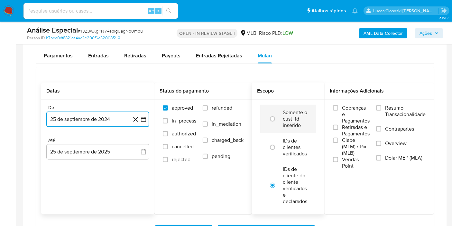
scroll to position [679, 0]
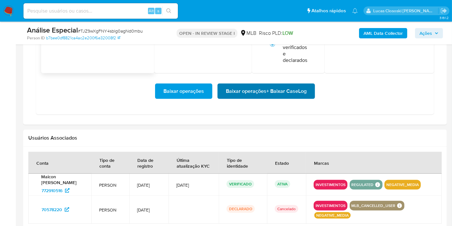
click at [278, 93] on span "Baixar operações + Baixar CaseLog" at bounding box center [266, 91] width 81 height 14
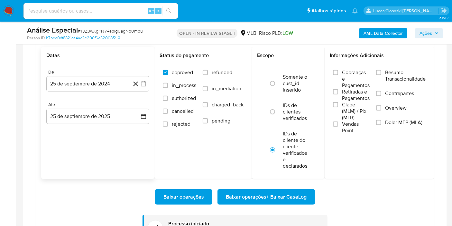
scroll to position [588, 0]
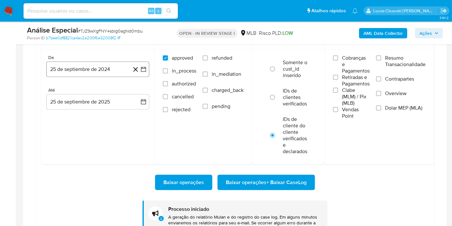
click at [144, 68] on icon "button" at bounding box center [143, 69] width 6 height 6
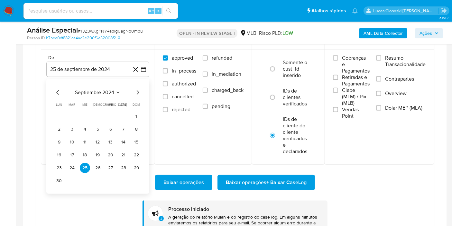
click at [106, 86] on div "septiembre 2024 septiembre 2024 lun lunes mar martes mié miércoles jue jueves v…" at bounding box center [97, 136] width 103 height 115
click at [113, 90] on span "septiembre 2024" at bounding box center [94, 92] width 39 height 6
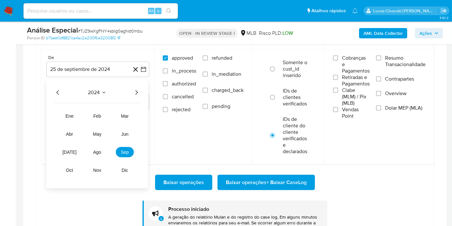
click at [136, 89] on icon "Año siguiente" at bounding box center [137, 93] width 8 height 8
click at [77, 113] on button "ene" at bounding box center [70, 116] width 18 height 10
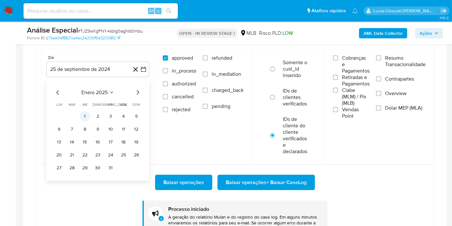
click at [81, 113] on button "1" at bounding box center [85, 116] width 10 height 10
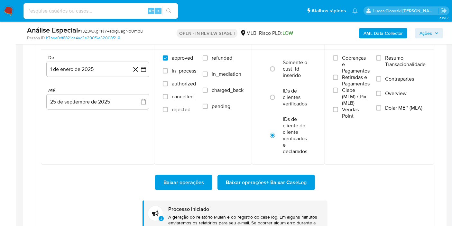
click at [236, 170] on div "Baixar operações Baixar operações + Baixar CaseLog Processo iniciado A geração …" at bounding box center [235, 203] width 388 height 79
click at [241, 177] on span "Baixar operações + Baixar CaseLog" at bounding box center [266, 182] width 81 height 14
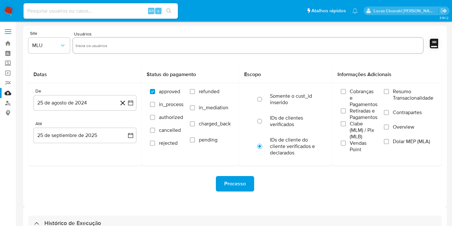
select select "10"
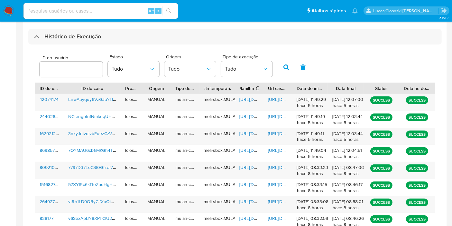
click at [81, 36] on h3 "Histórico de Execução" at bounding box center [72, 37] width 57 height 8
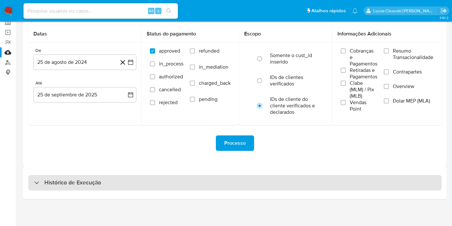
click at [133, 182] on div "Histórico de Execução" at bounding box center [235, 182] width 414 height 15
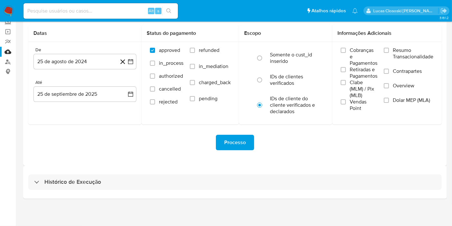
select select "10"
